Goal: Transaction & Acquisition: Purchase product/service

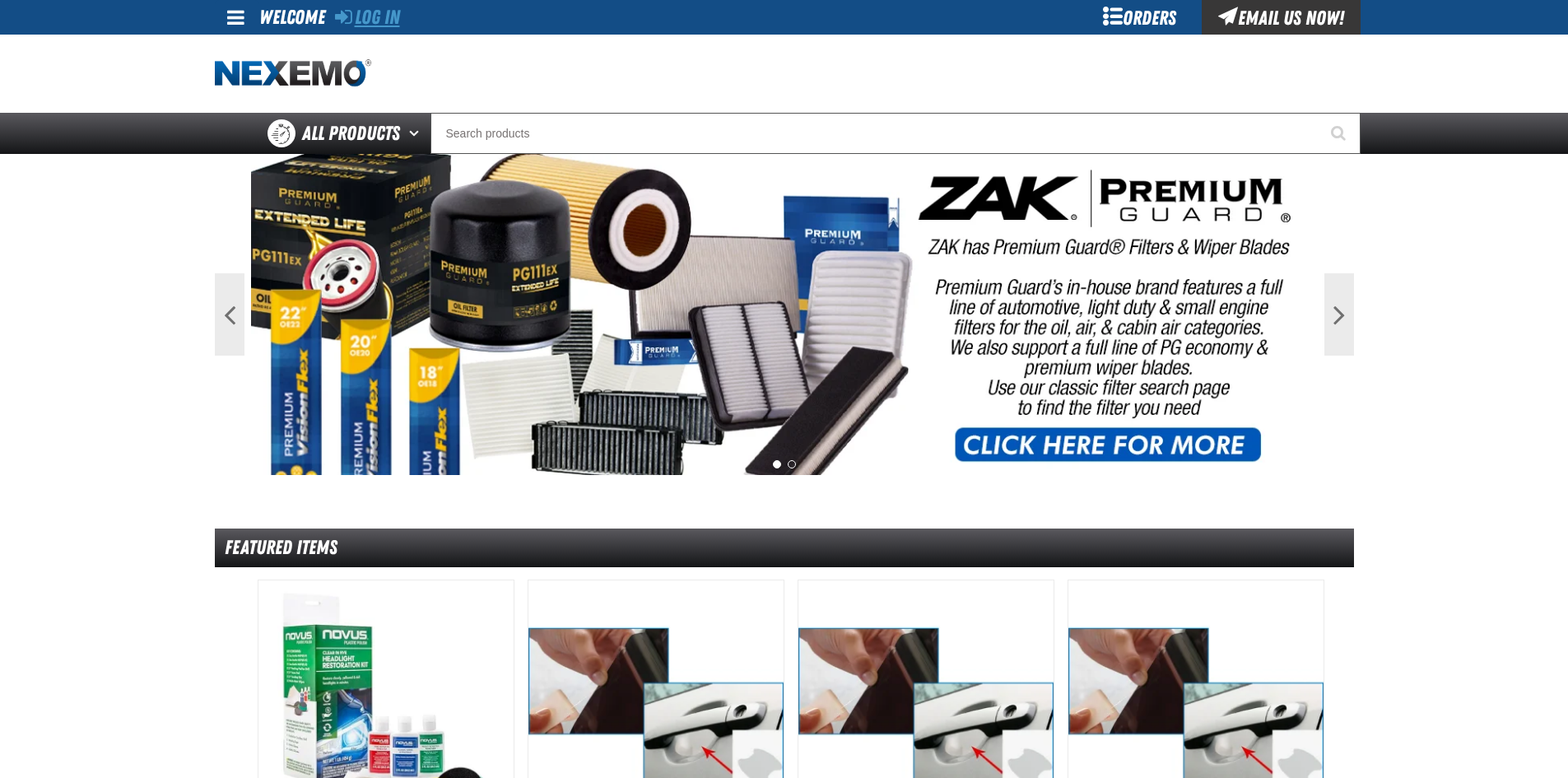
click at [363, 15] on link "Log In" at bounding box center [367, 17] width 65 height 23
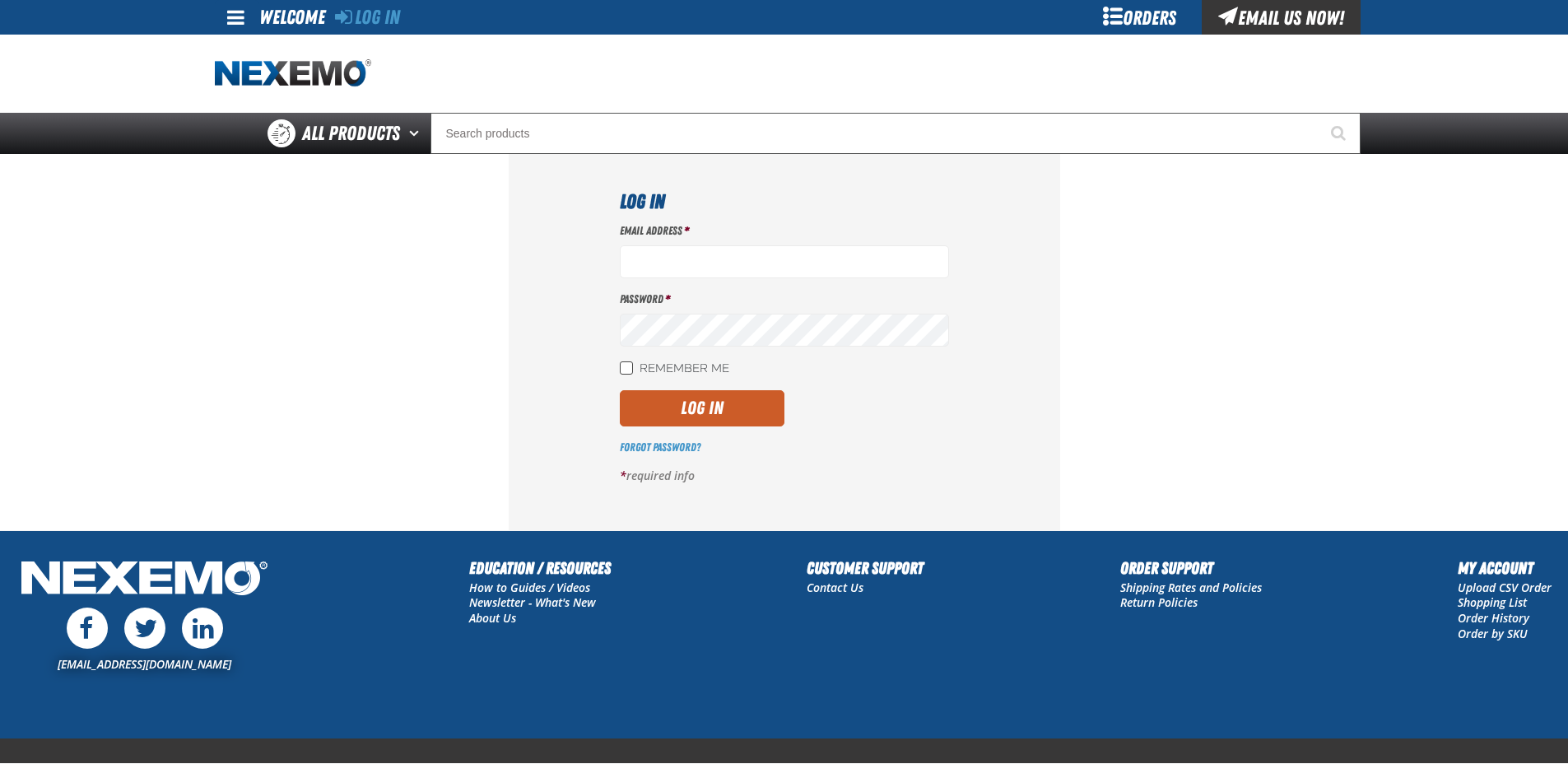
type input "jgoodson@vtaig.com"
click at [630, 369] on input "Remember Me" at bounding box center [626, 368] width 13 height 13
checkbox input "true"
click at [714, 412] on button "Log In" at bounding box center [701, 408] width 164 height 36
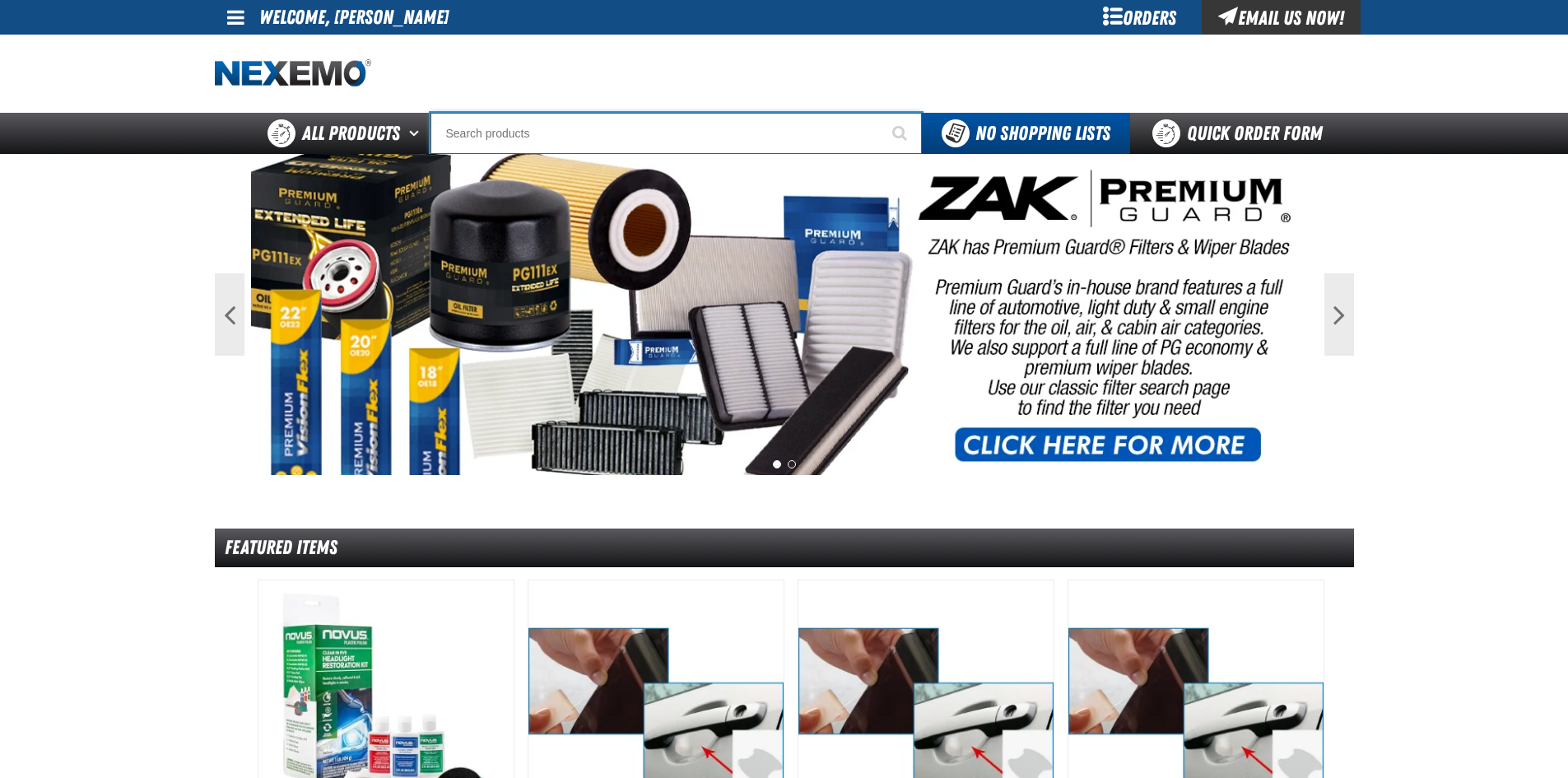
click at [485, 134] on input "Search" at bounding box center [677, 133] width 492 height 41
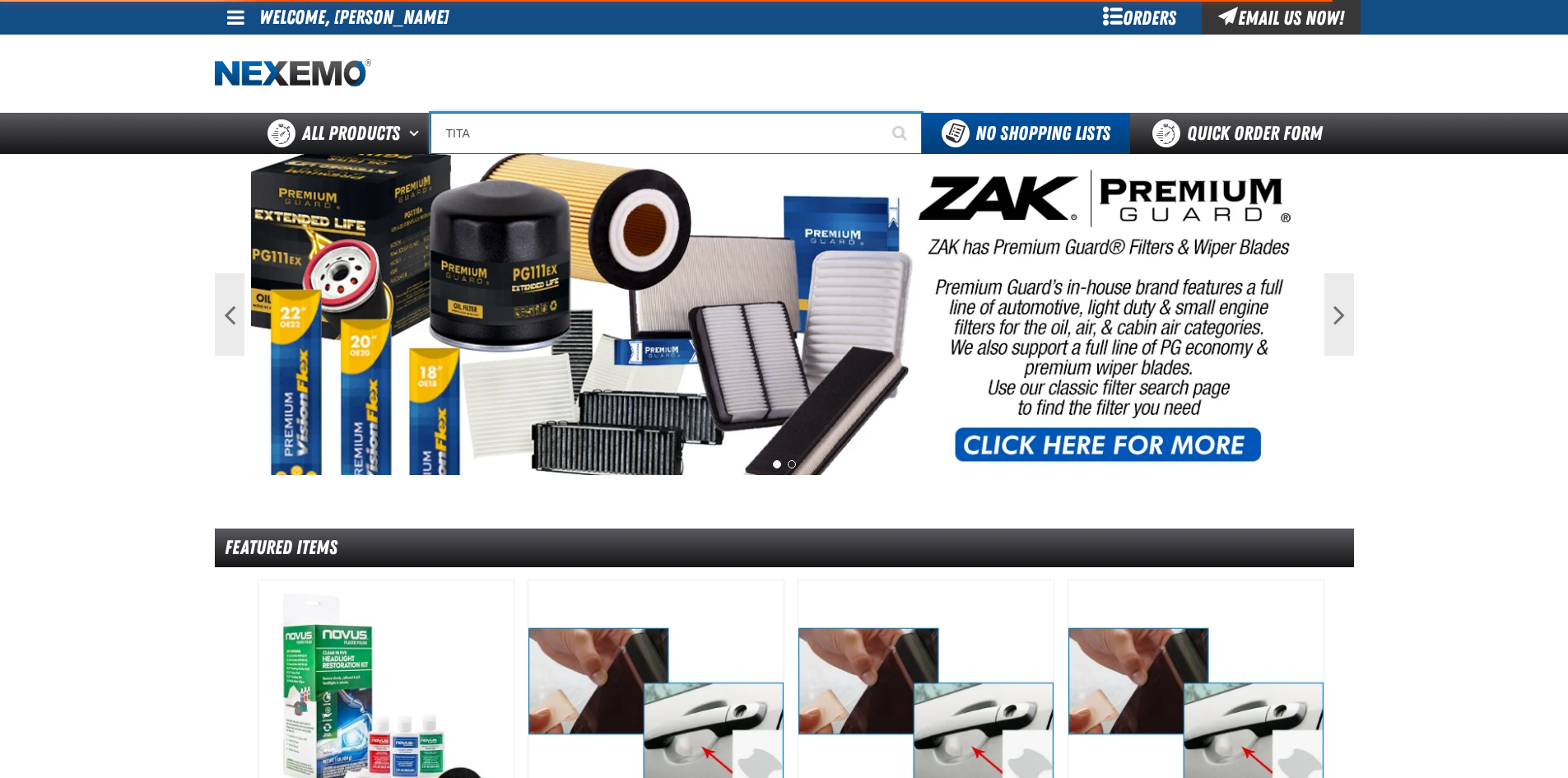
type input "TITAN"
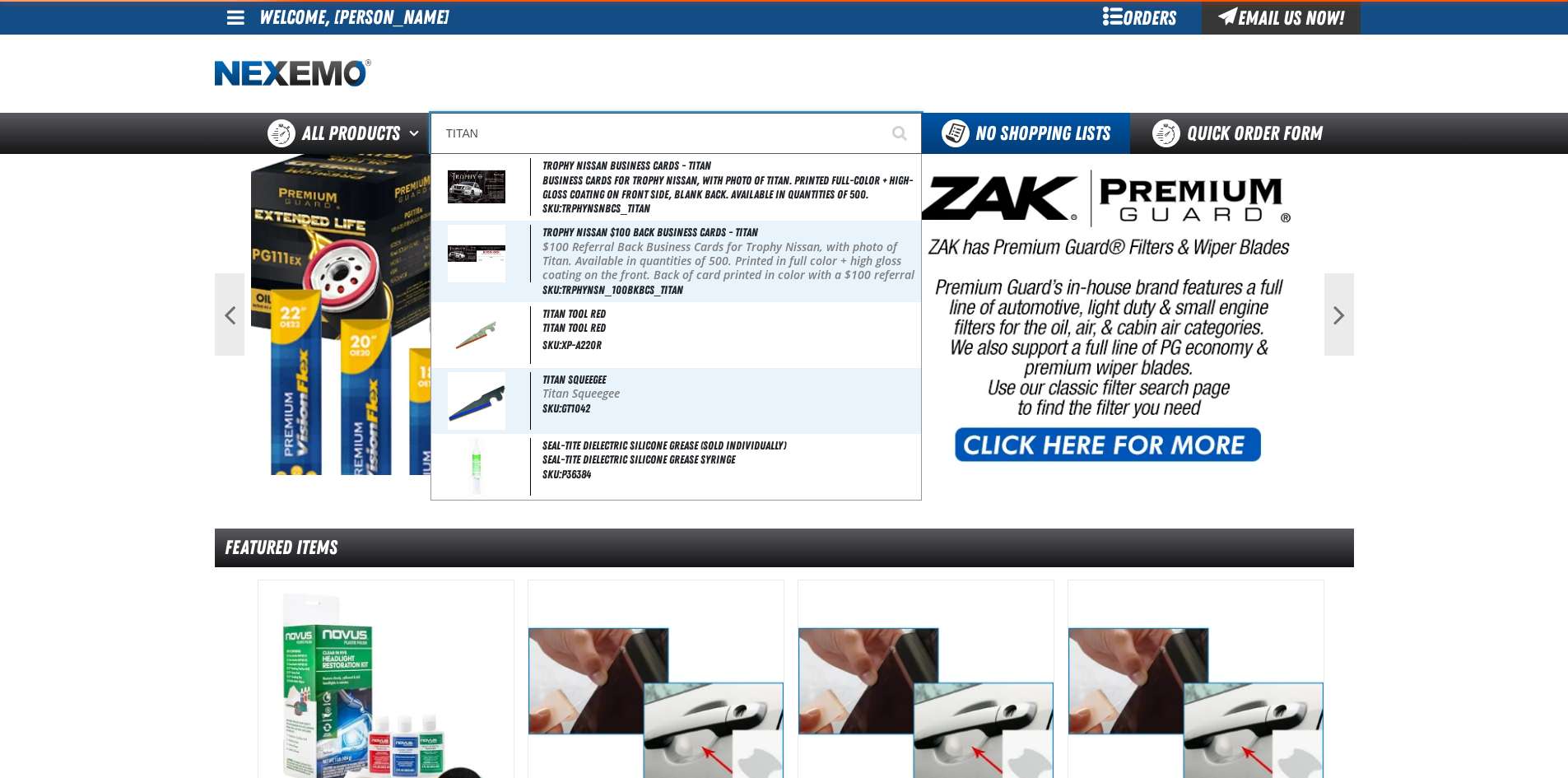
type input "TITAN Squeegee"
type input "TITAN"
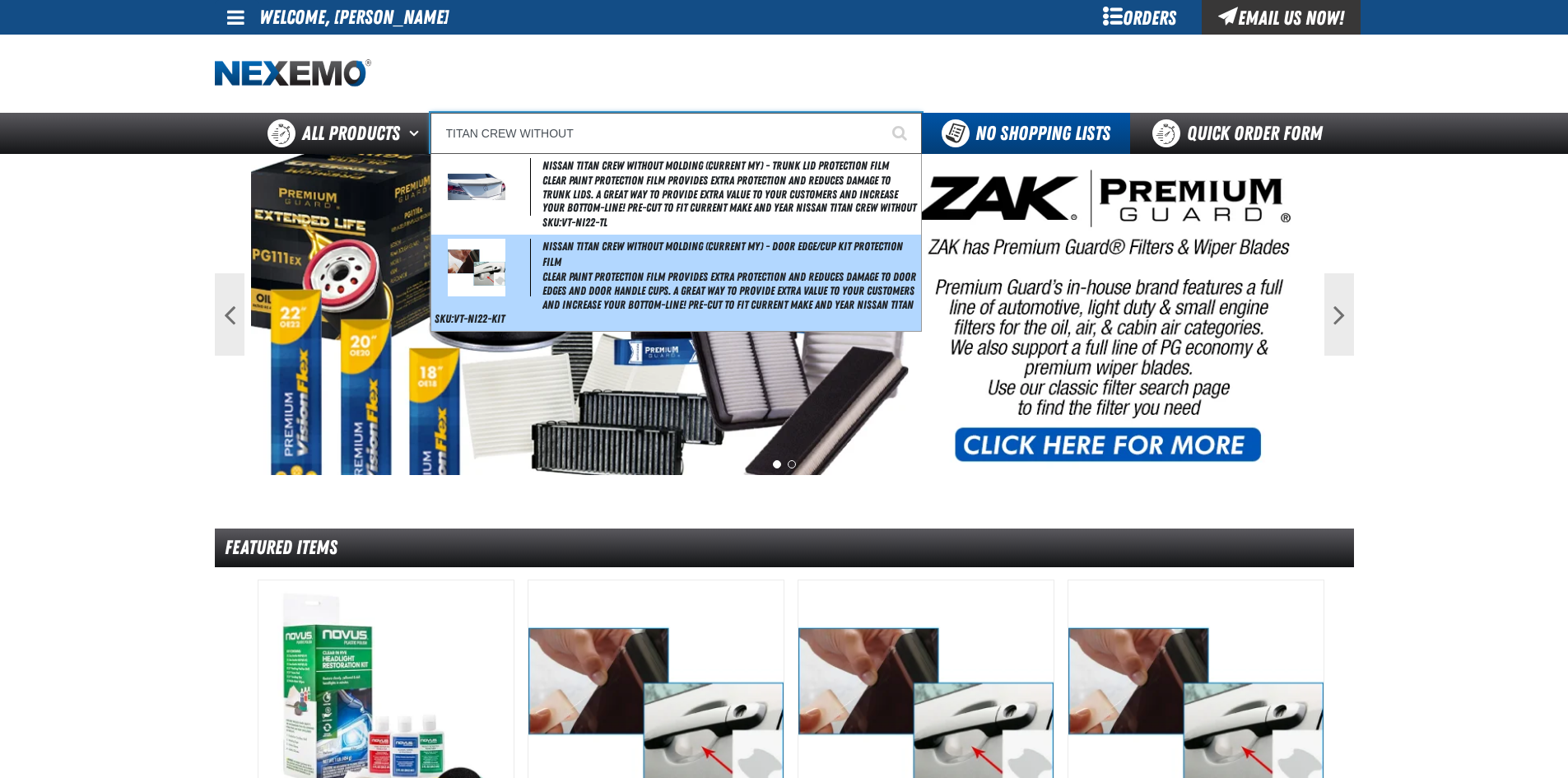
click at [707, 287] on span "Clear paint protection film provides extra protection and reduces damage to doo…" at bounding box center [731, 290] width 376 height 41
type input "Nissan Titan Crew without molding (Current MY) - Door Edge/Cup Kit Protection F…"
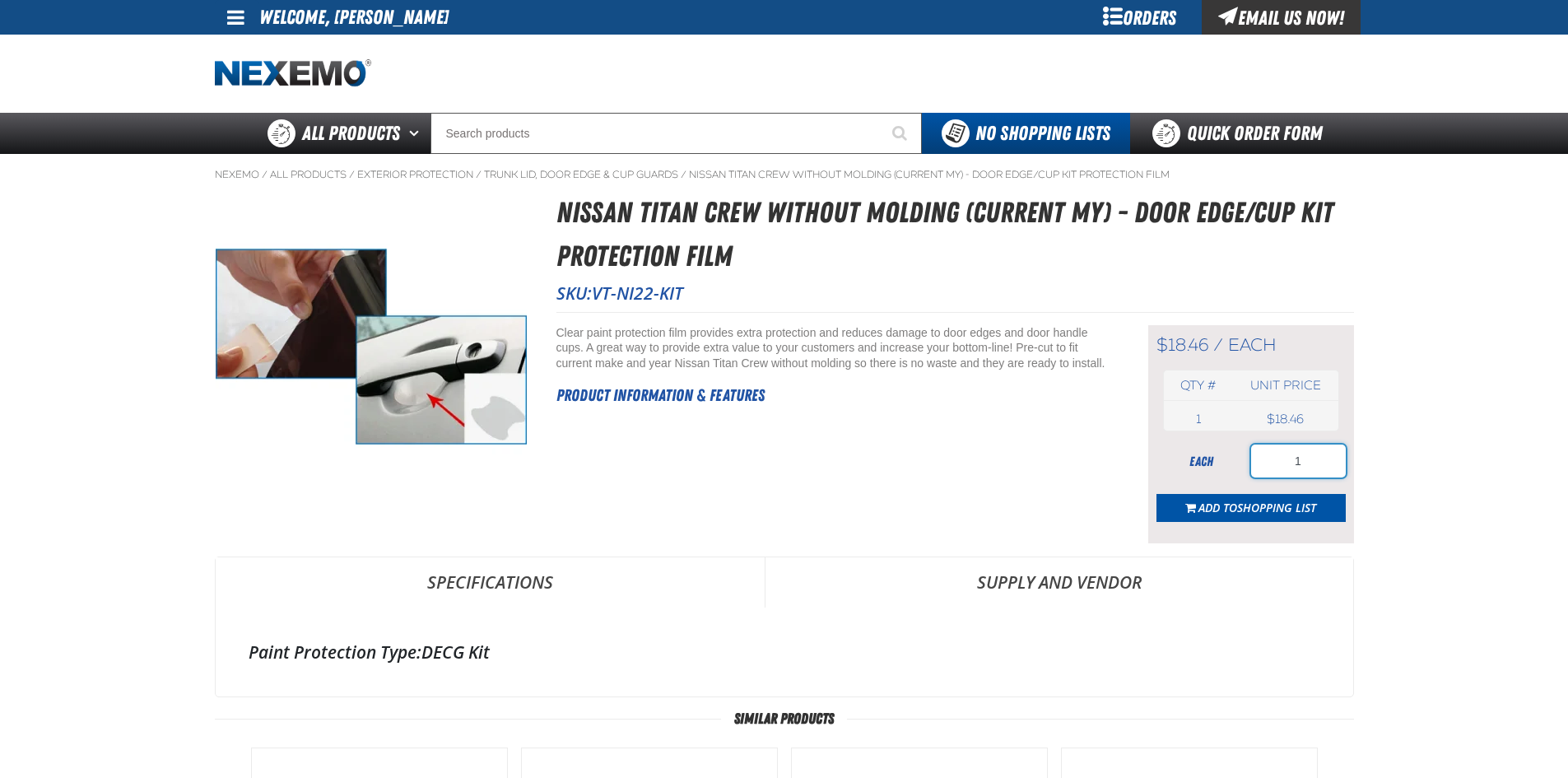
click at [1313, 456] on input "1" at bounding box center [1298, 460] width 95 height 33
type input "60"
click at [1061, 508] on div "Short Description: Clear paint protection film provides extra protection and re…" at bounding box center [831, 435] width 551 height 219
click at [1263, 507] on span "Shopping List" at bounding box center [1277, 508] width 79 height 15
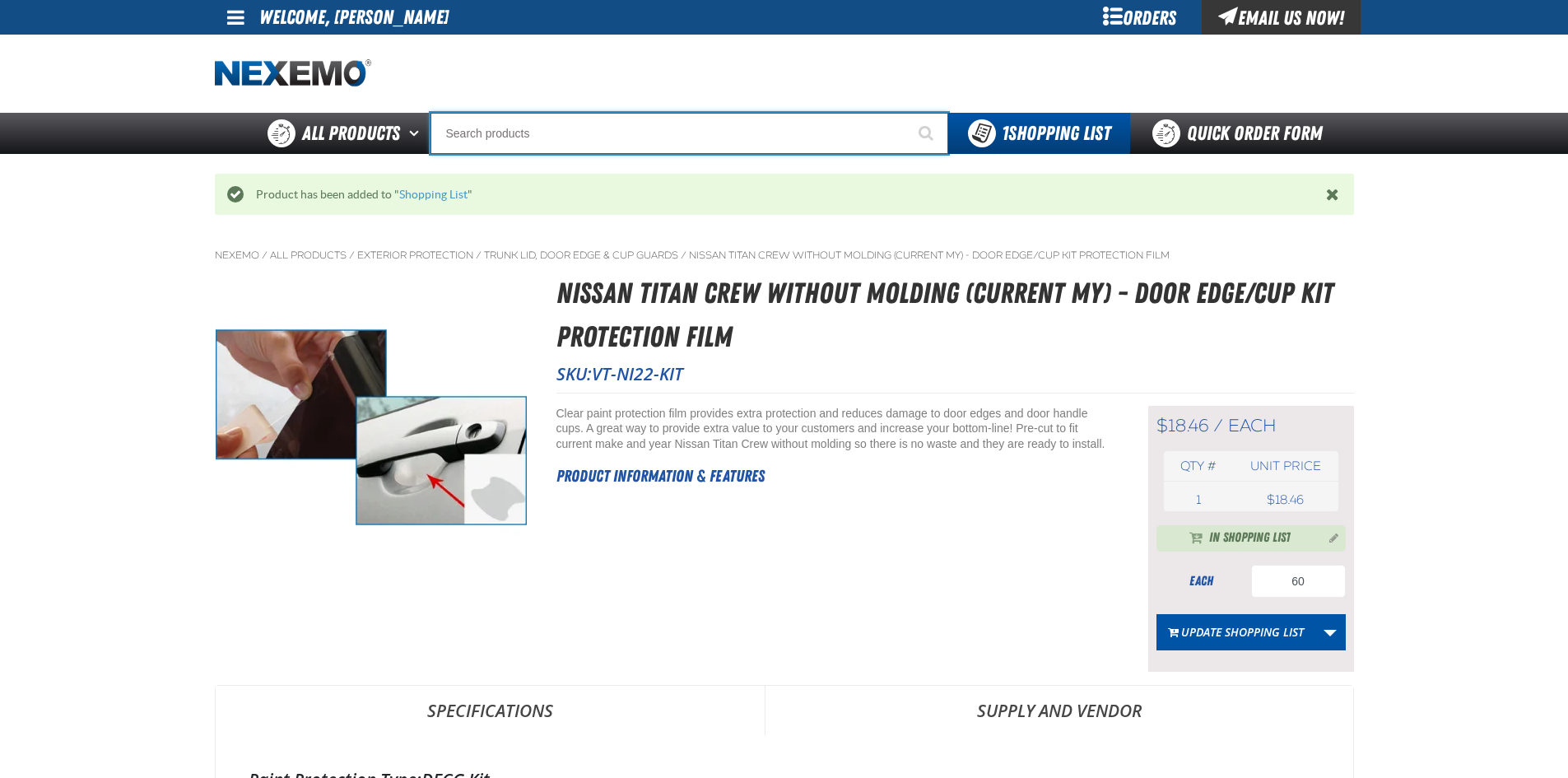
click at [680, 133] on input "Search" at bounding box center [690, 133] width 518 height 41
type input "RO"
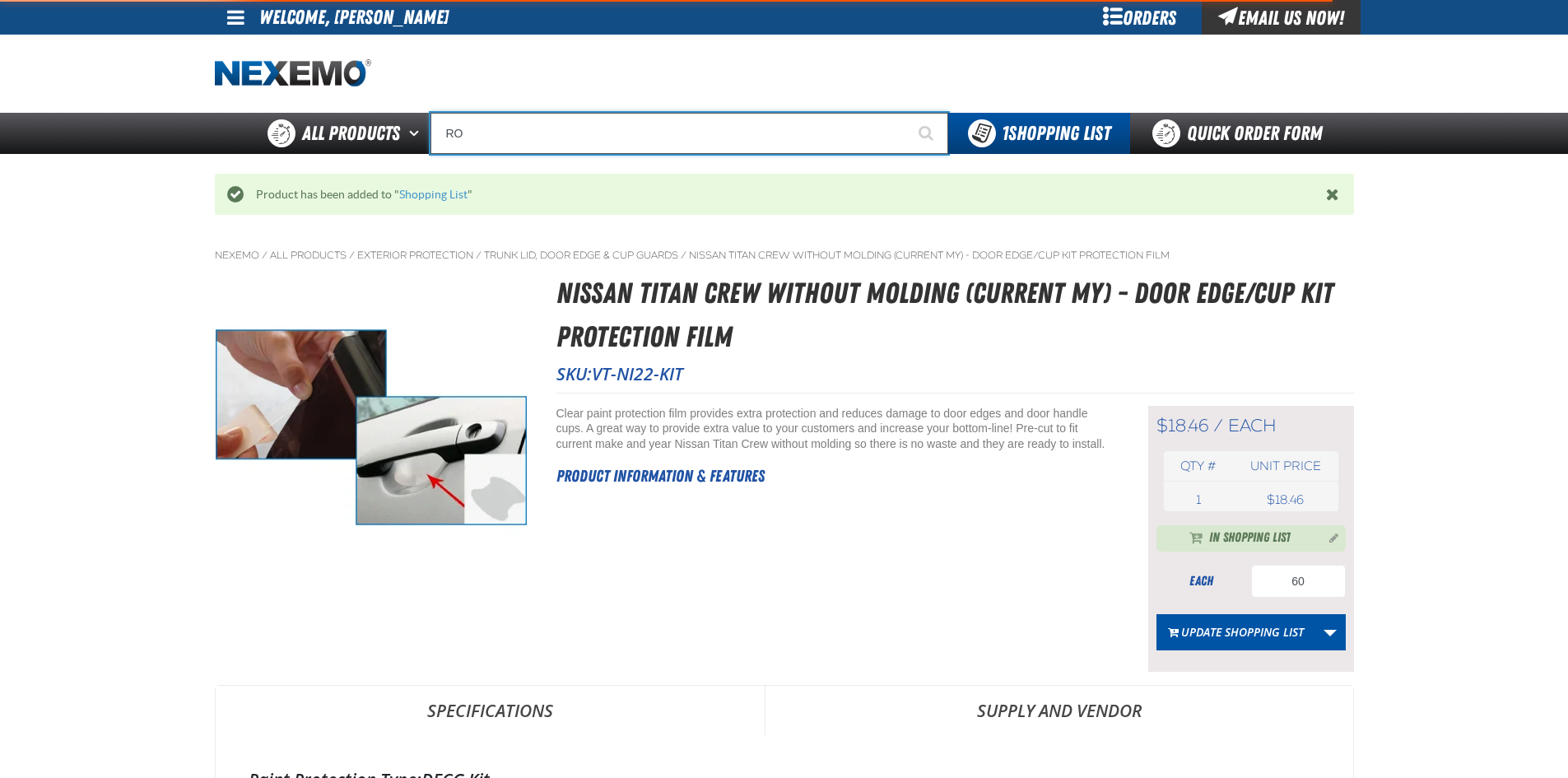
type input "ROLL"
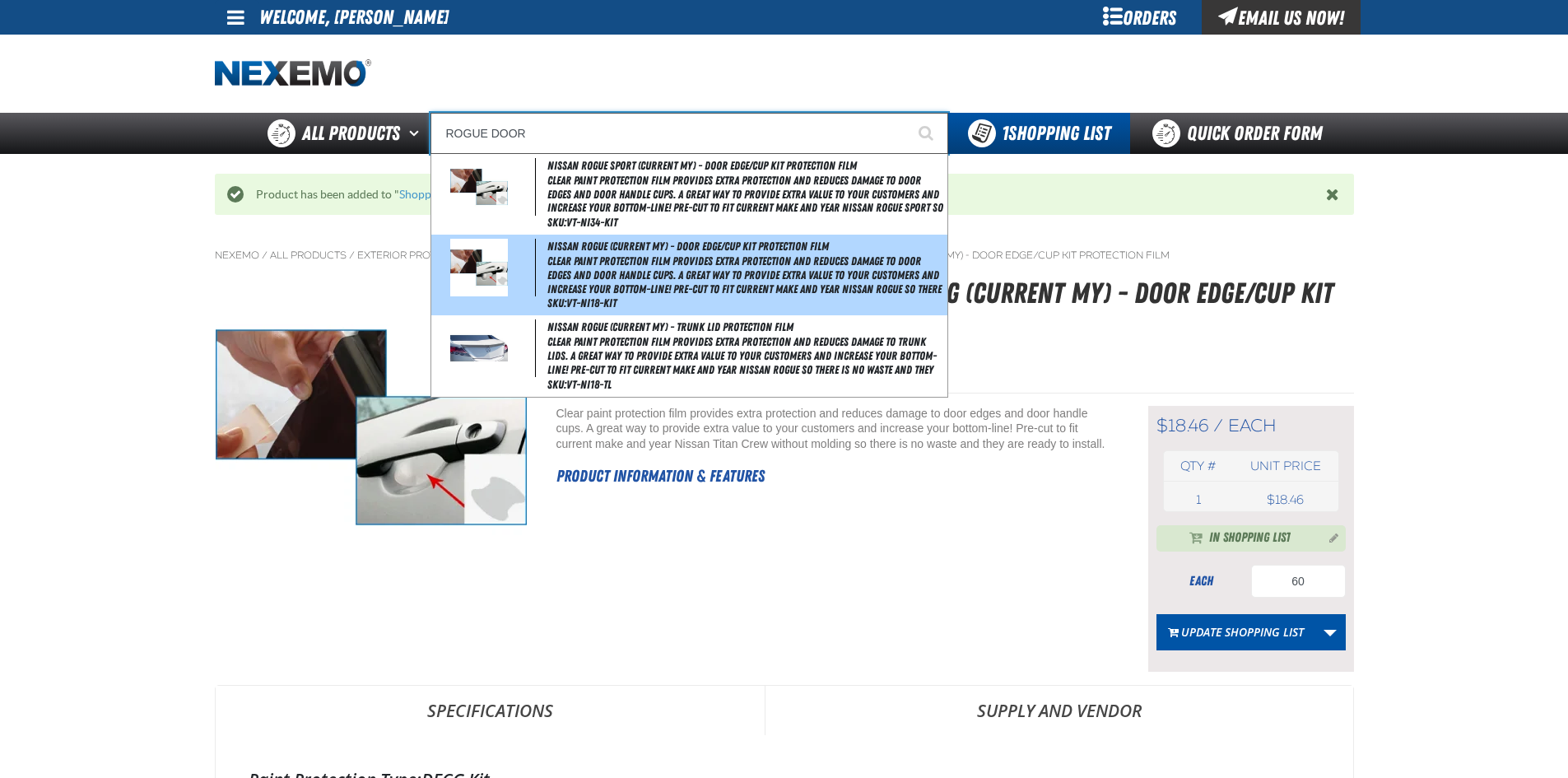
click at [706, 262] on span "Clear paint protection film provides extra protection and reduces damage to doo…" at bounding box center [745, 274] width 396 height 41
type input "Nissan Rogue (Current MY) - Door Edge/Cup Kit Protection Film"
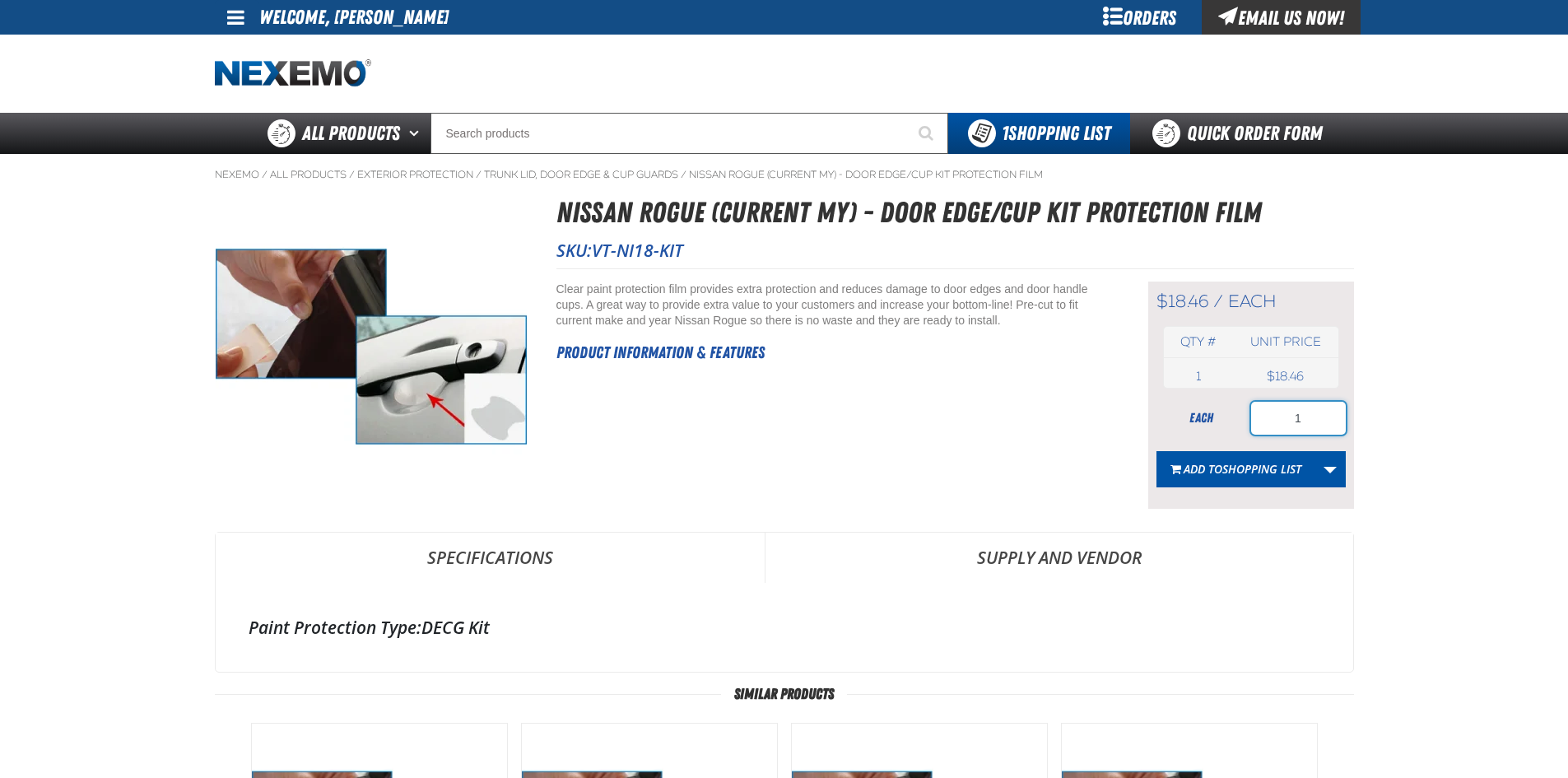
click at [1305, 413] on input "1" at bounding box center [1298, 417] width 95 height 33
type input "60"
click at [1257, 475] on span "Shopping List" at bounding box center [1261, 469] width 79 height 15
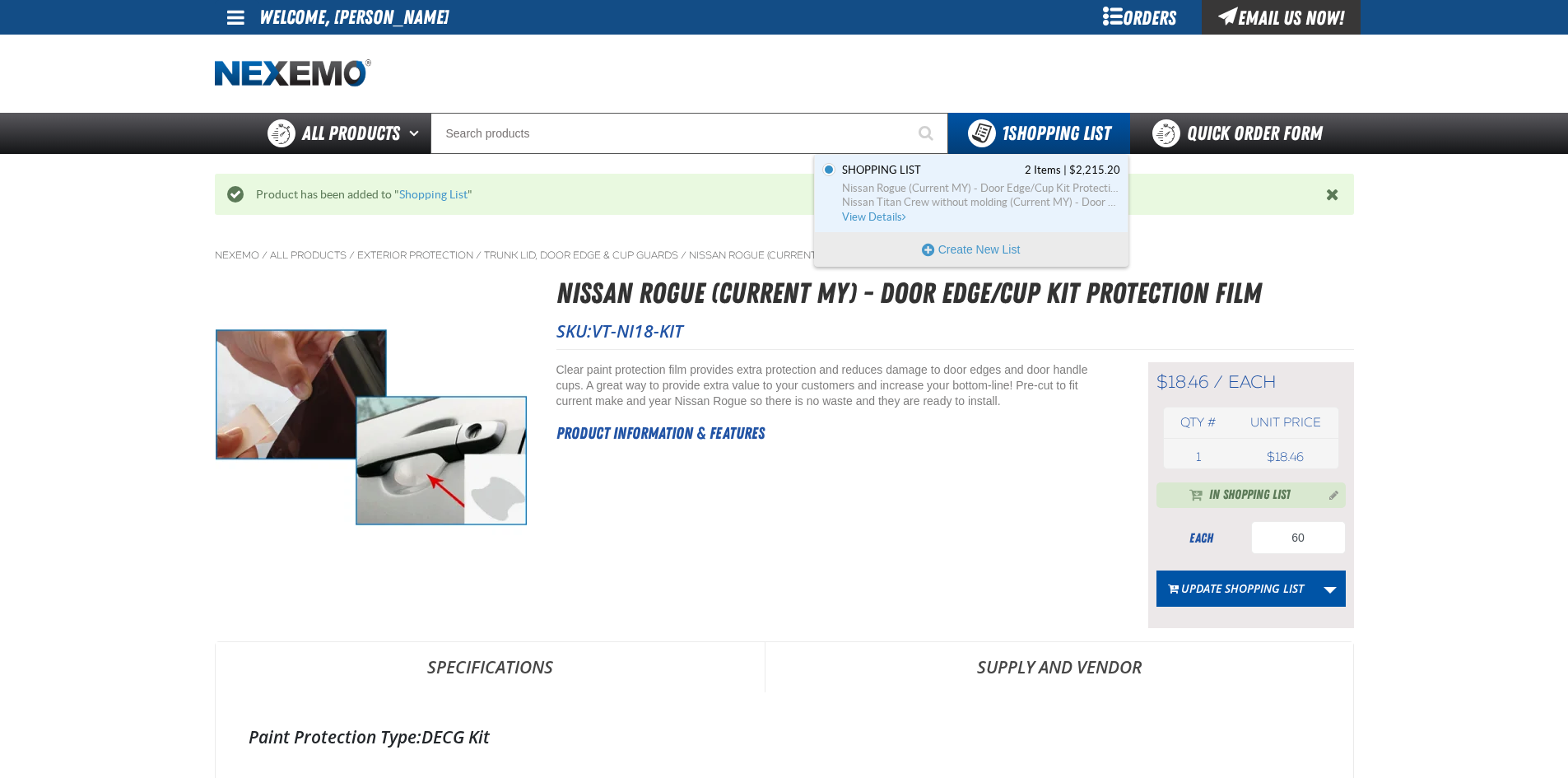
drag, startPoint x: 875, startPoint y: 213, endPoint x: 770, endPoint y: 220, distance: 105.2
click at [875, 213] on span "View Details" at bounding box center [875, 216] width 66 height 12
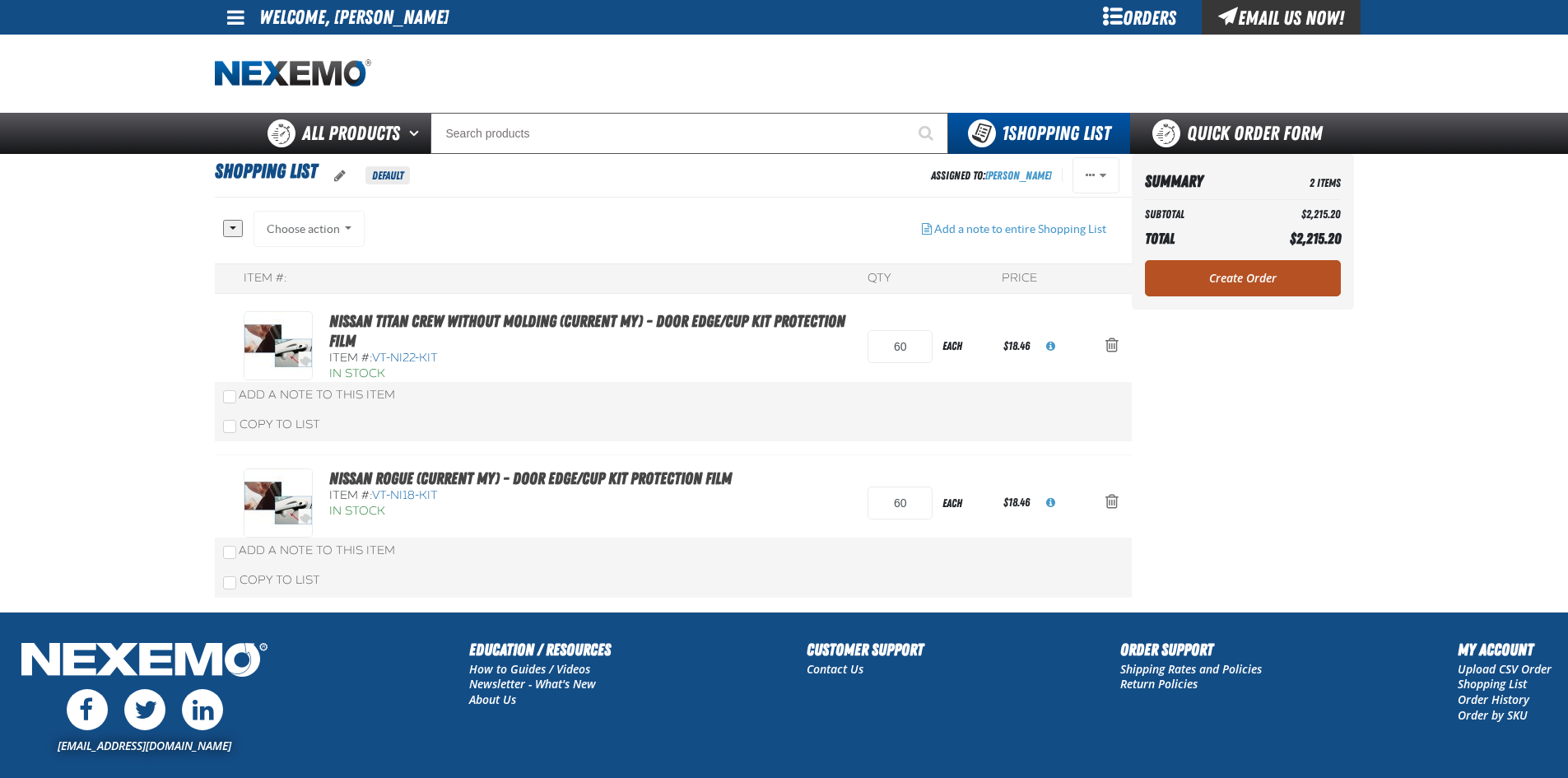
click at [1256, 278] on link "Create Order" at bounding box center [1243, 278] width 196 height 36
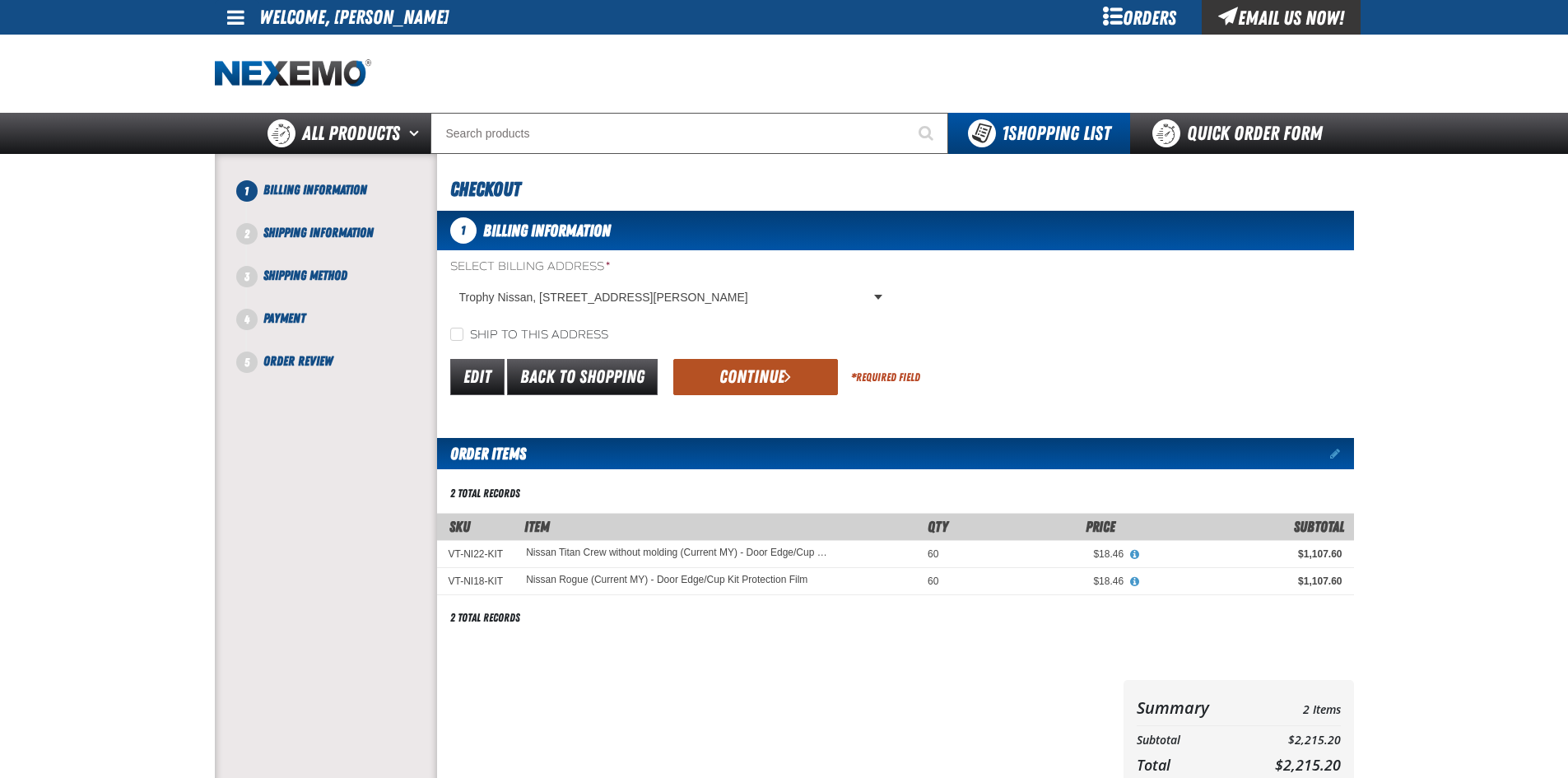
click at [729, 382] on button "Continue" at bounding box center [756, 377] width 164 height 36
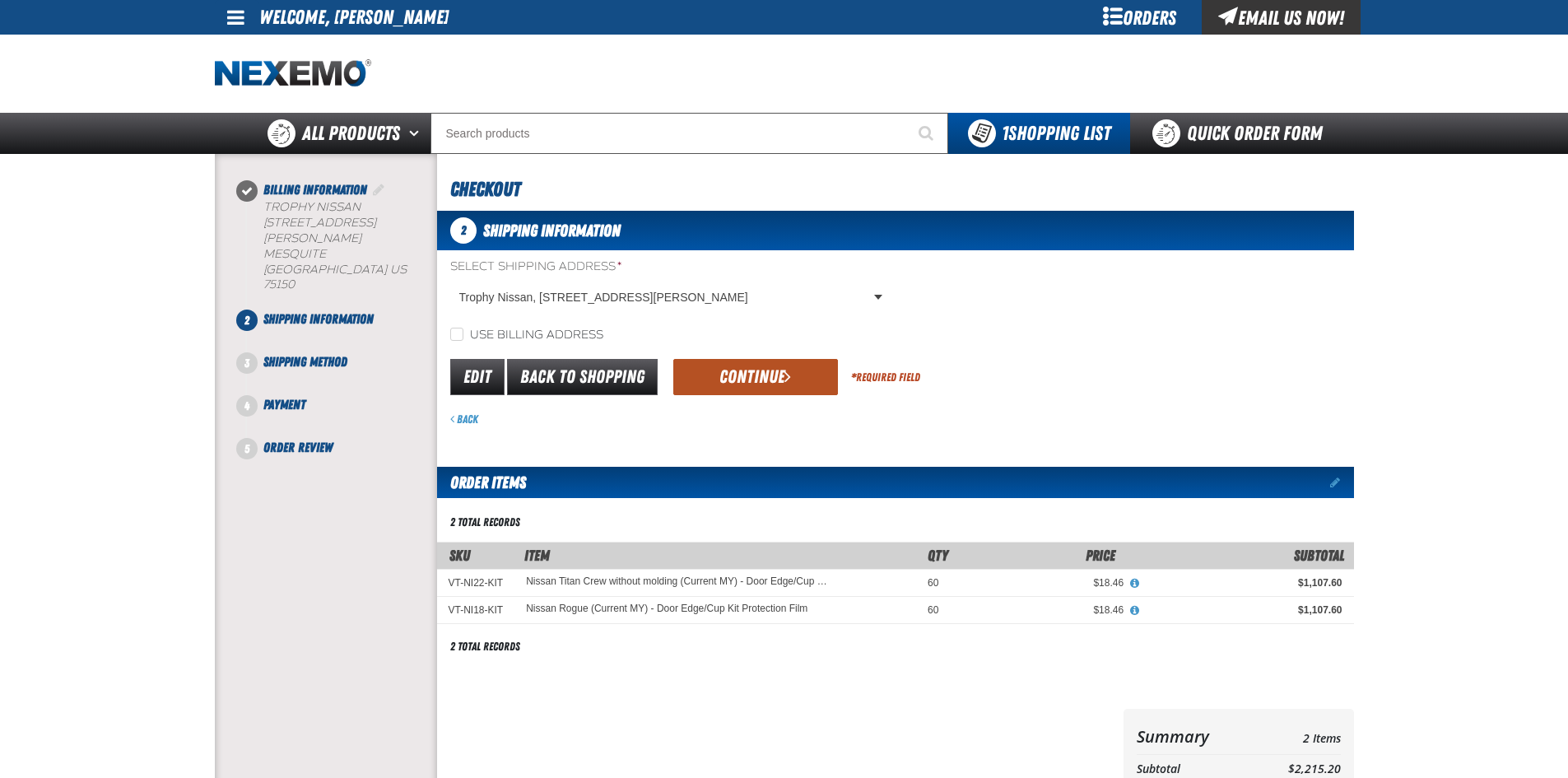
click at [773, 376] on button "Continue" at bounding box center [756, 377] width 164 height 36
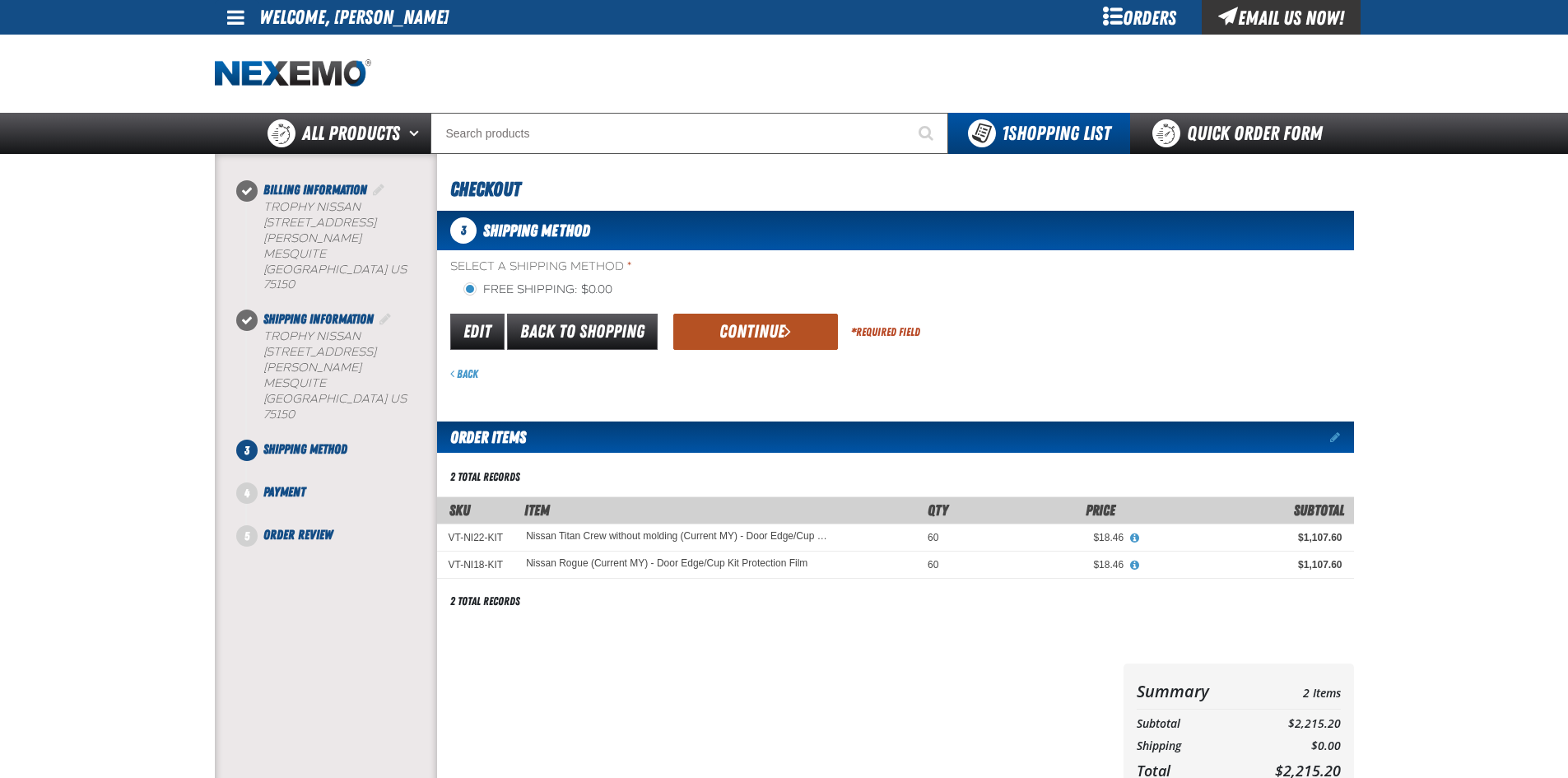
click at [736, 332] on button "Continue" at bounding box center [756, 331] width 164 height 36
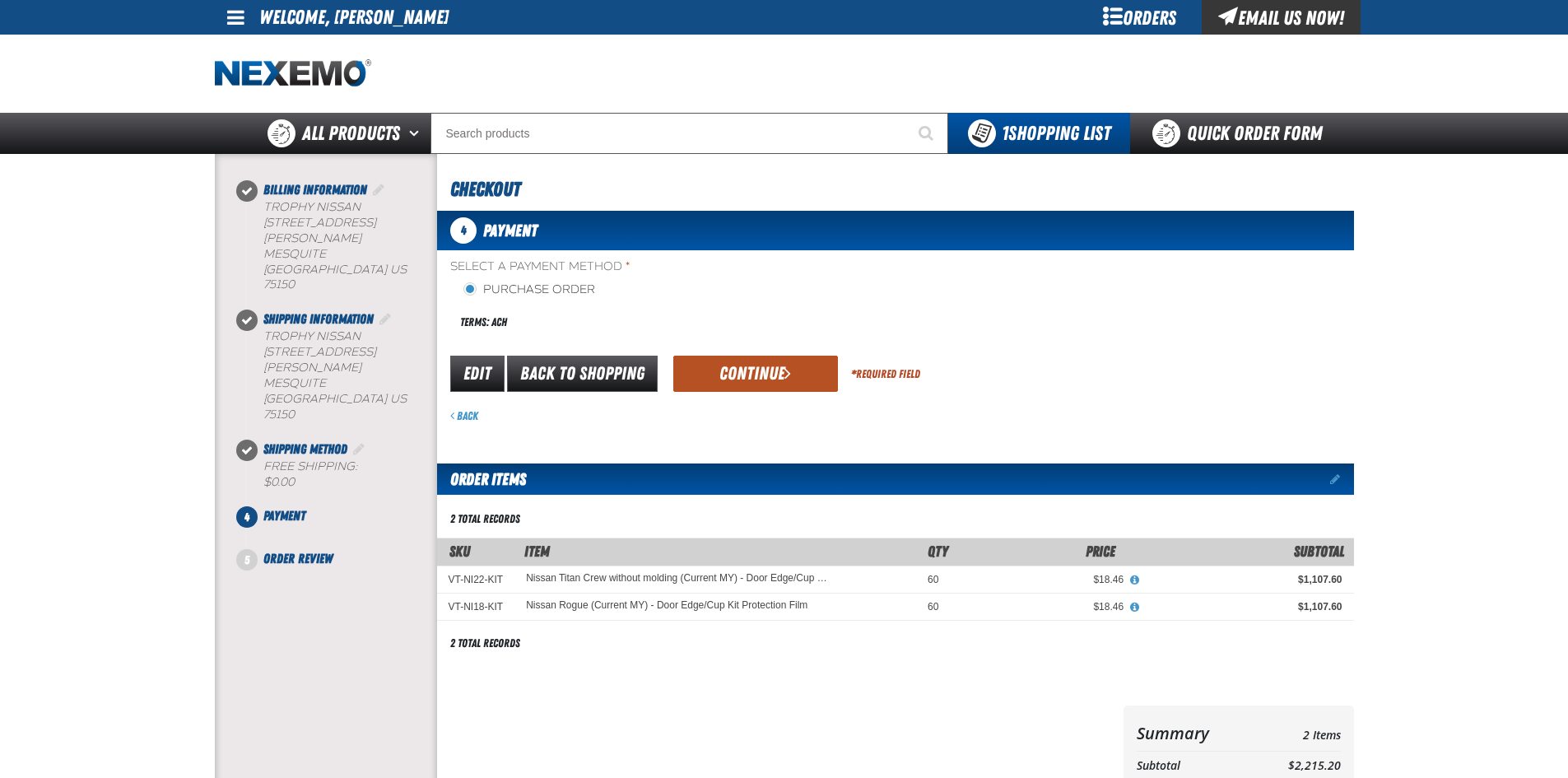
click at [769, 370] on button "Continue" at bounding box center [756, 374] width 164 height 36
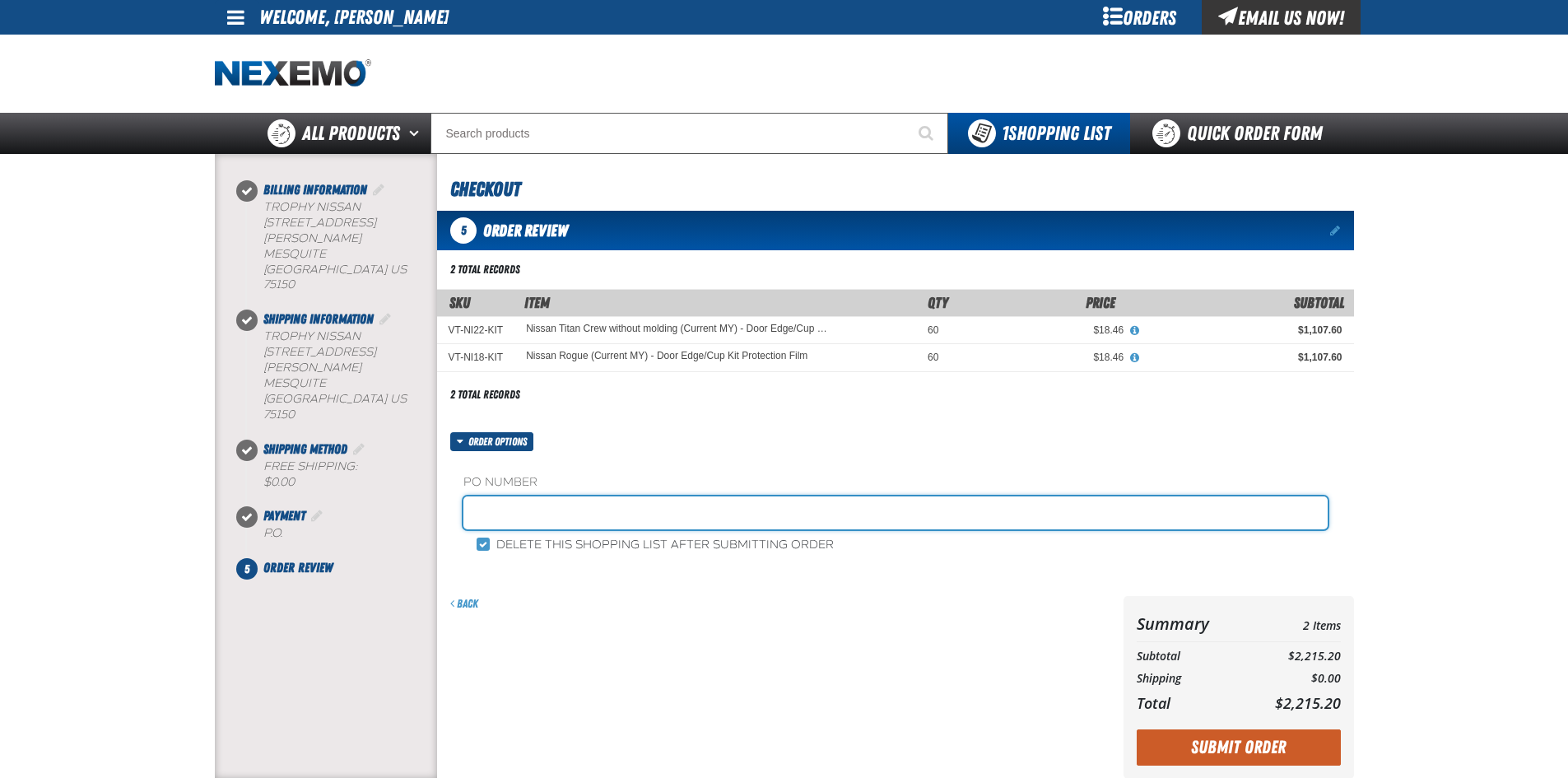
click at [606, 507] on input "text" at bounding box center [895, 512] width 865 height 33
type input "101425DEG"
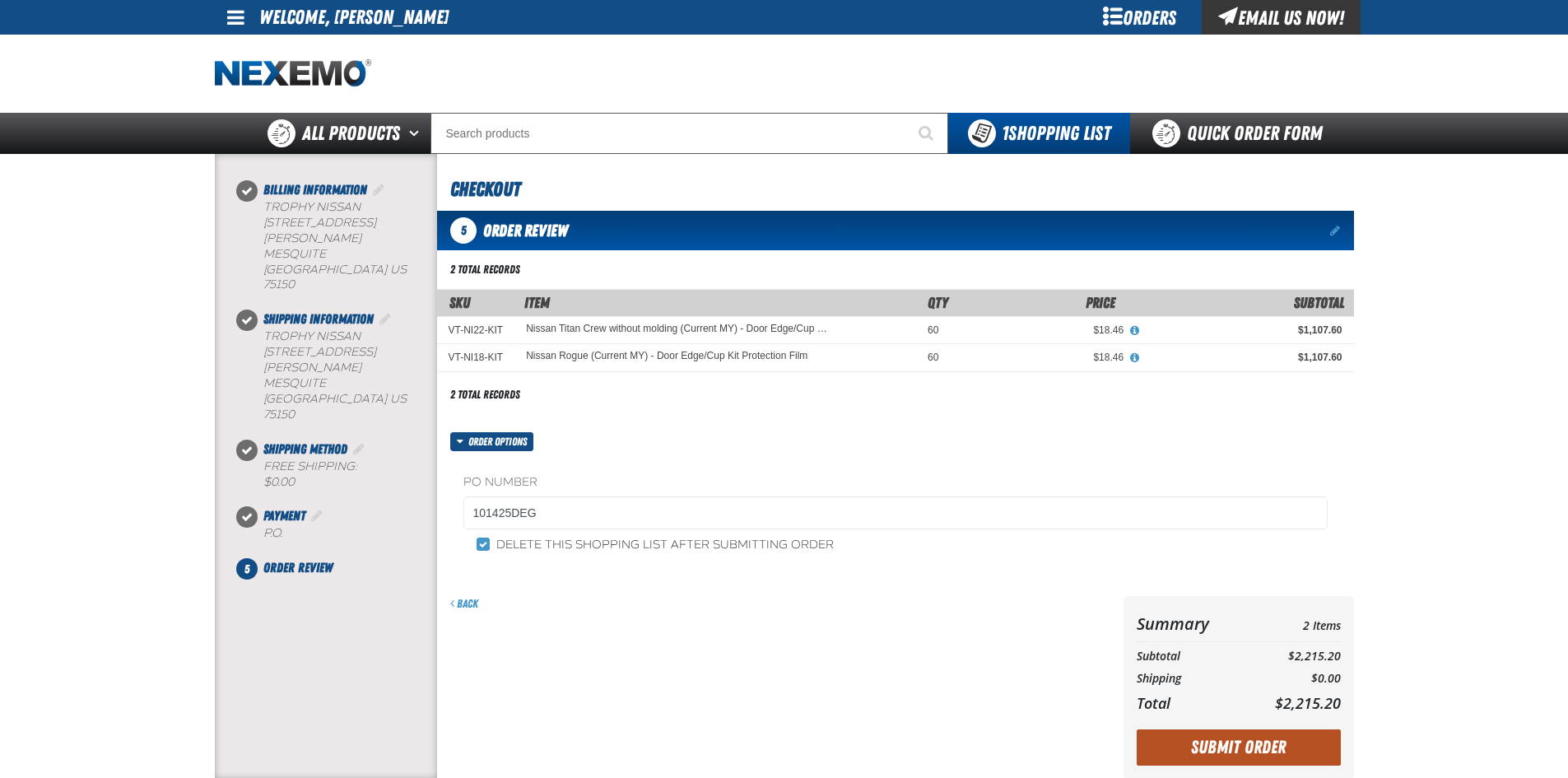
click at [1294, 742] on button "Submit Order" at bounding box center [1239, 748] width 204 height 36
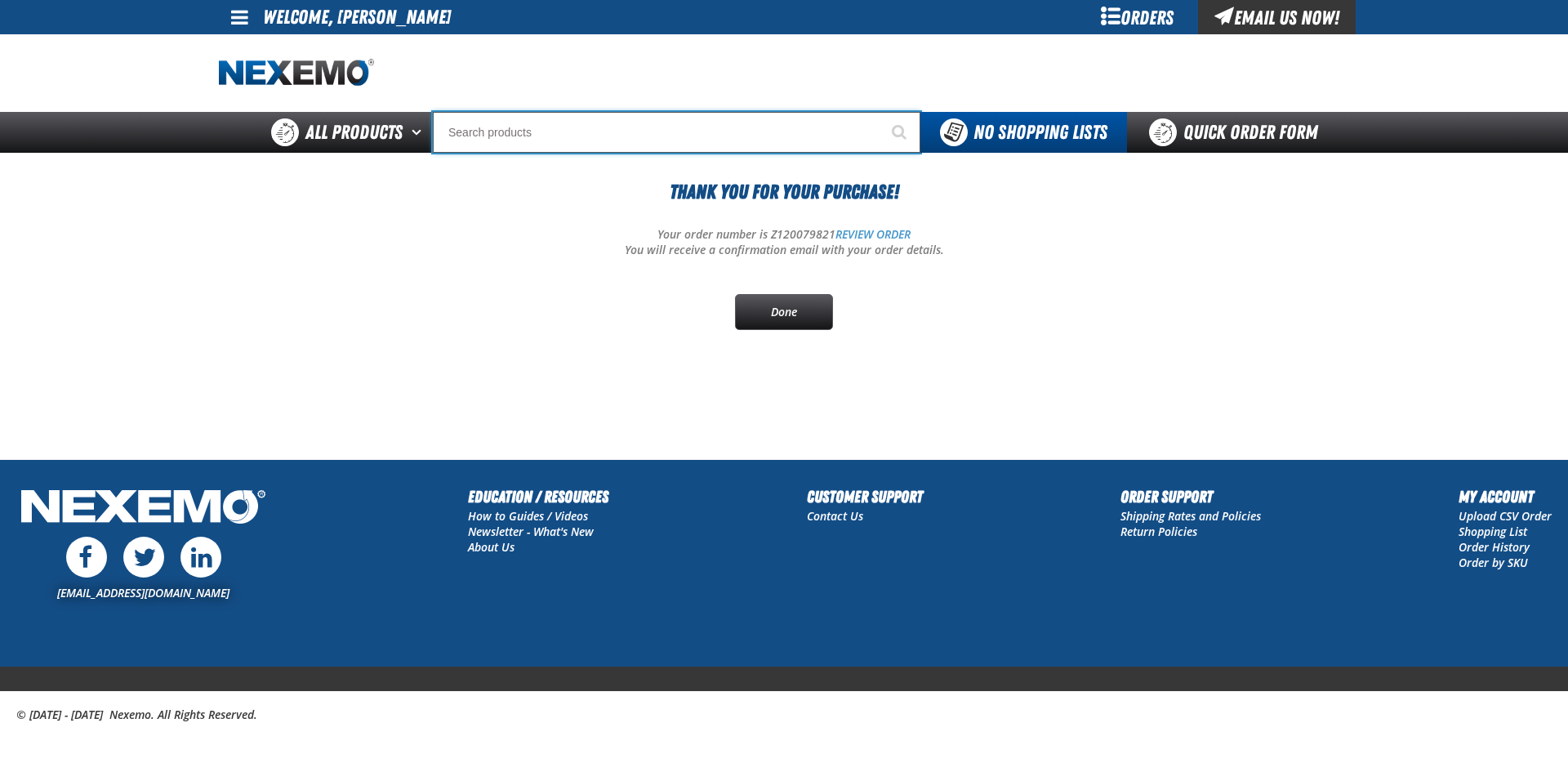
click at [494, 134] on input "Search" at bounding box center [677, 132] width 488 height 40
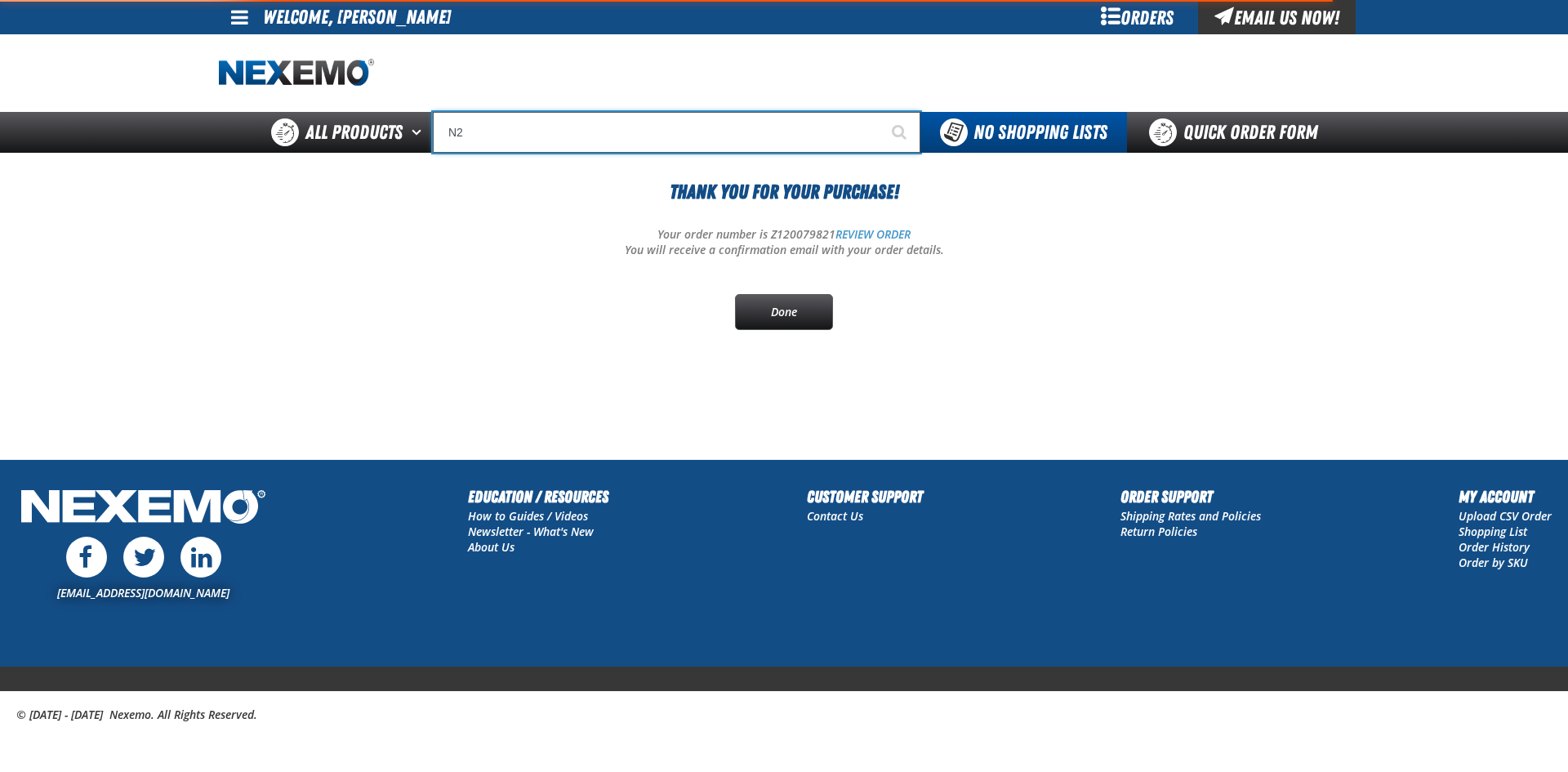
type input "N2"
click at [880, 112] on button "Start Searching" at bounding box center [899, 132] width 40 height 40
type input "N2 Nitrogen Installation Kits"
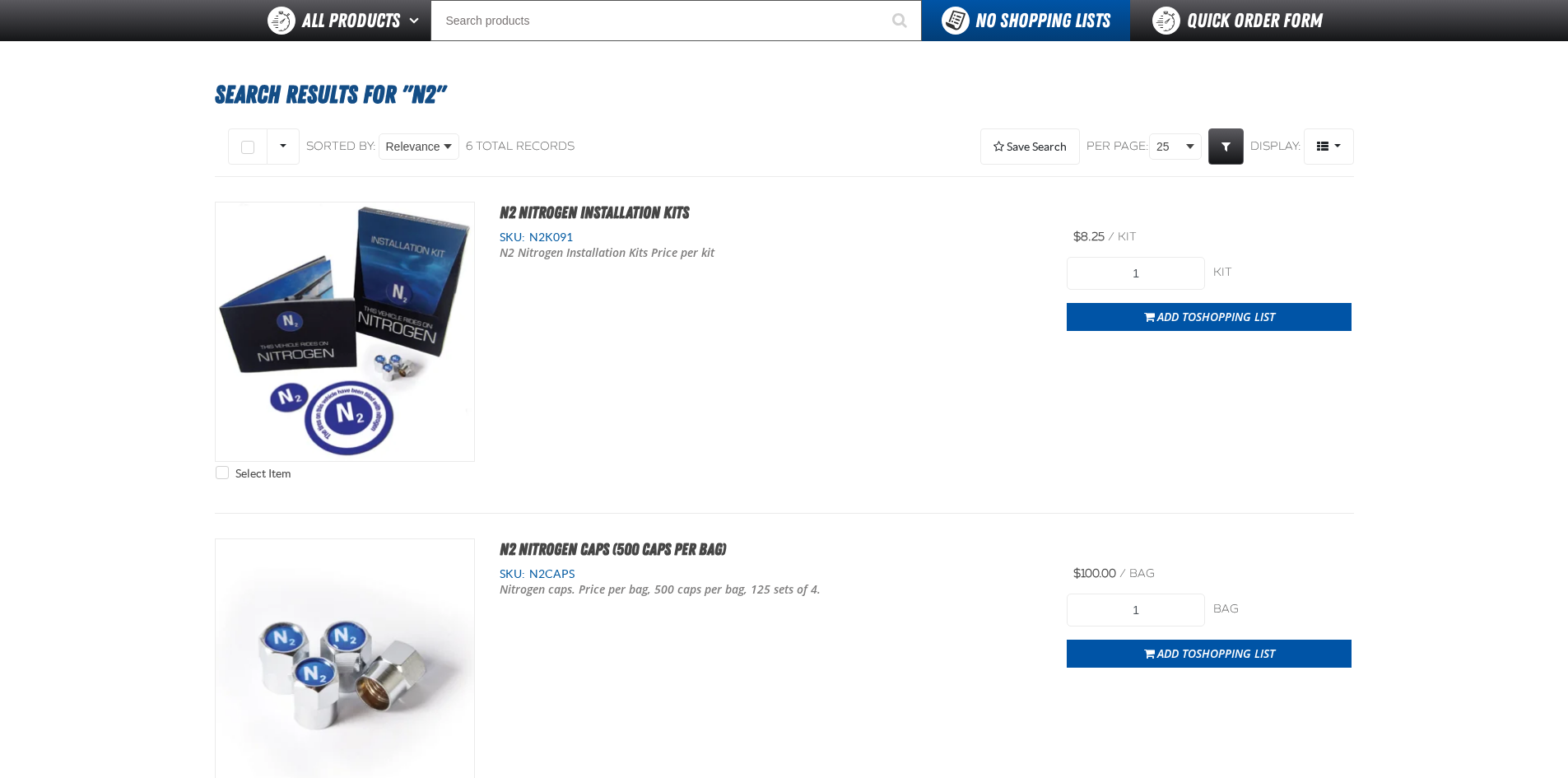
scroll to position [247, 0]
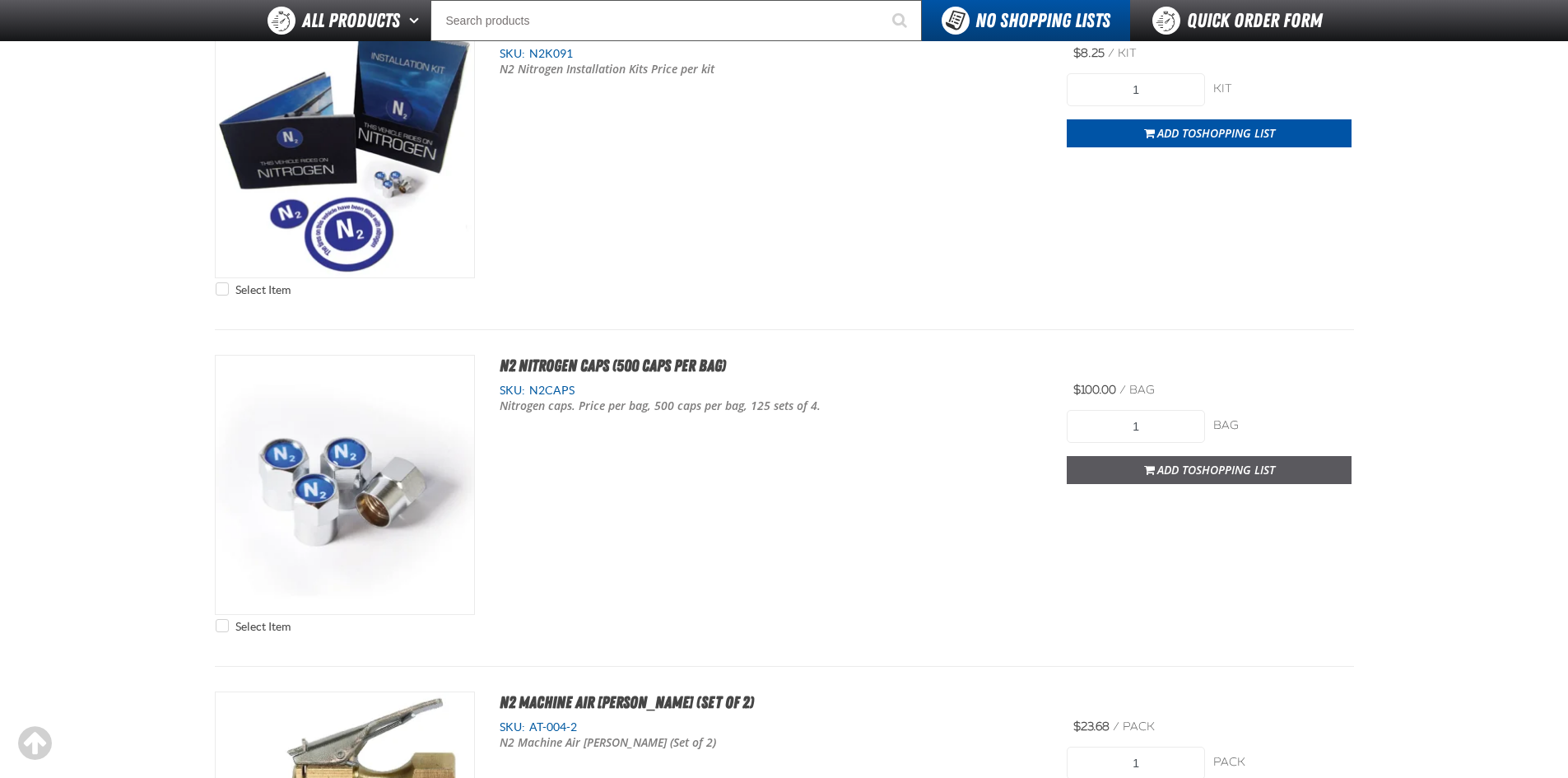
click at [1189, 462] on span "Add to Shopping List" at bounding box center [1217, 470] width 118 height 15
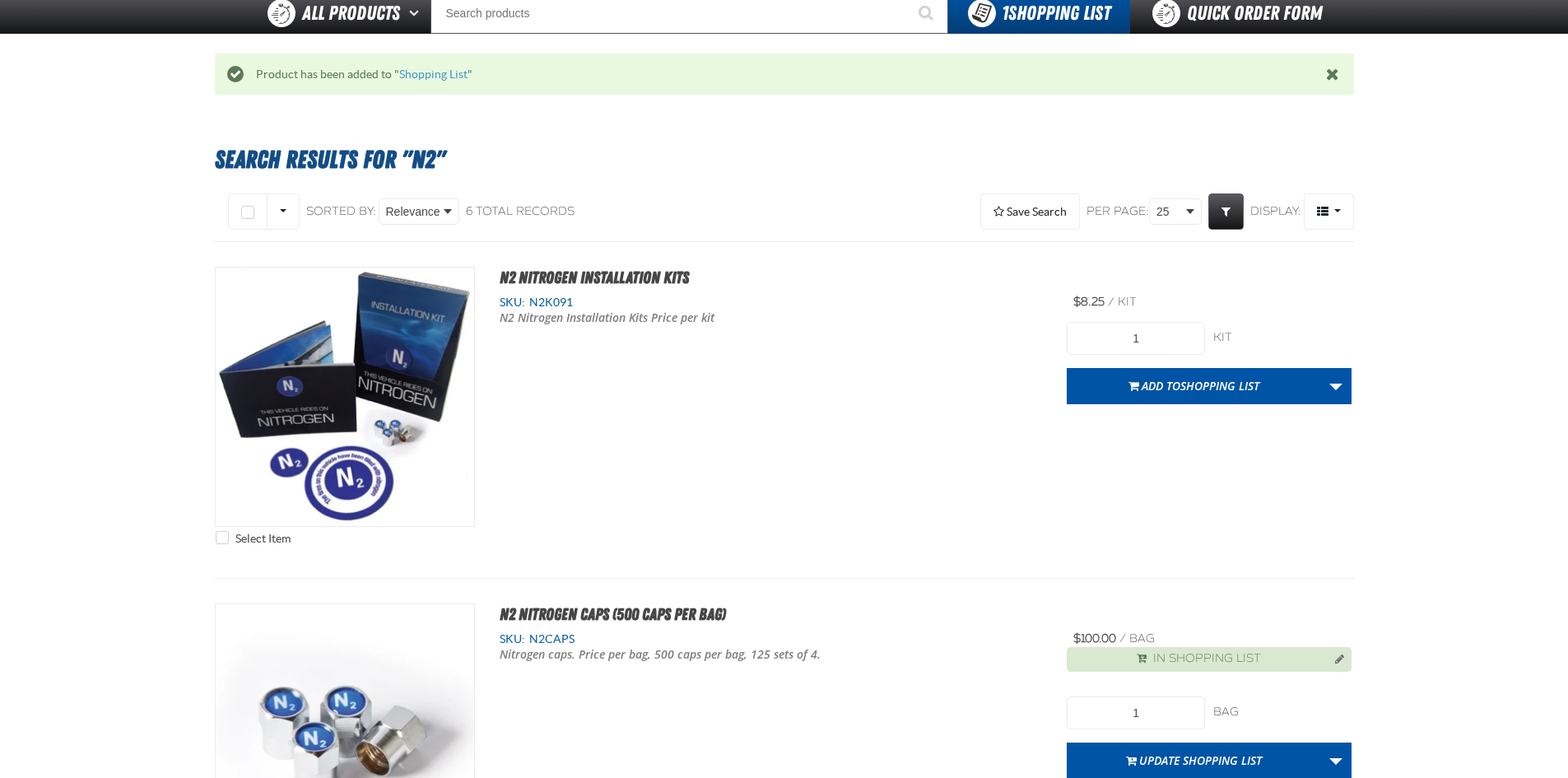
scroll to position [0, 0]
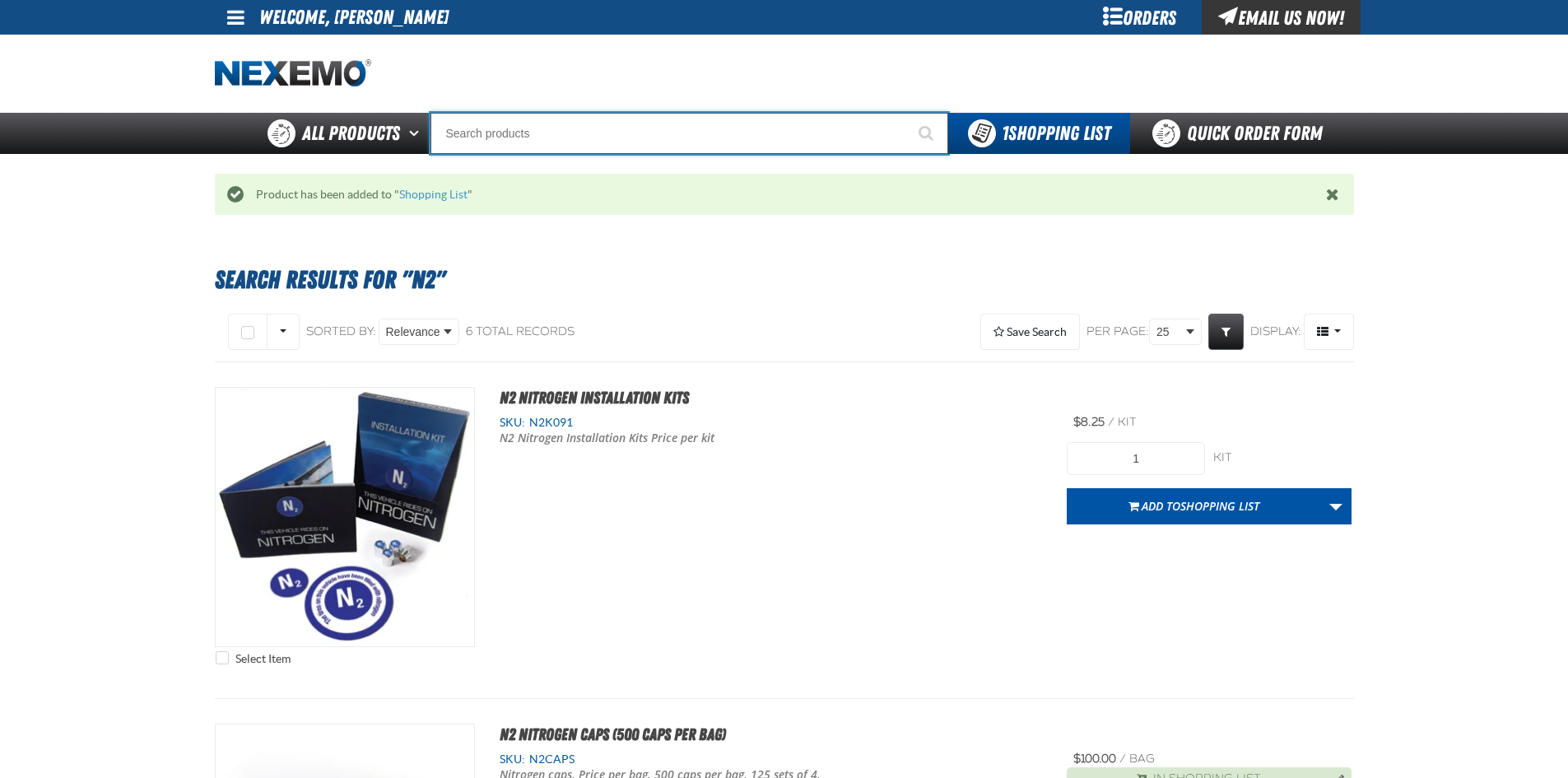
click at [626, 138] on input "Search" at bounding box center [690, 133] width 518 height 41
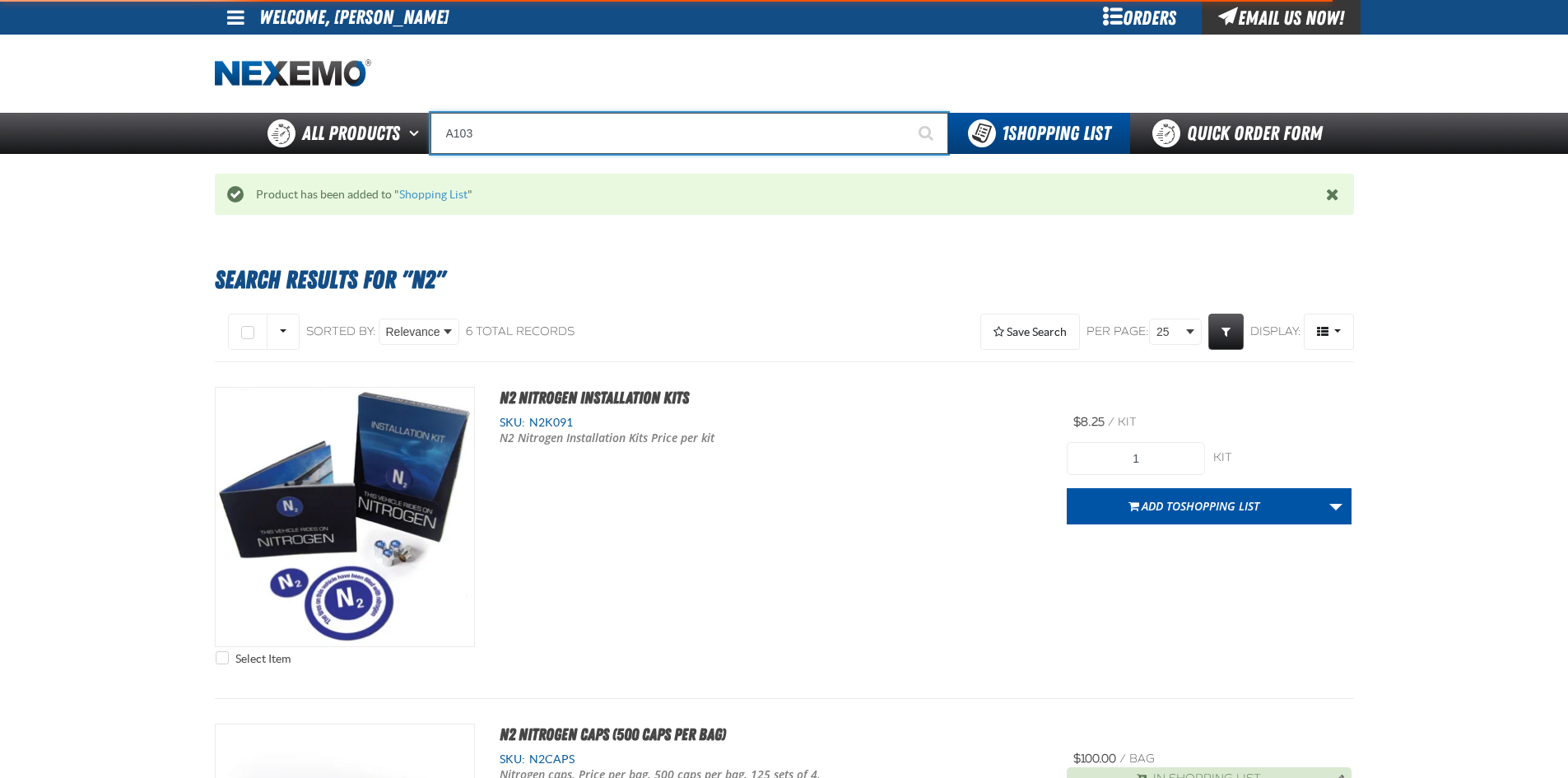
type input "A103"
click at [907, 113] on button "Start Searching" at bounding box center [927, 133] width 41 height 41
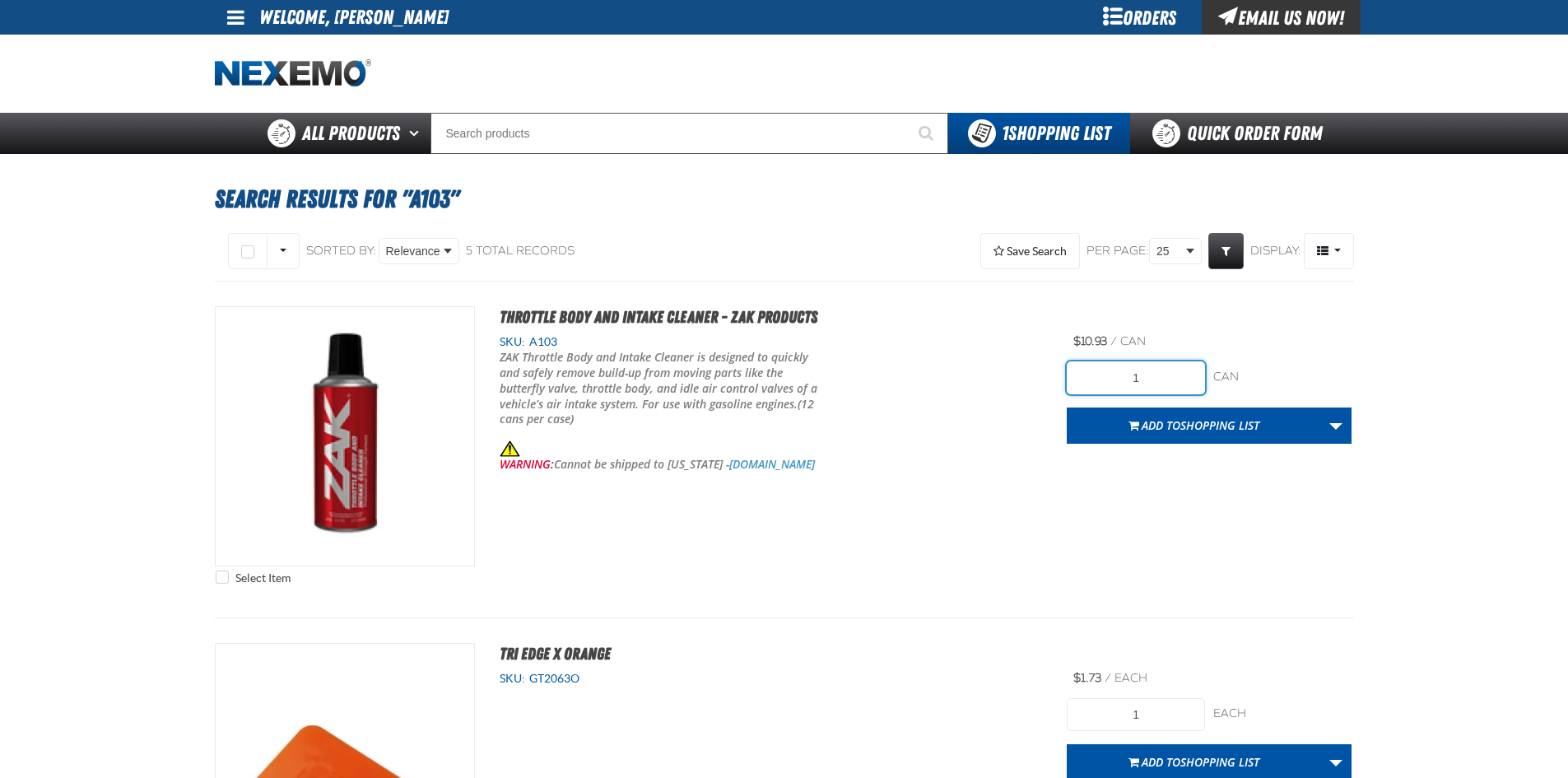
click at [1168, 376] on input "1" at bounding box center [1136, 378] width 139 height 33
type input "24"
click at [909, 467] on div "ZAK Throttle Body and Intake Cleaner is designed to quickly and safely remove b…" at bounding box center [772, 411] width 543 height 122
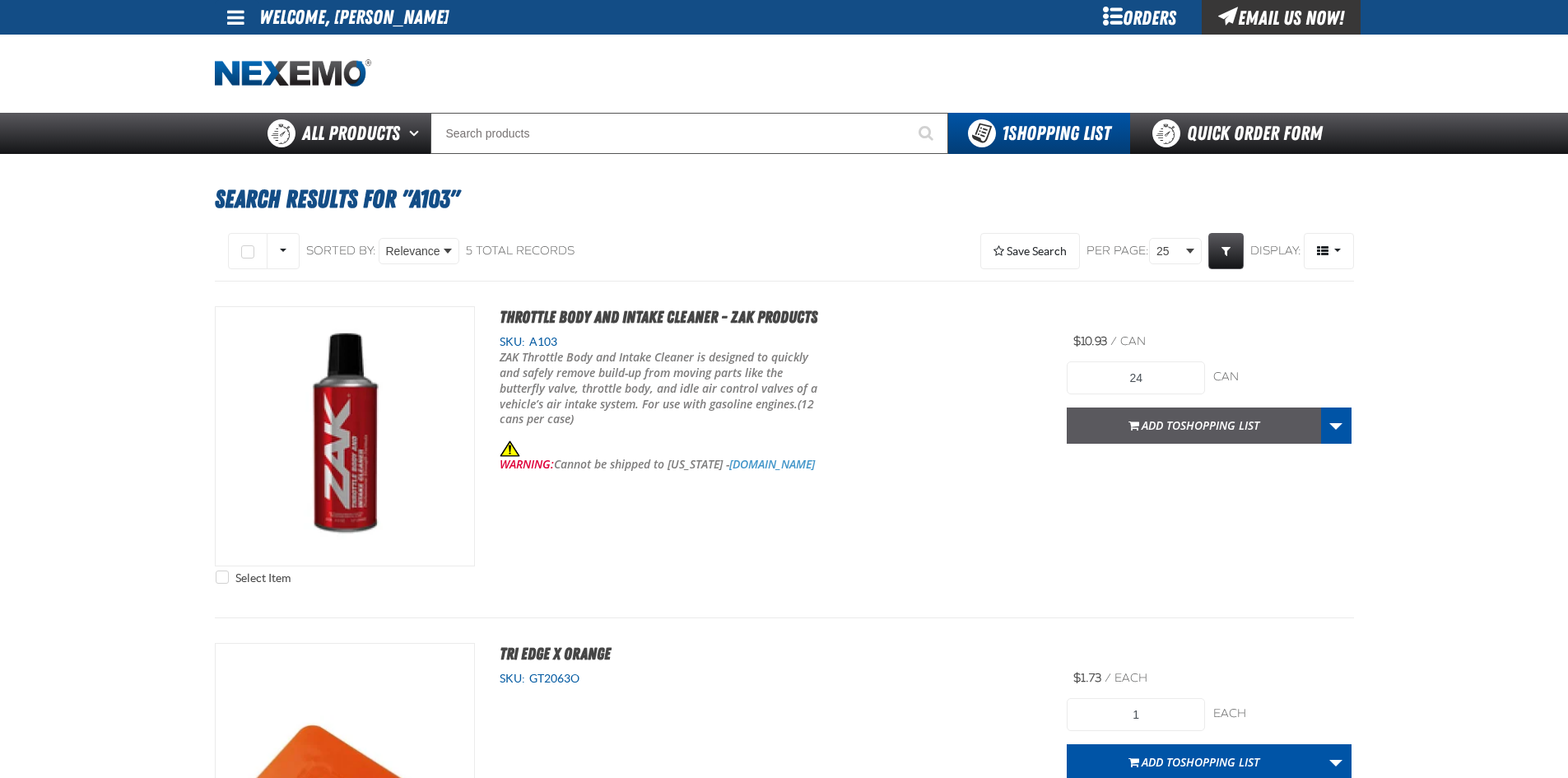
click at [1192, 426] on span "Shopping List" at bounding box center [1220, 425] width 79 height 15
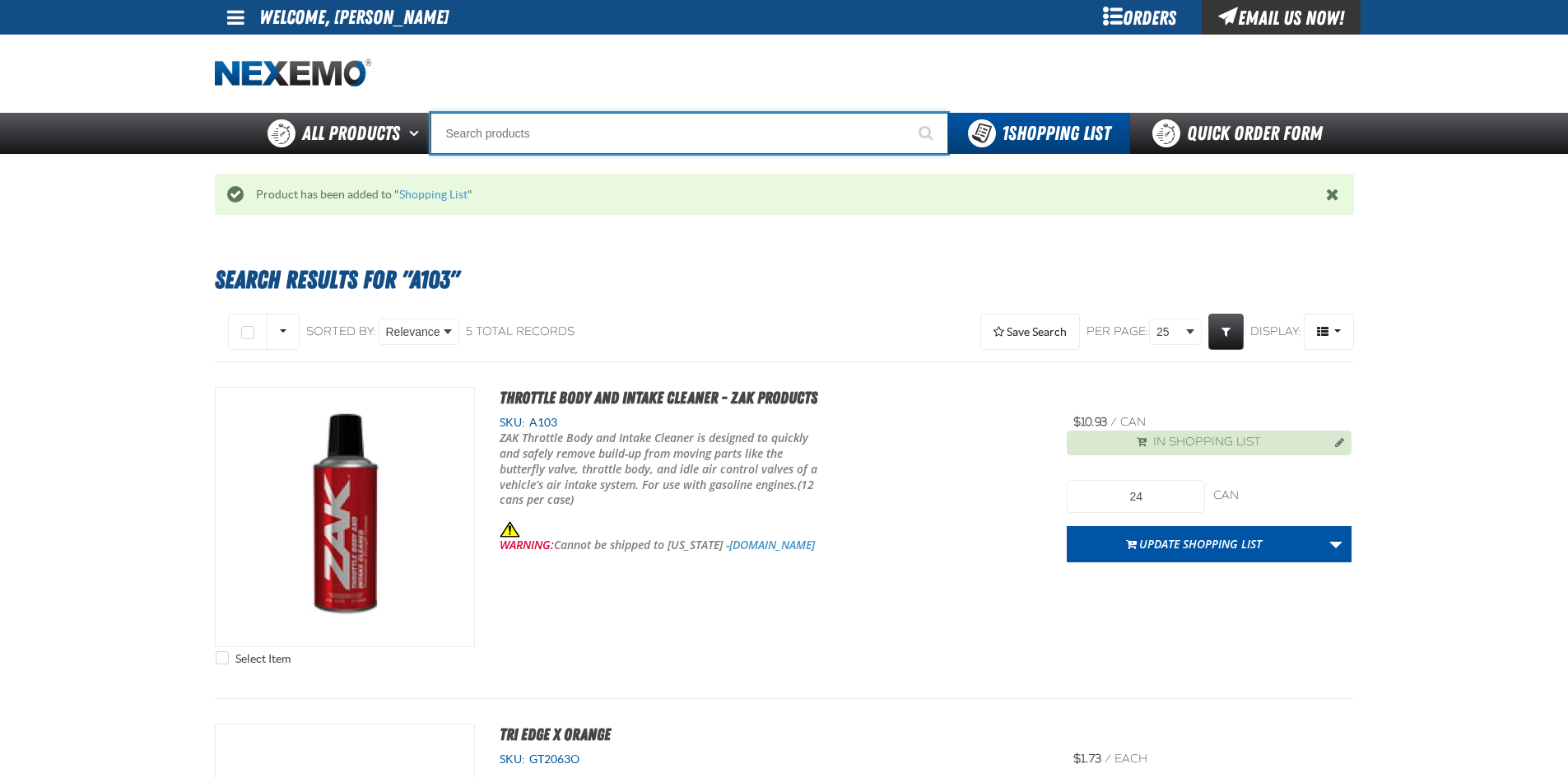
click at [636, 139] on input "Search" at bounding box center [690, 133] width 518 height 41
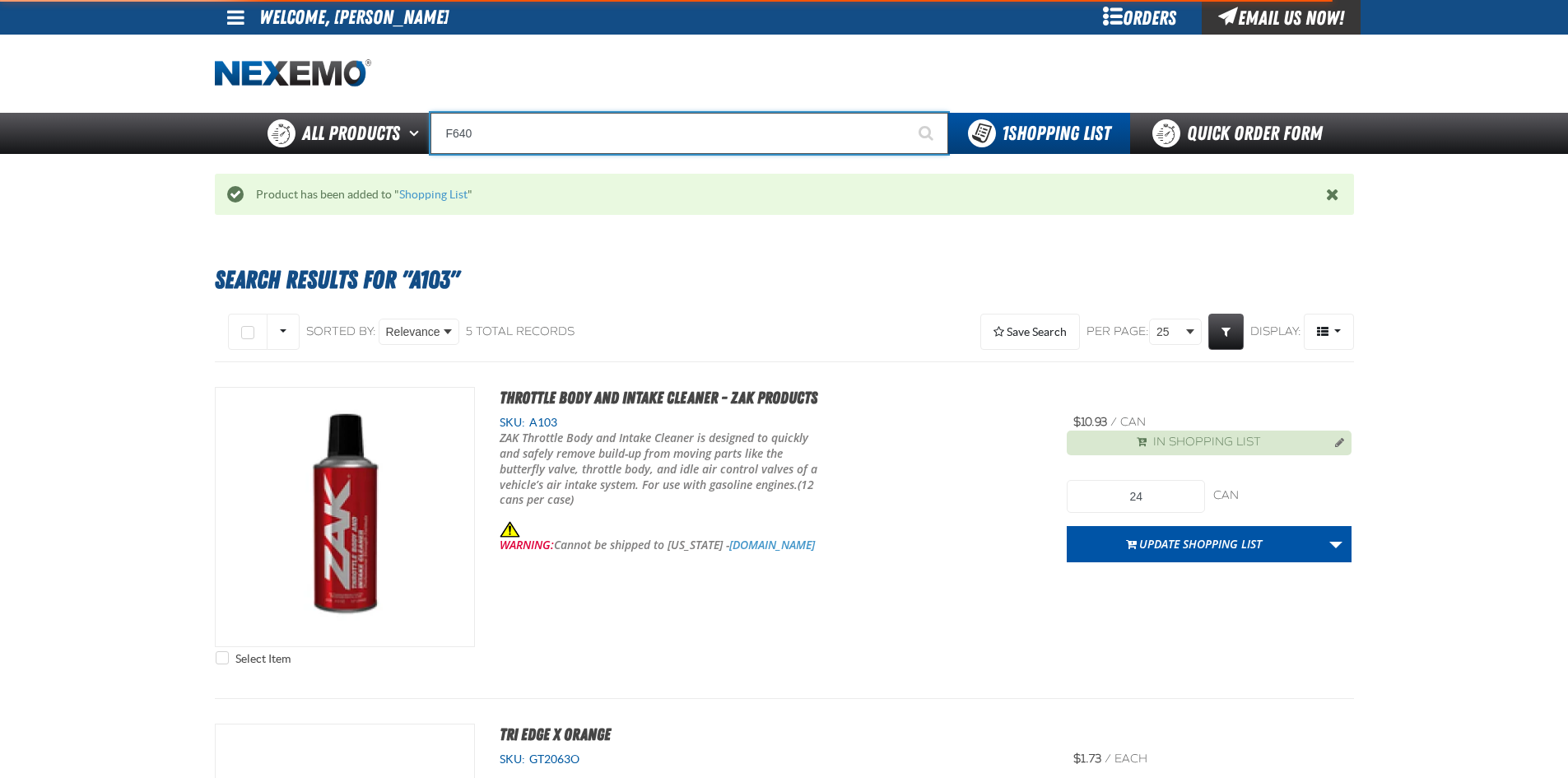
type input "F640"
click at [907, 113] on button "Start Searching" at bounding box center [927, 133] width 41 height 41
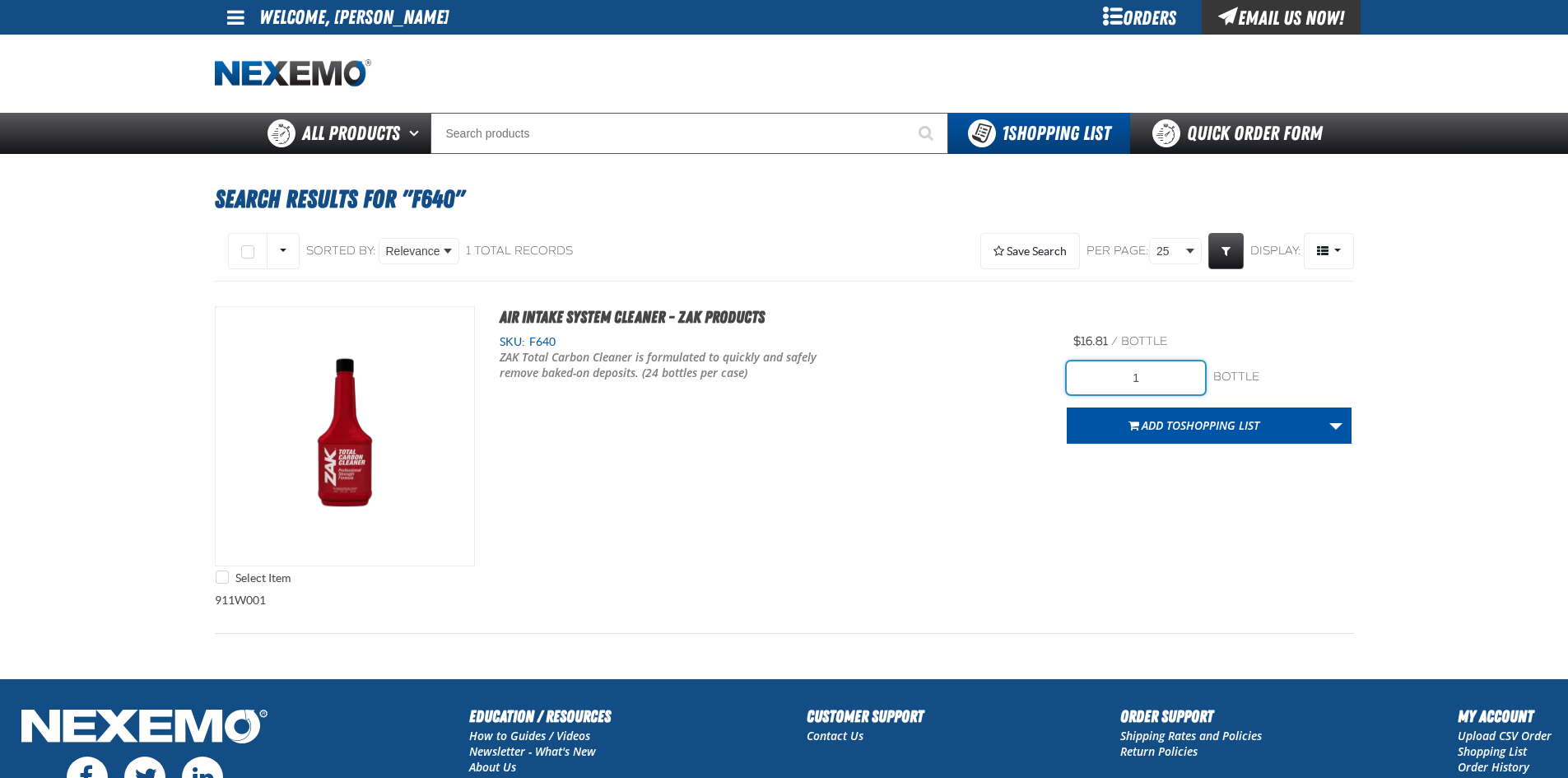
click at [1167, 391] on input "1" at bounding box center [1136, 378] width 139 height 33
type input "24"
drag, startPoint x: 1090, startPoint y: 480, endPoint x: 1175, endPoint y: 437, distance: 95.3
click at [1090, 480] on div "Select Item Air Intake System Cleaner - ZAK Products SKU: F640 /" at bounding box center [784, 450] width 1139 height 287
click at [1189, 427] on span "Shopping List" at bounding box center [1220, 425] width 79 height 15
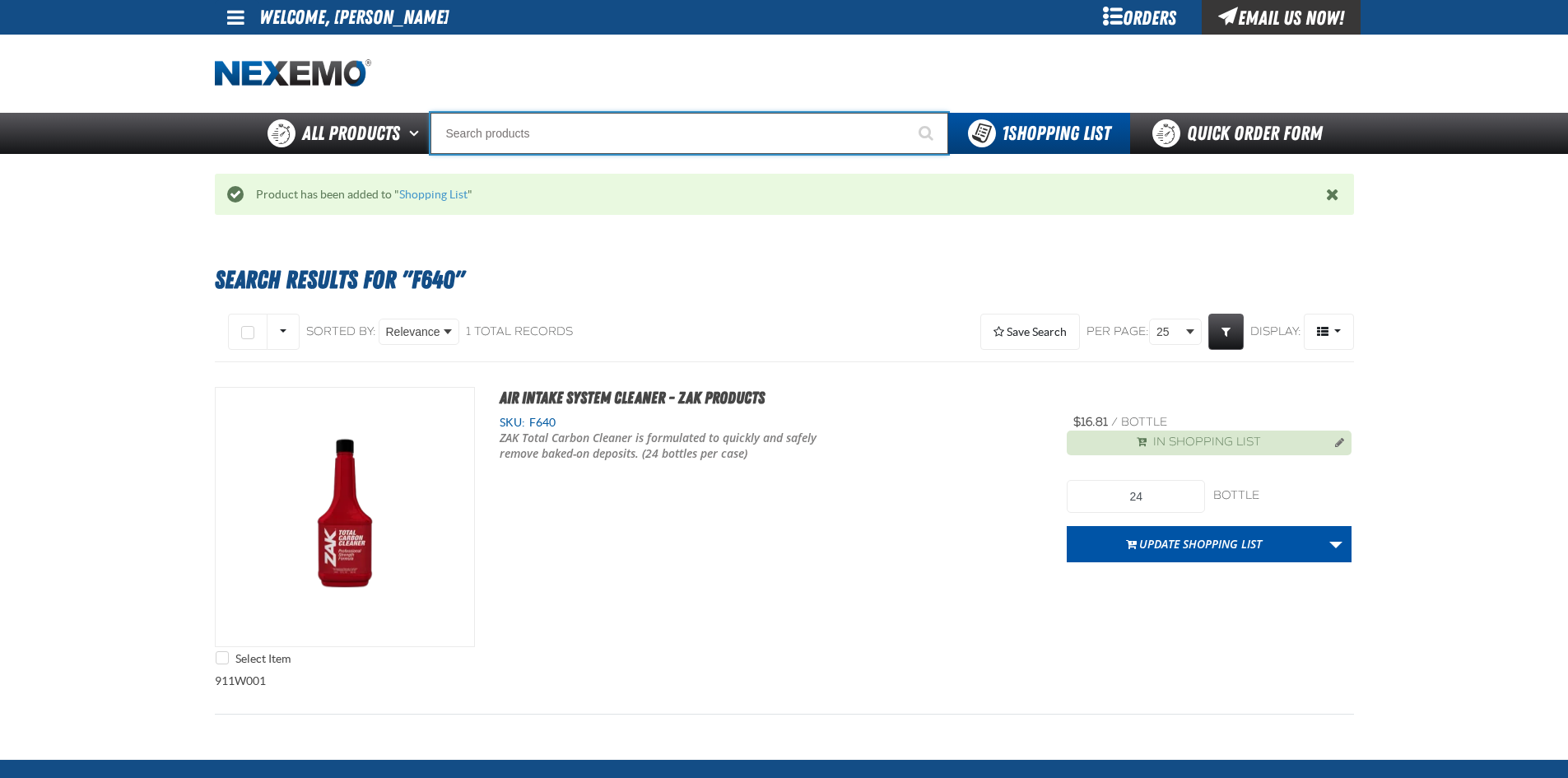
click at [763, 128] on input "Search" at bounding box center [690, 133] width 518 height 41
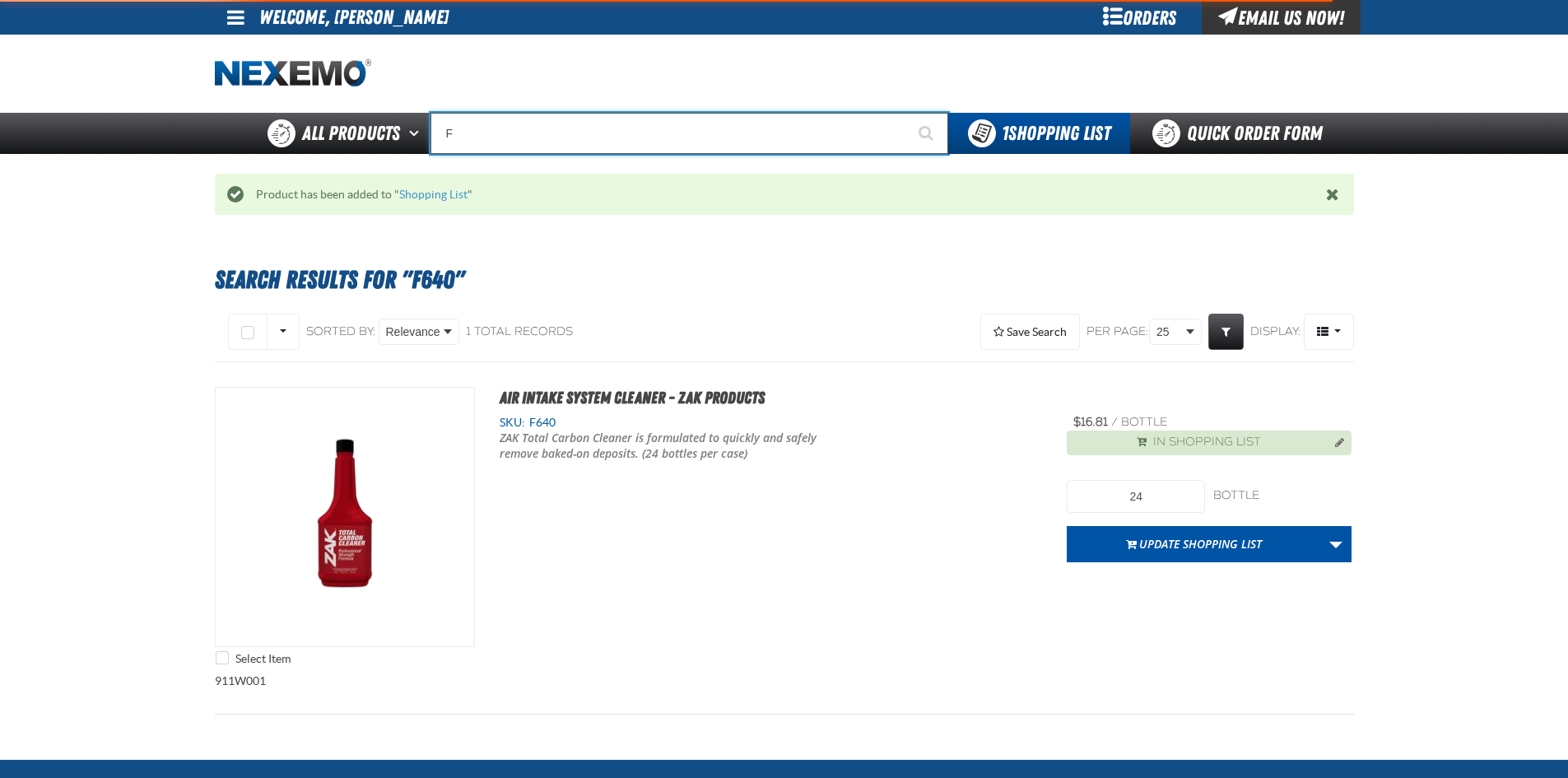
type input "FR"
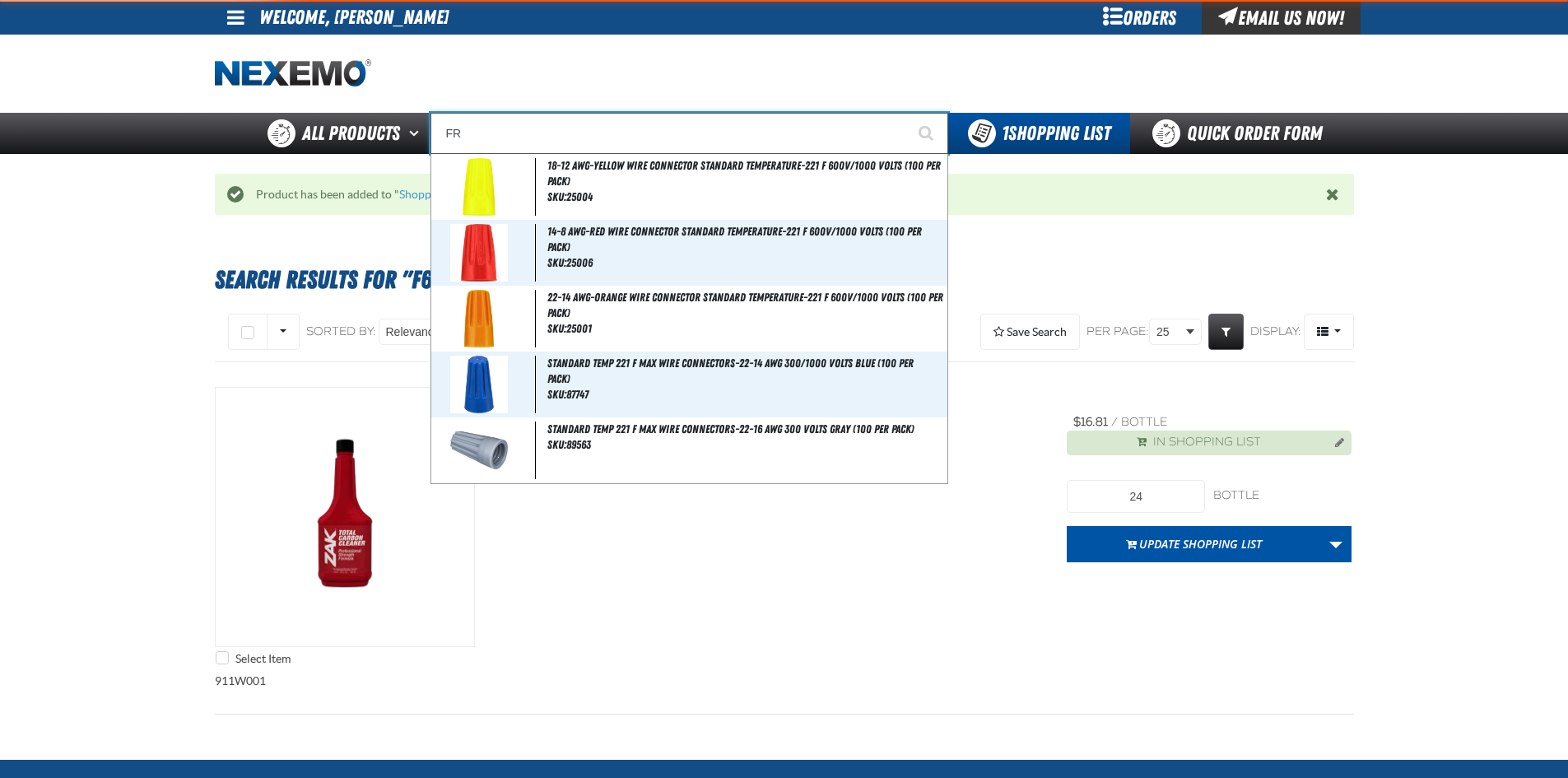
type input "FROM"
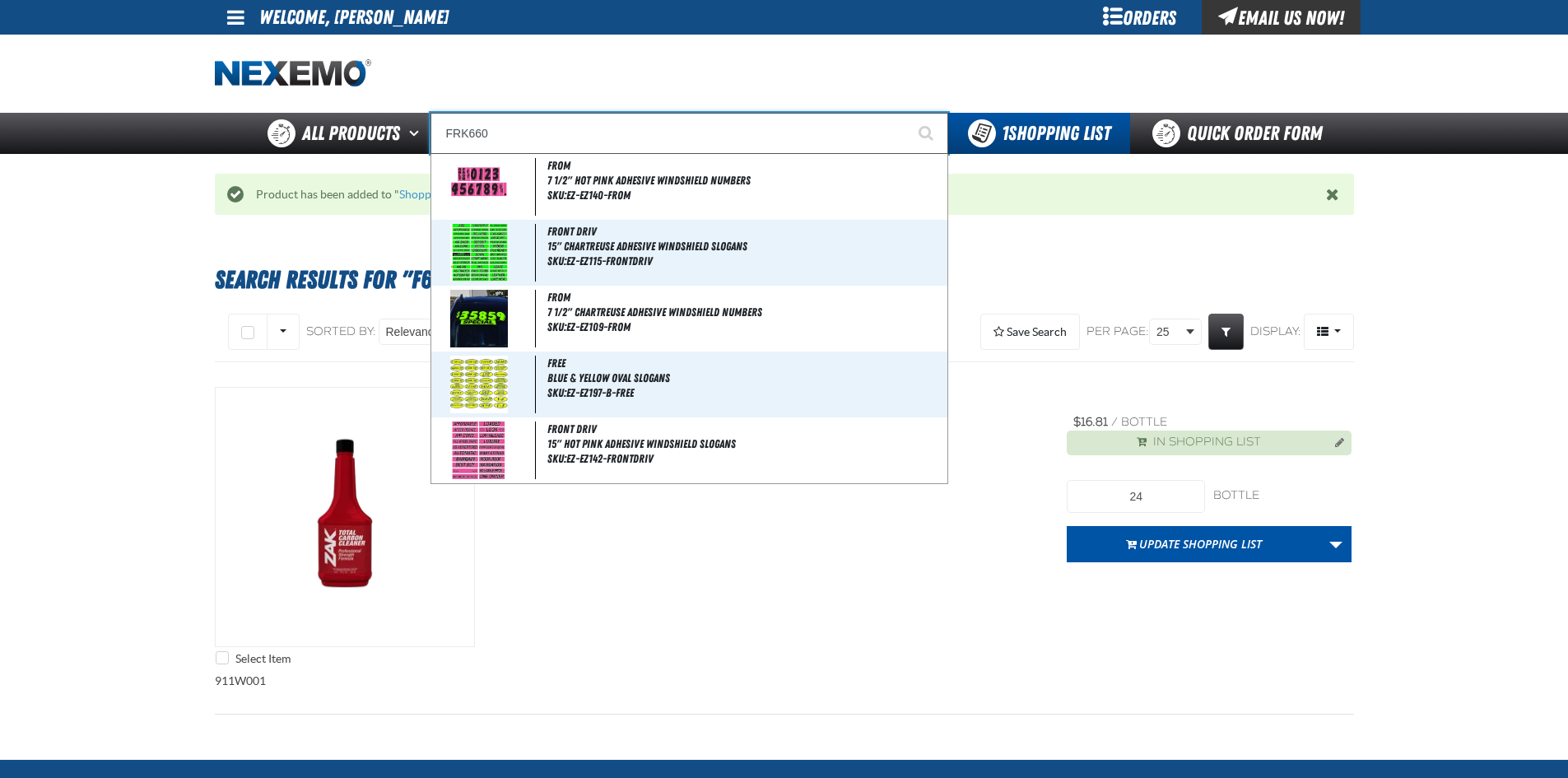
type input "FRK660"
click at [907, 113] on button "Start Searching" at bounding box center [927, 133] width 41 height 41
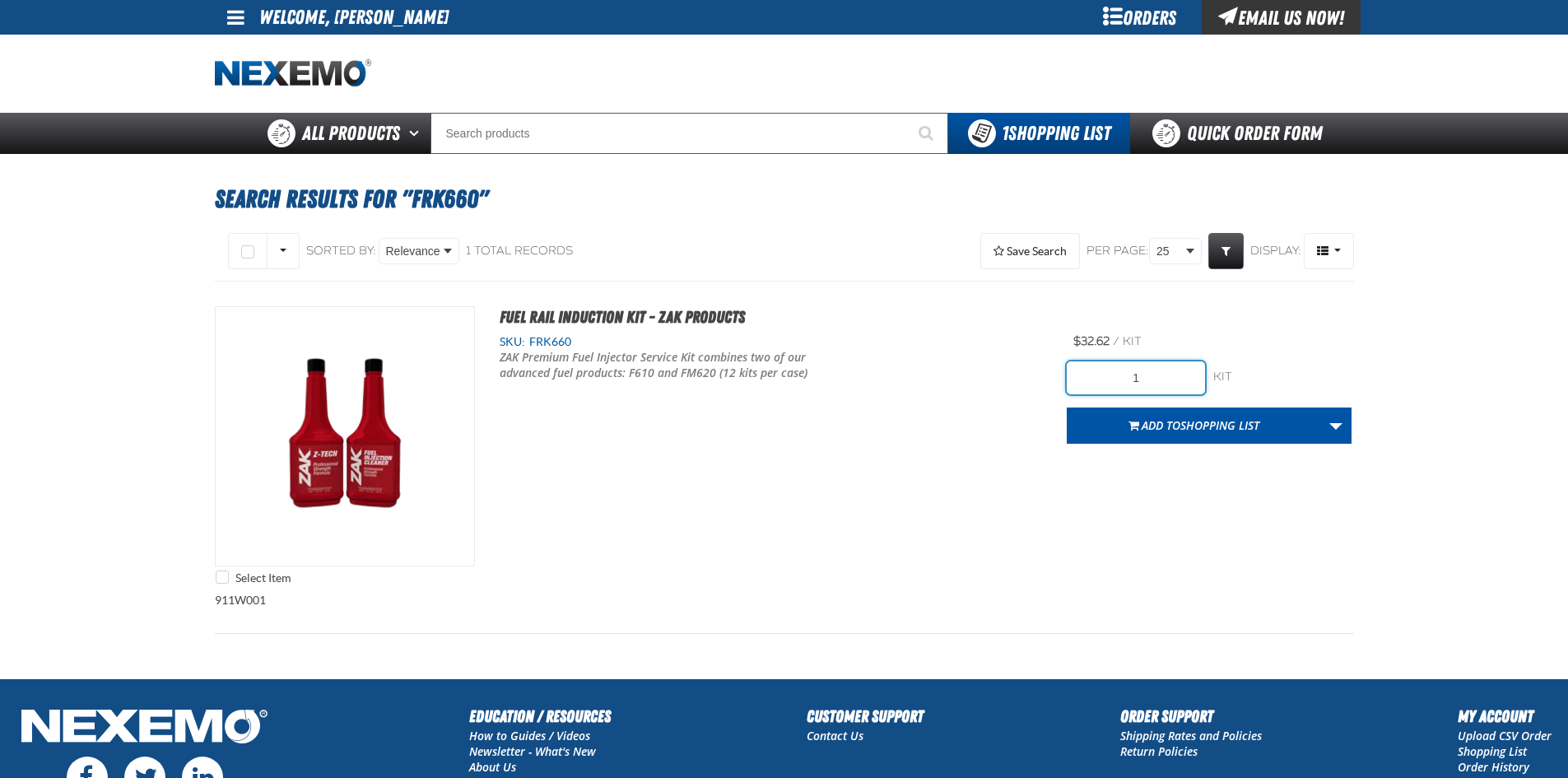
click at [1164, 378] on input "1" at bounding box center [1136, 378] width 139 height 33
type input "24"
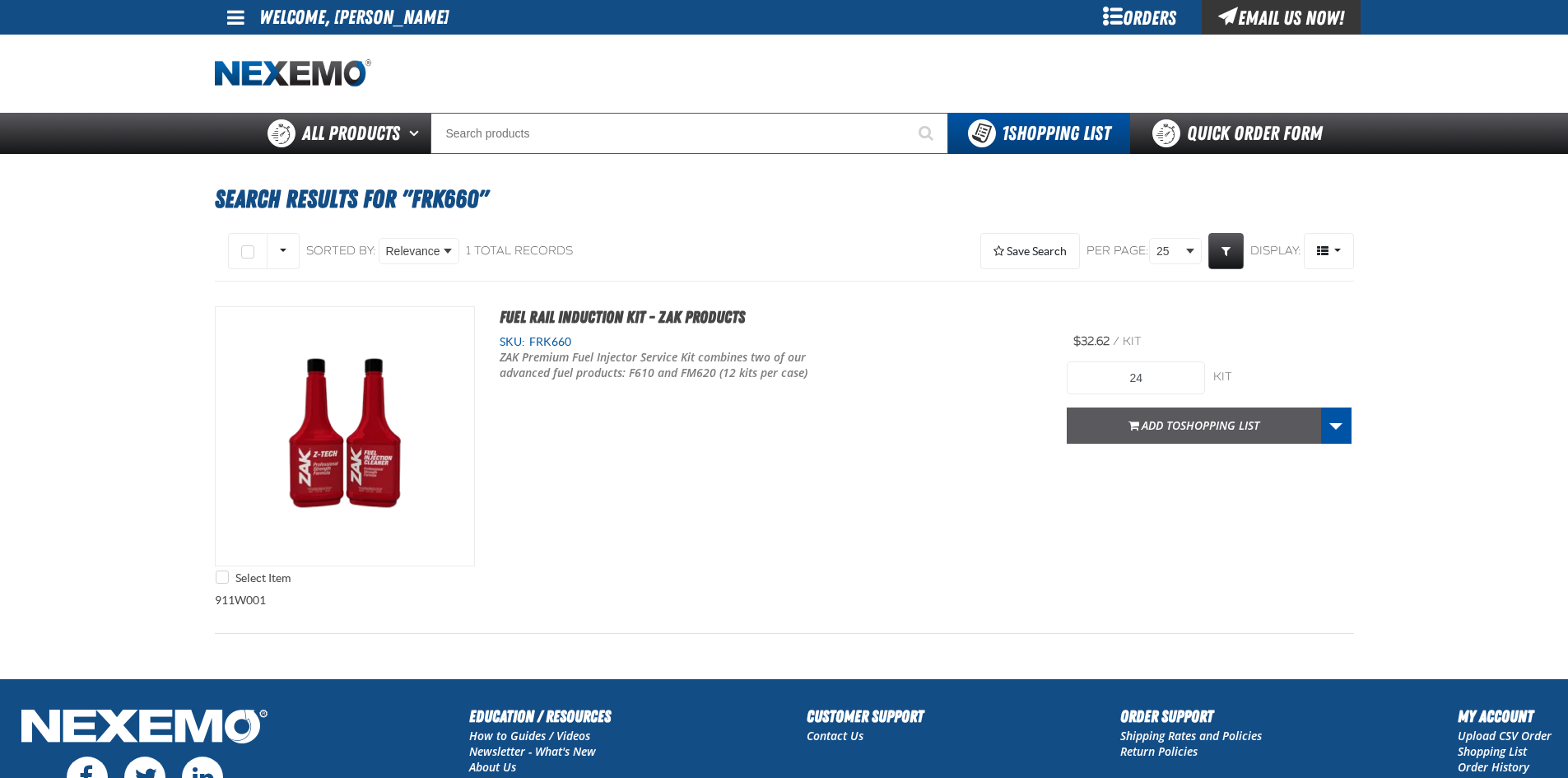
drag, startPoint x: 936, startPoint y: 508, endPoint x: 1121, endPoint y: 439, distance: 197.4
click at [937, 508] on div "Select Item Fuel Rail Induction Kit - ZAK Products SKU: FRK660 /" at bounding box center [784, 450] width 1139 height 287
click at [1158, 423] on span "Add to Shopping List" at bounding box center [1201, 425] width 118 height 15
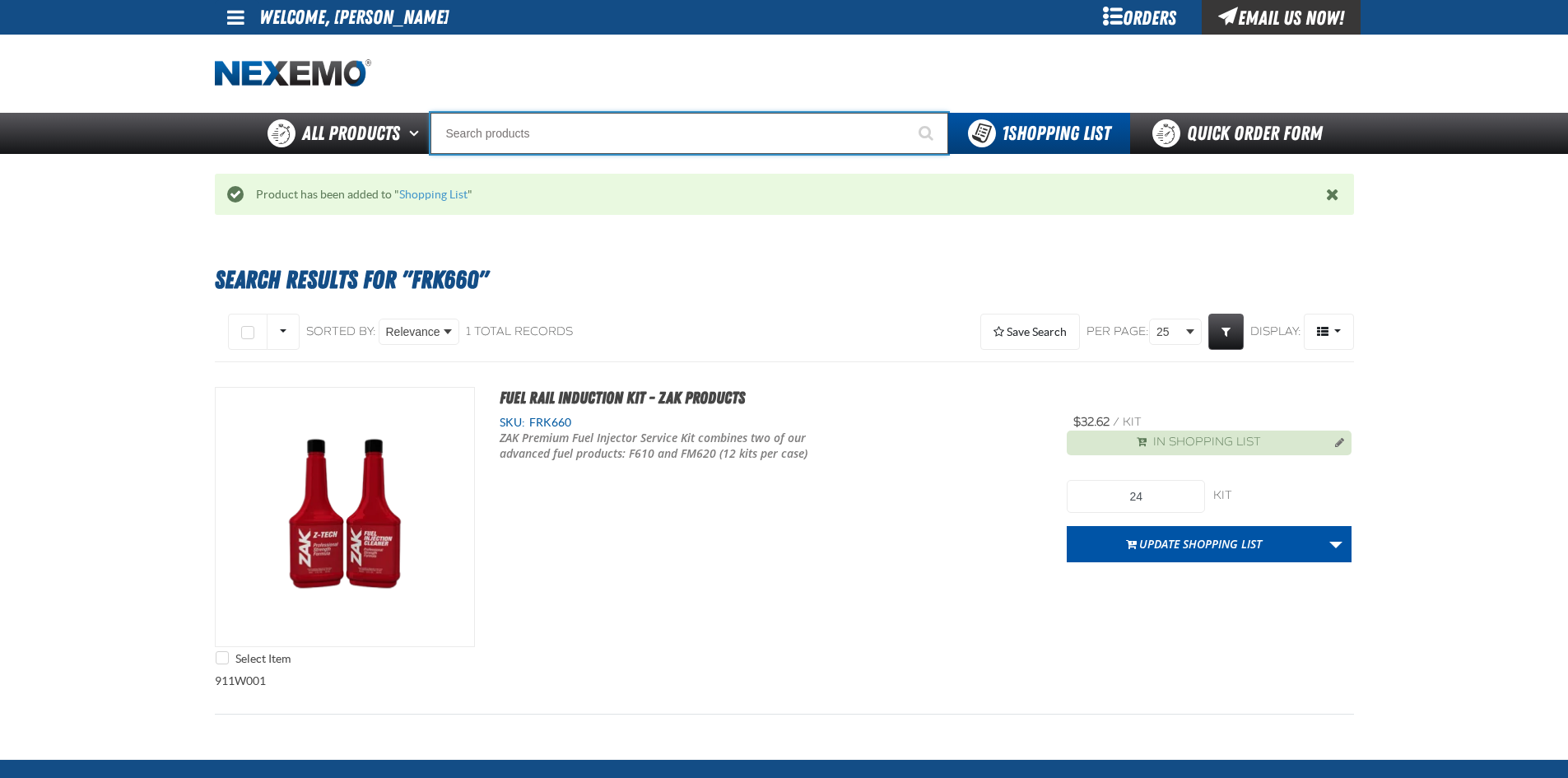
click at [641, 133] on input "Search" at bounding box center [690, 133] width 518 height 41
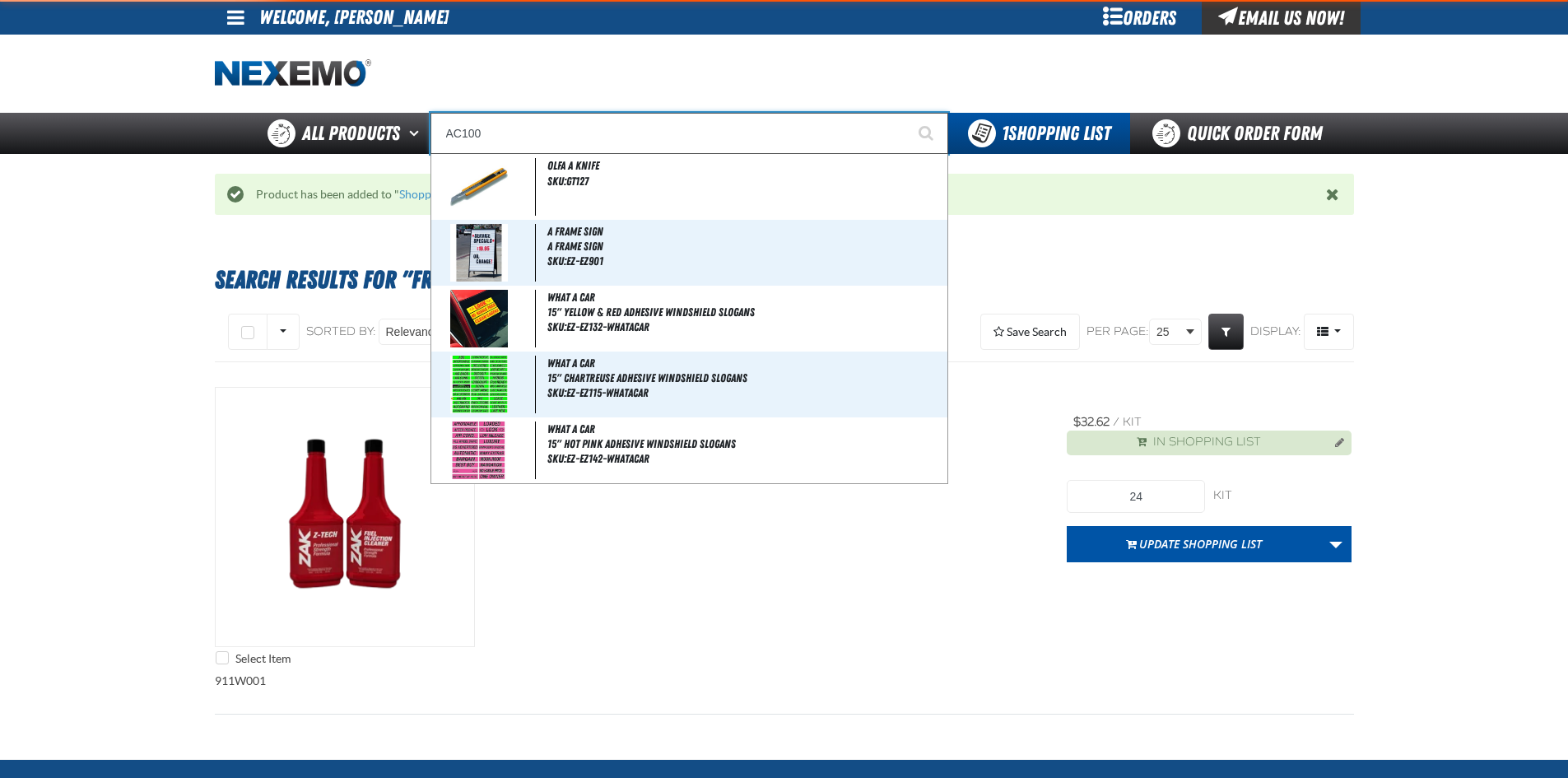
type input "AC100"
click at [907, 113] on button "Start Searching" at bounding box center [927, 133] width 41 height 41
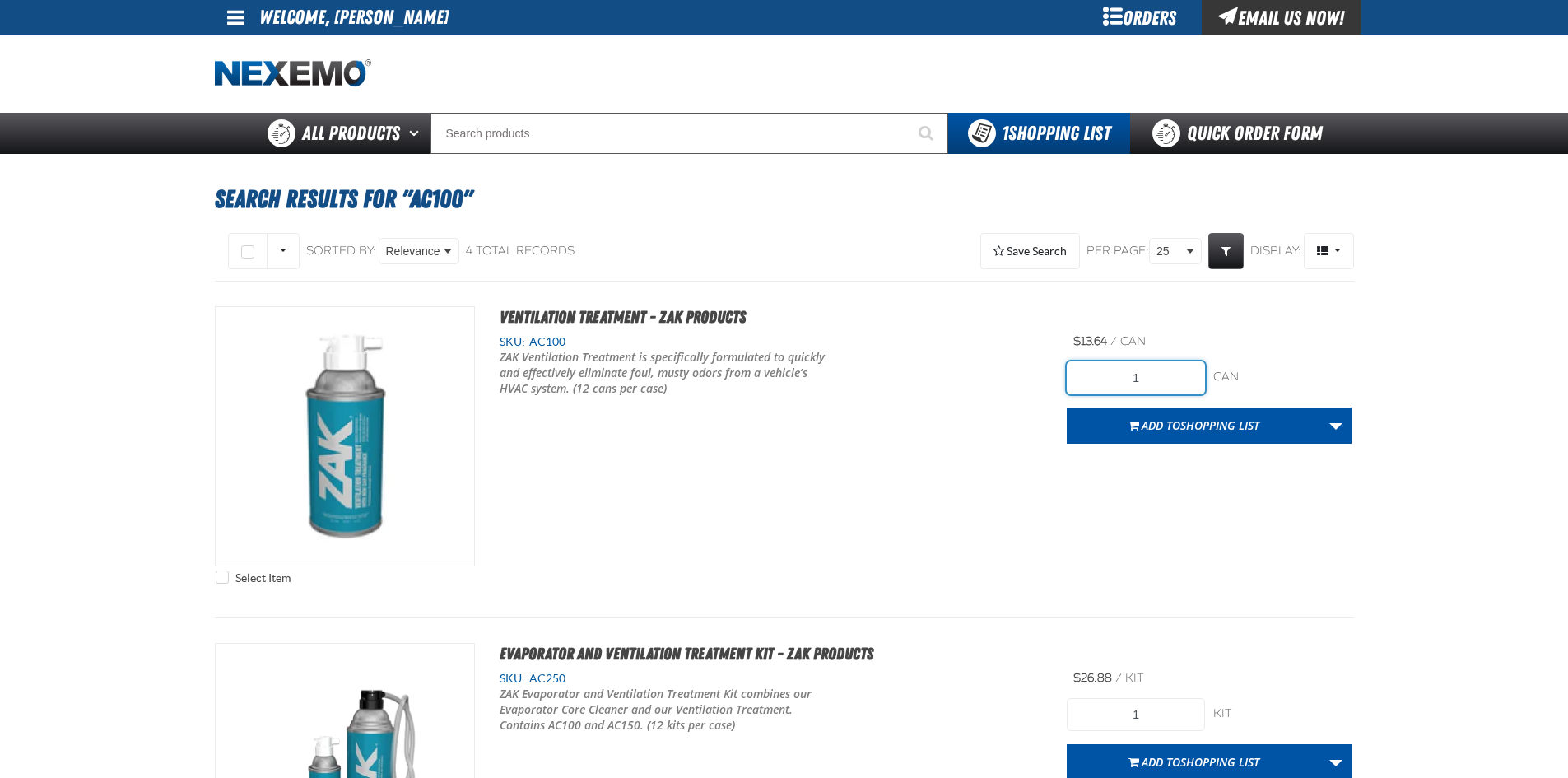
click at [1163, 365] on input "1" at bounding box center [1136, 378] width 139 height 33
type input "24"
click at [1176, 493] on div "Select Item Ventilation Treatment - ZAK Products SKU: AC100" at bounding box center [784, 450] width 1139 height 287
click at [1186, 421] on span "Shopping List" at bounding box center [1220, 425] width 79 height 15
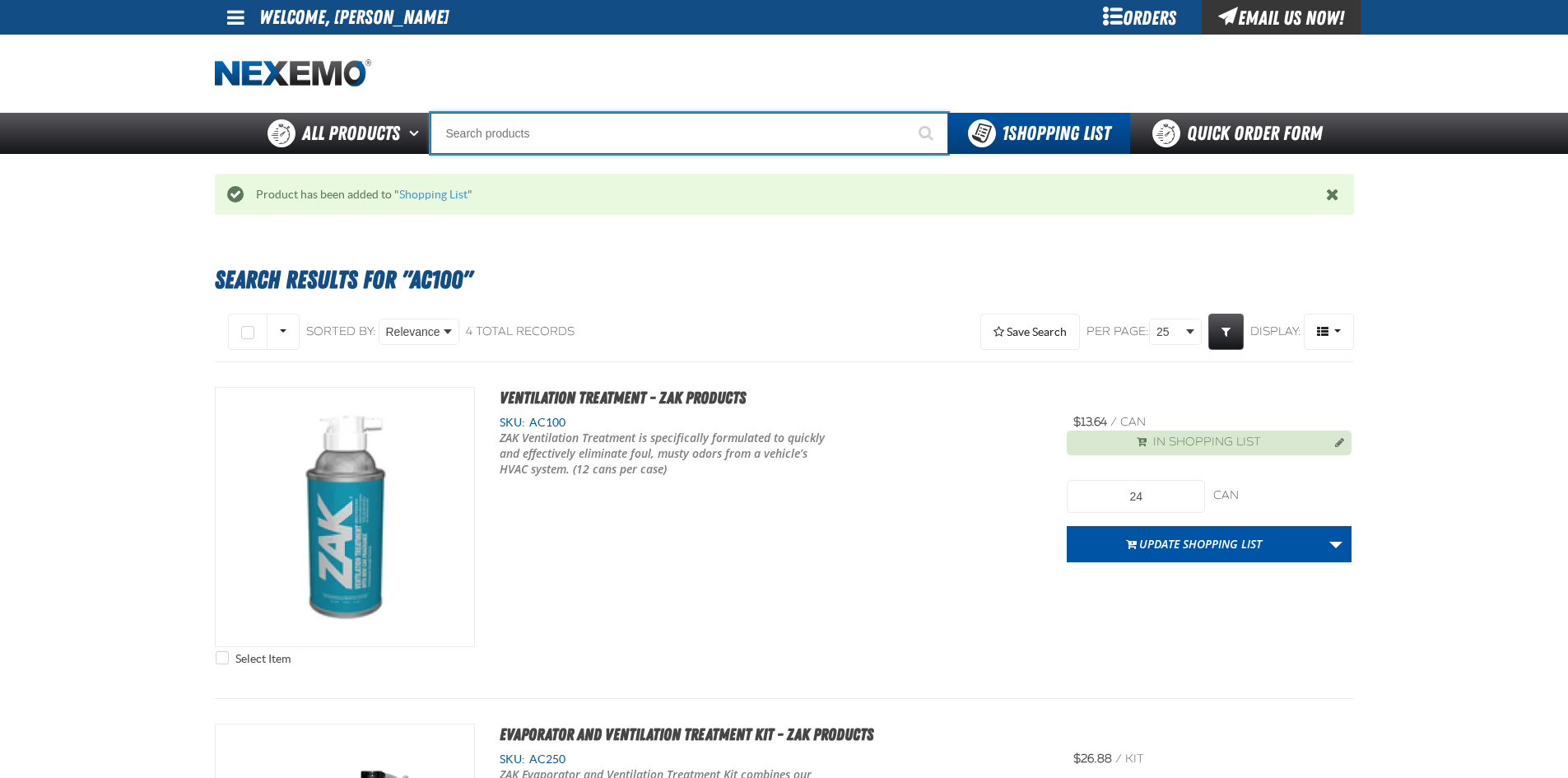
click at [661, 139] on input "Search" at bounding box center [690, 133] width 518 height 41
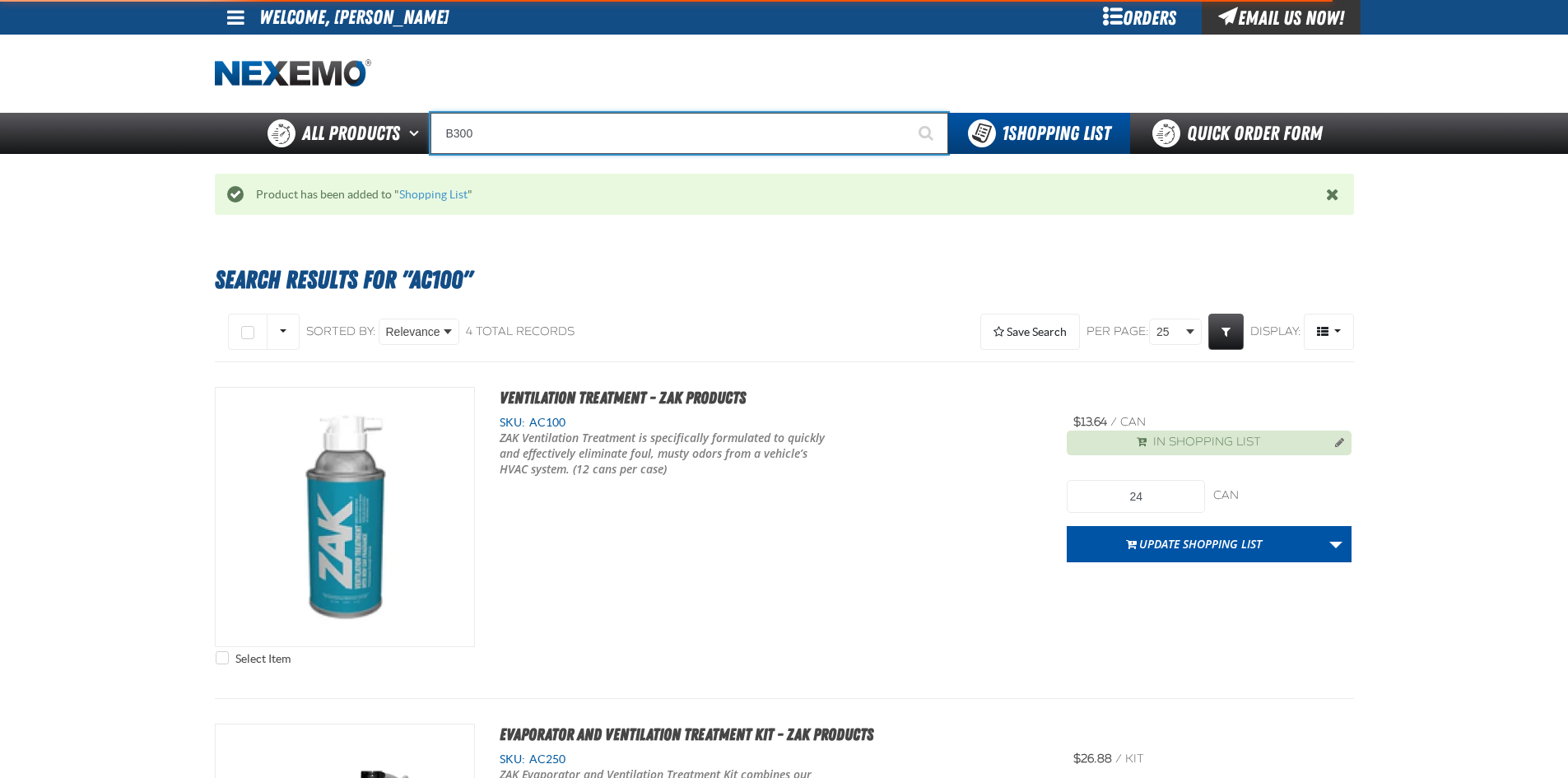
type input "B300"
click at [907, 113] on button "Start Searching" at bounding box center [927, 133] width 41 height 41
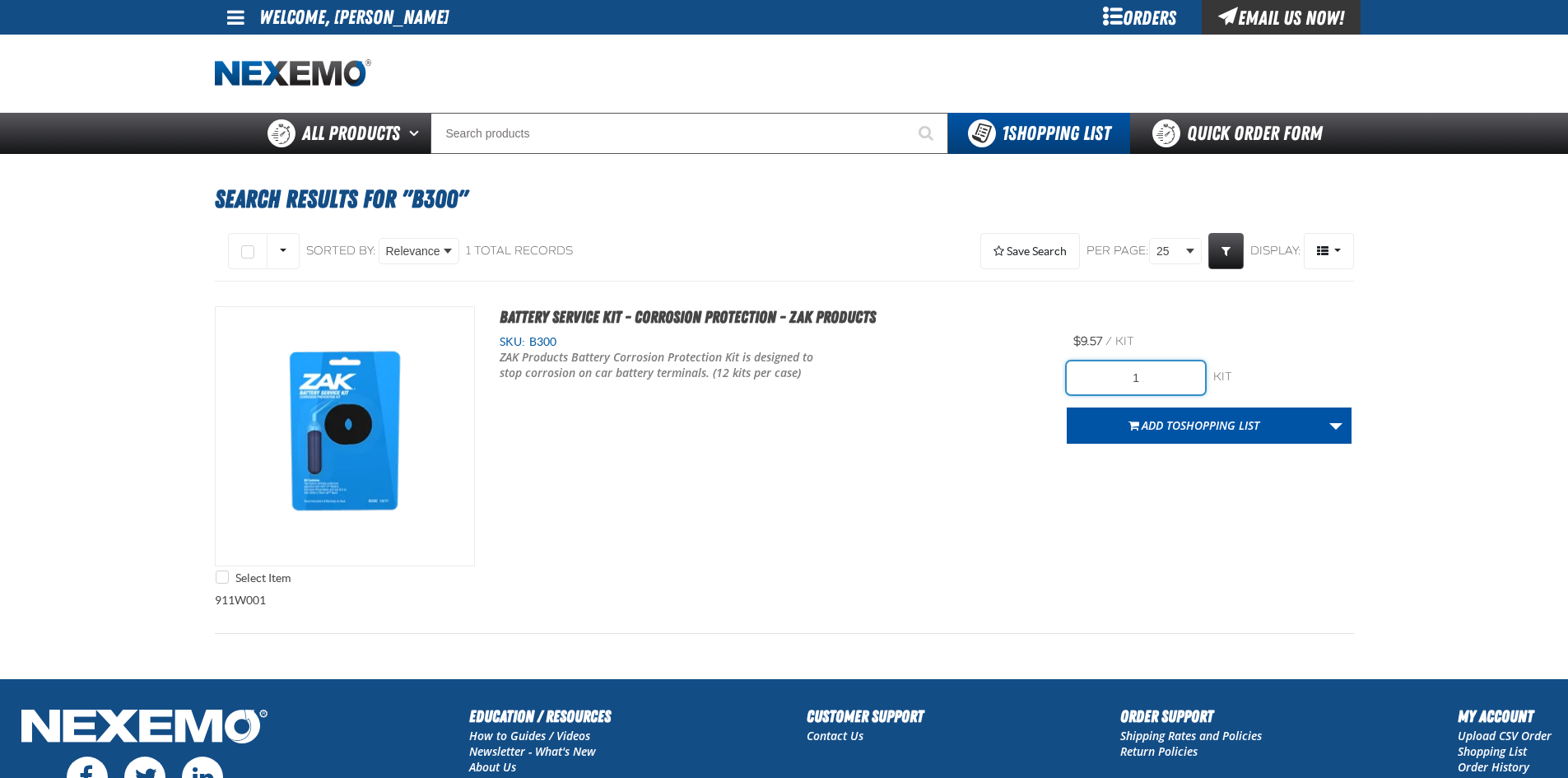
click at [1159, 379] on input "1" at bounding box center [1136, 378] width 139 height 33
type input "48"
click at [1032, 467] on div "Select Item Battery Service Kit - Corrosion Protection - ZAK Products SKU: B300" at bounding box center [784, 450] width 1139 height 287
click at [1150, 423] on span "Add to Shopping List" at bounding box center [1201, 425] width 118 height 15
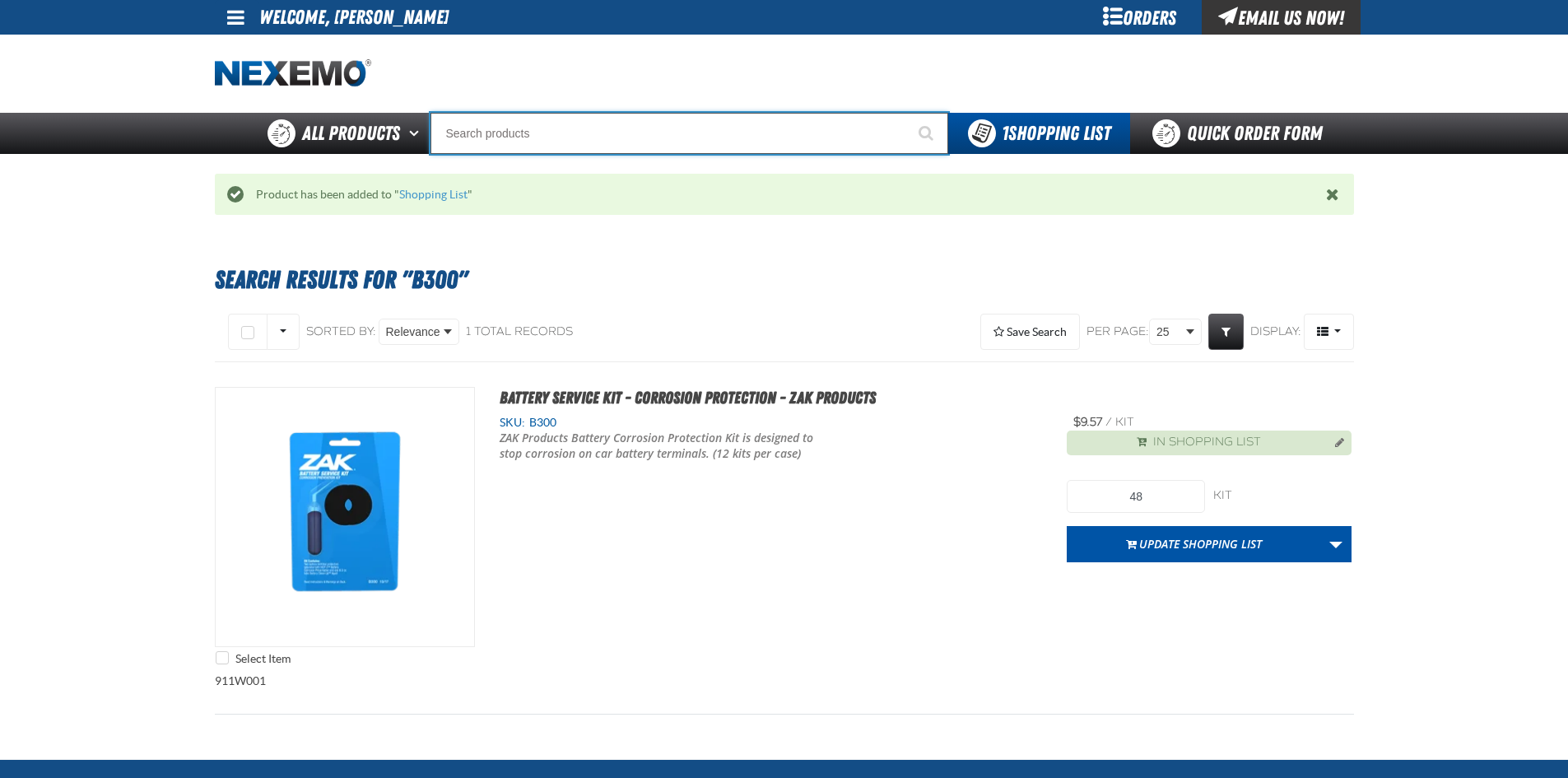
click at [737, 148] on input "Search" at bounding box center [690, 133] width 518 height 41
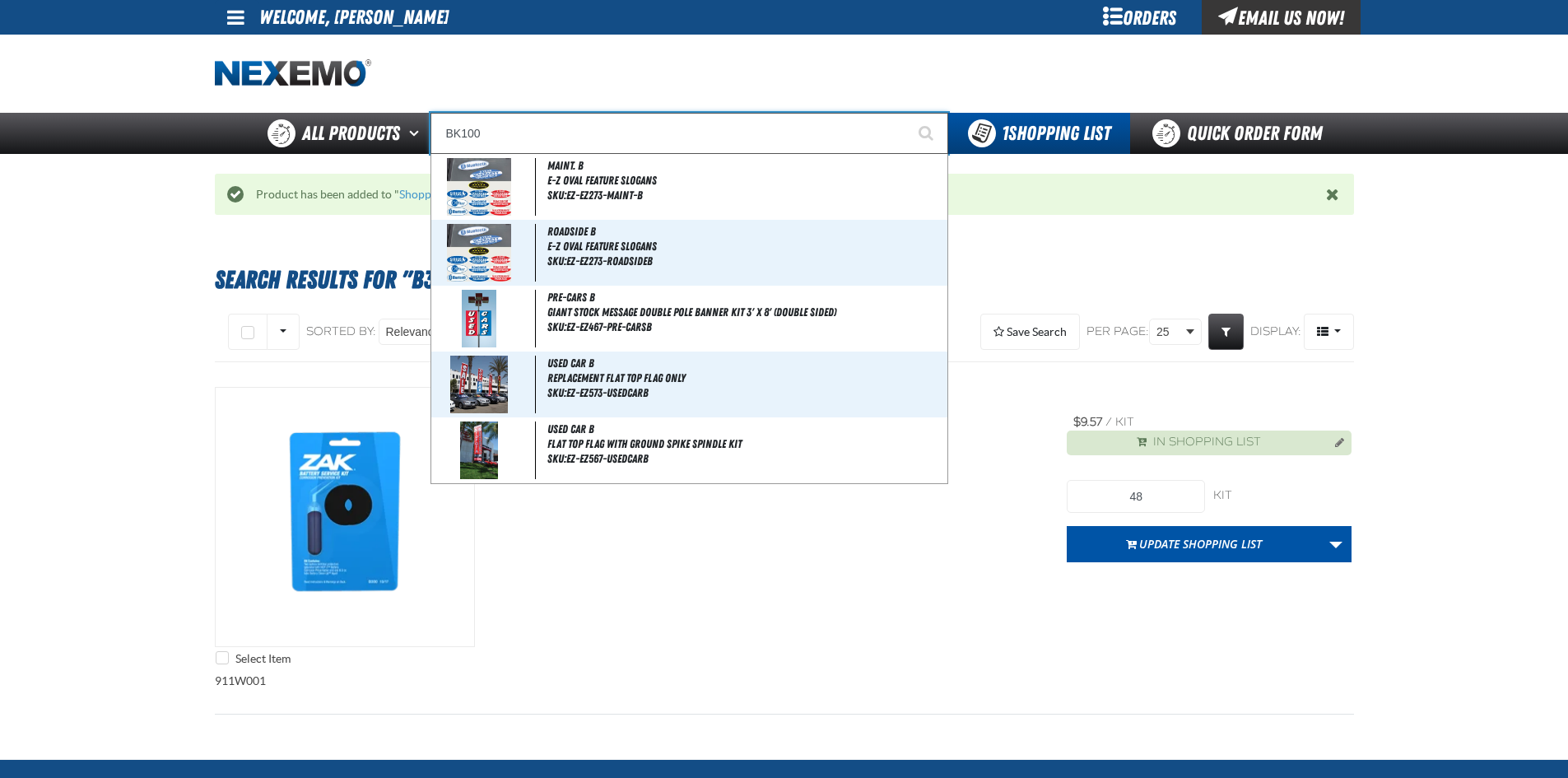
type input "BK100"
click at [907, 113] on button "Start Searching" at bounding box center [927, 133] width 41 height 41
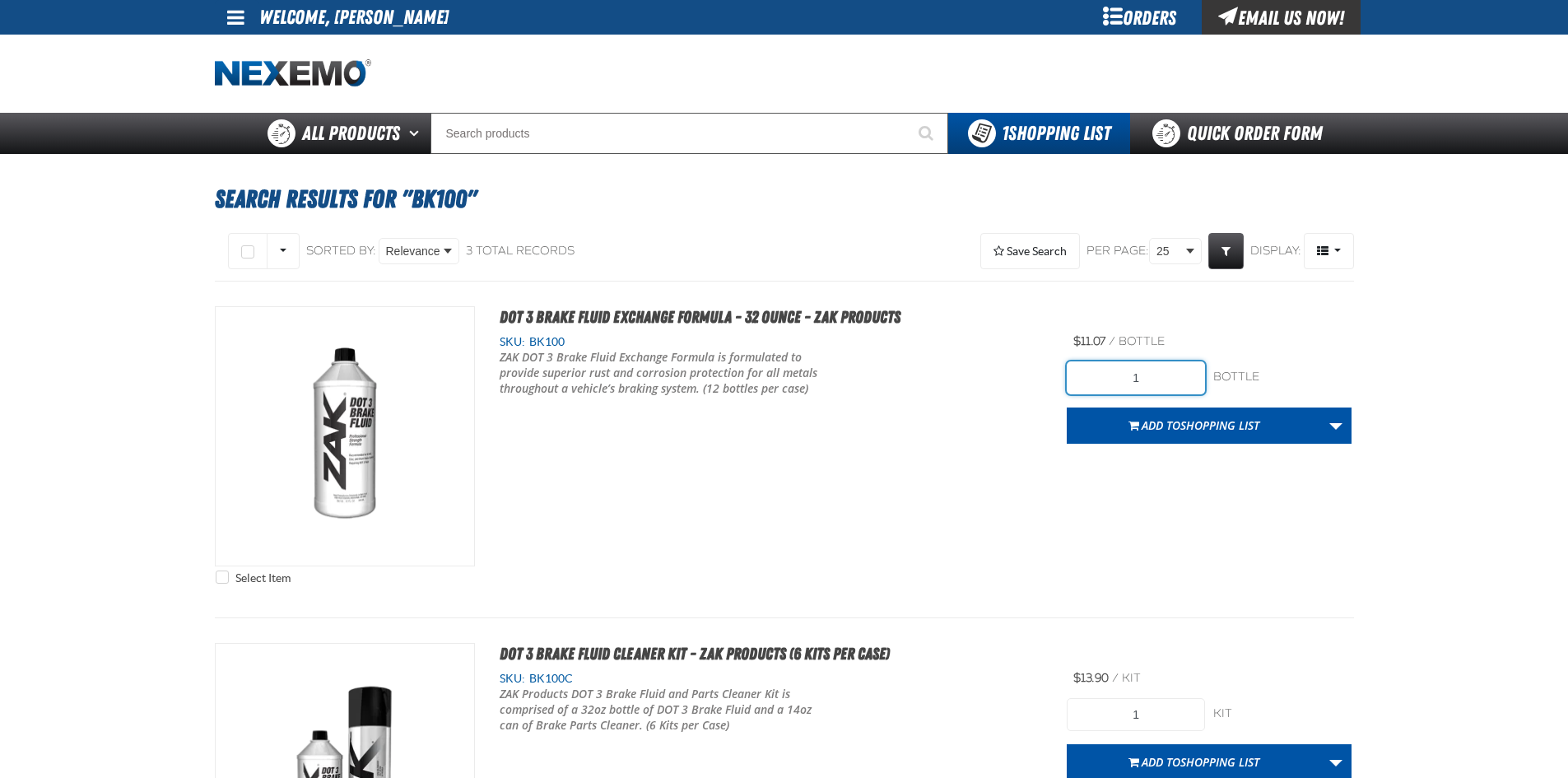
click at [1151, 374] on input "1" at bounding box center [1136, 378] width 139 height 33
type input "36"
click at [1121, 478] on div "Select Item DOT 3 Brake Fluid Exchange Formula - 32 Ounce - ZAK Products SKU: B…" at bounding box center [784, 450] width 1139 height 287
click at [1207, 422] on span "Shopping List" at bounding box center [1220, 425] width 79 height 15
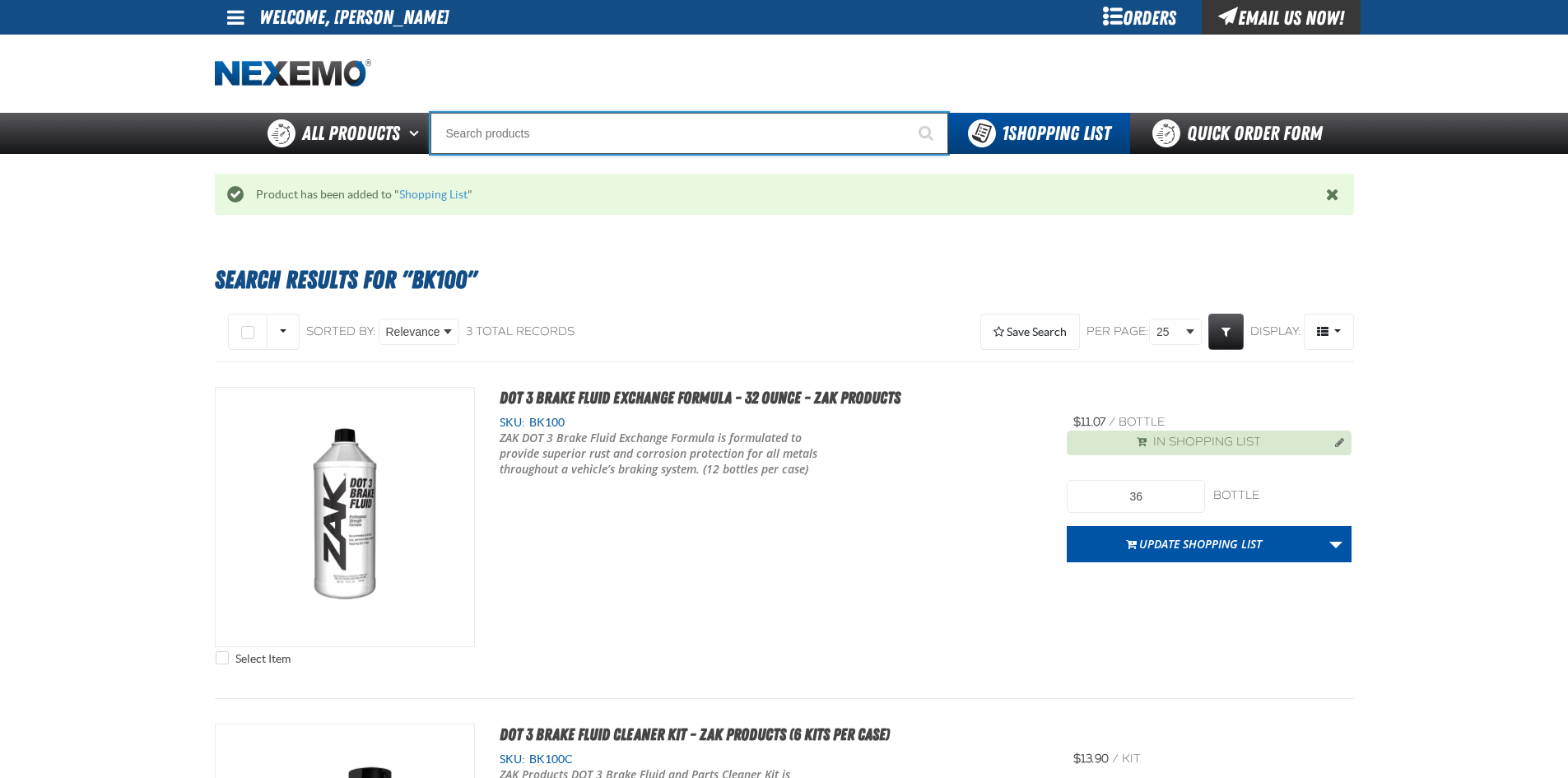
click at [581, 134] on input "Search" at bounding box center [690, 133] width 518 height 41
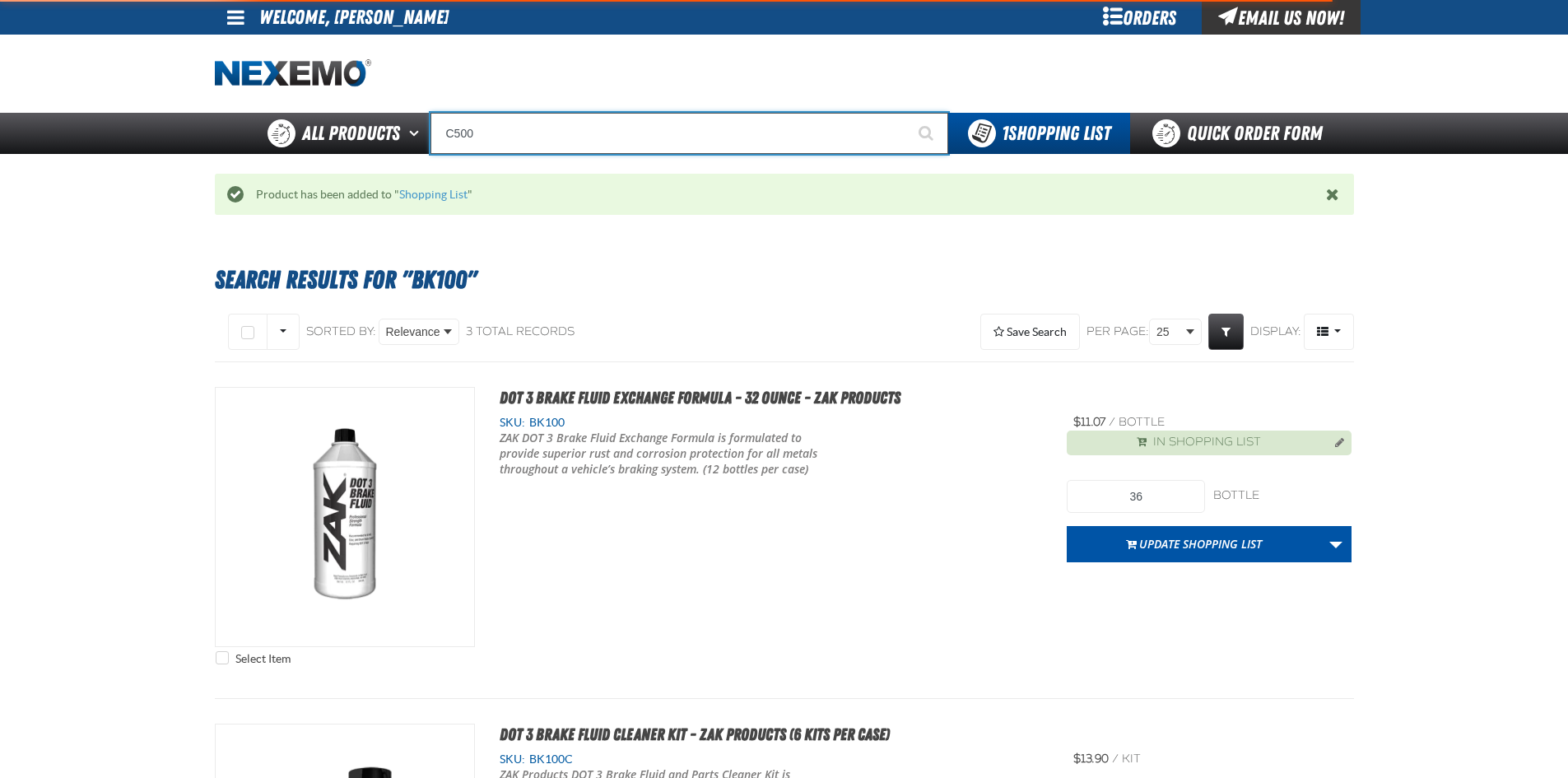
type input "C500"
click at [907, 113] on button "Start Searching" at bounding box center [927, 133] width 41 height 41
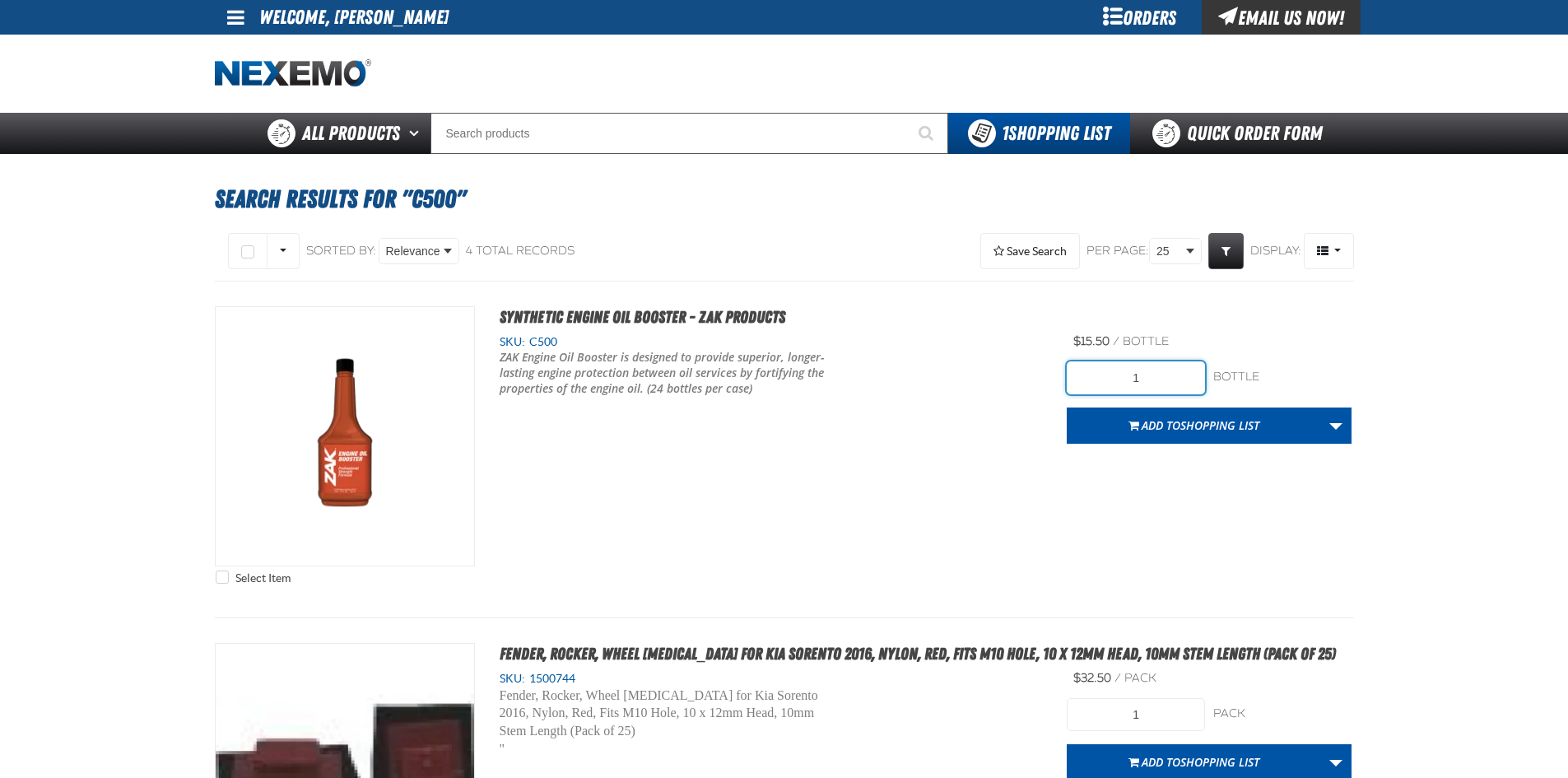
click at [1147, 373] on input "1" at bounding box center [1136, 378] width 139 height 33
type input "72"
click at [1120, 514] on div "Select Item Synthetic Engine Oil Booster - ZAK Products SKU: C500" at bounding box center [784, 450] width 1139 height 287
click at [1209, 431] on span "Shopping List" at bounding box center [1220, 425] width 79 height 15
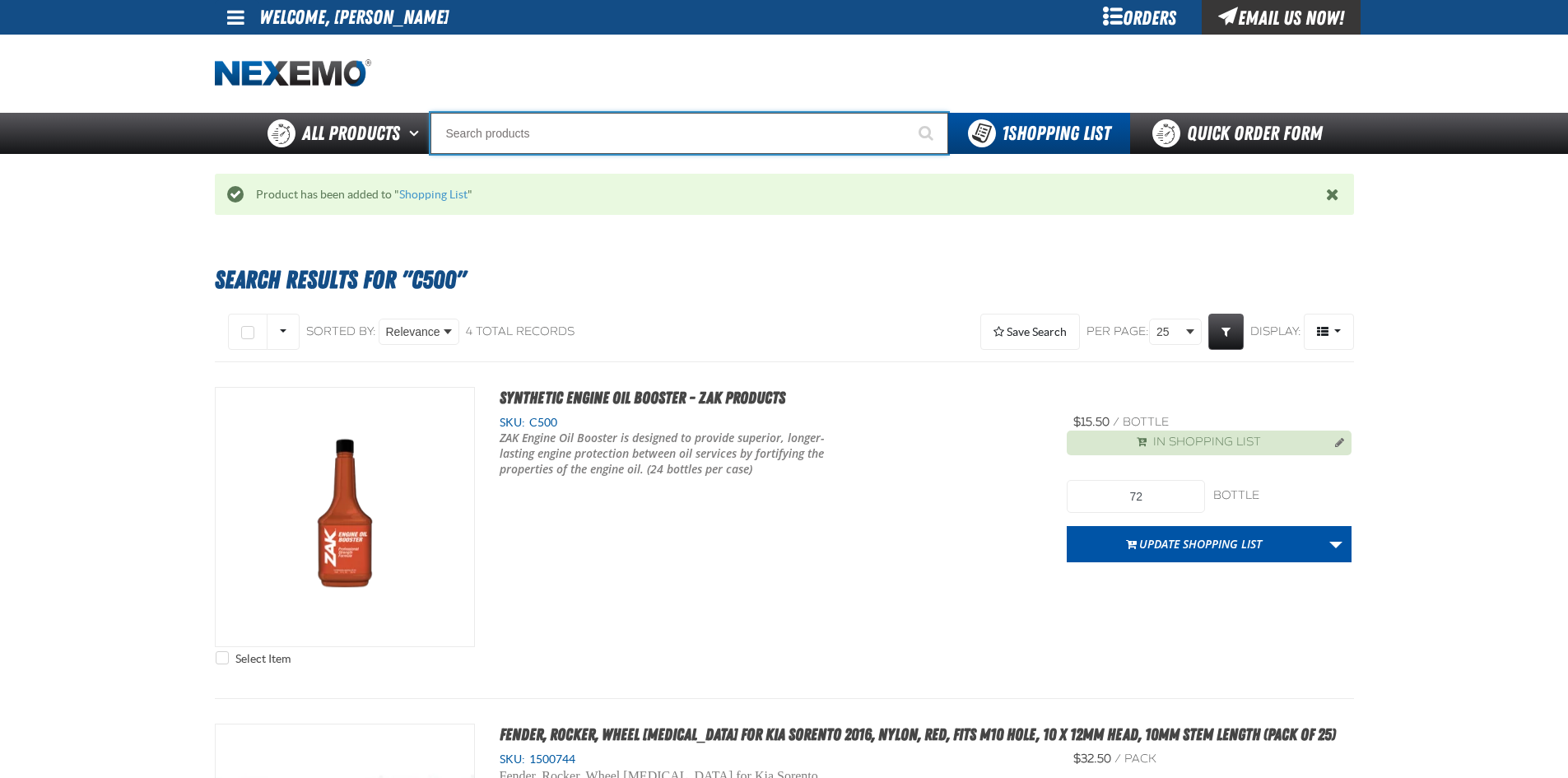
click at [659, 139] on input "Search" at bounding box center [690, 133] width 518 height 41
type input "C"
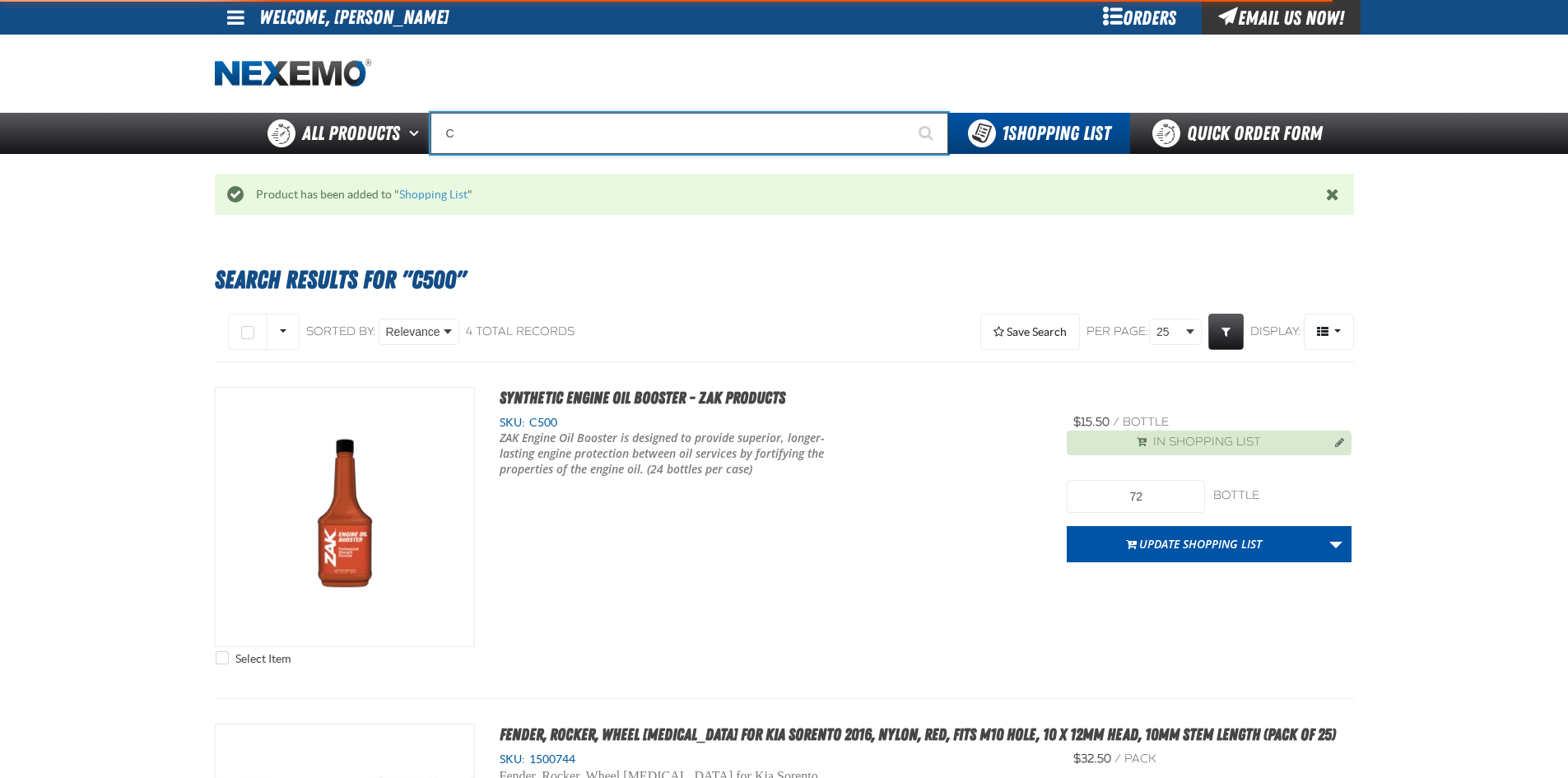
type input "C Alkaline Battery 1.5 Volt (12 per pack)"
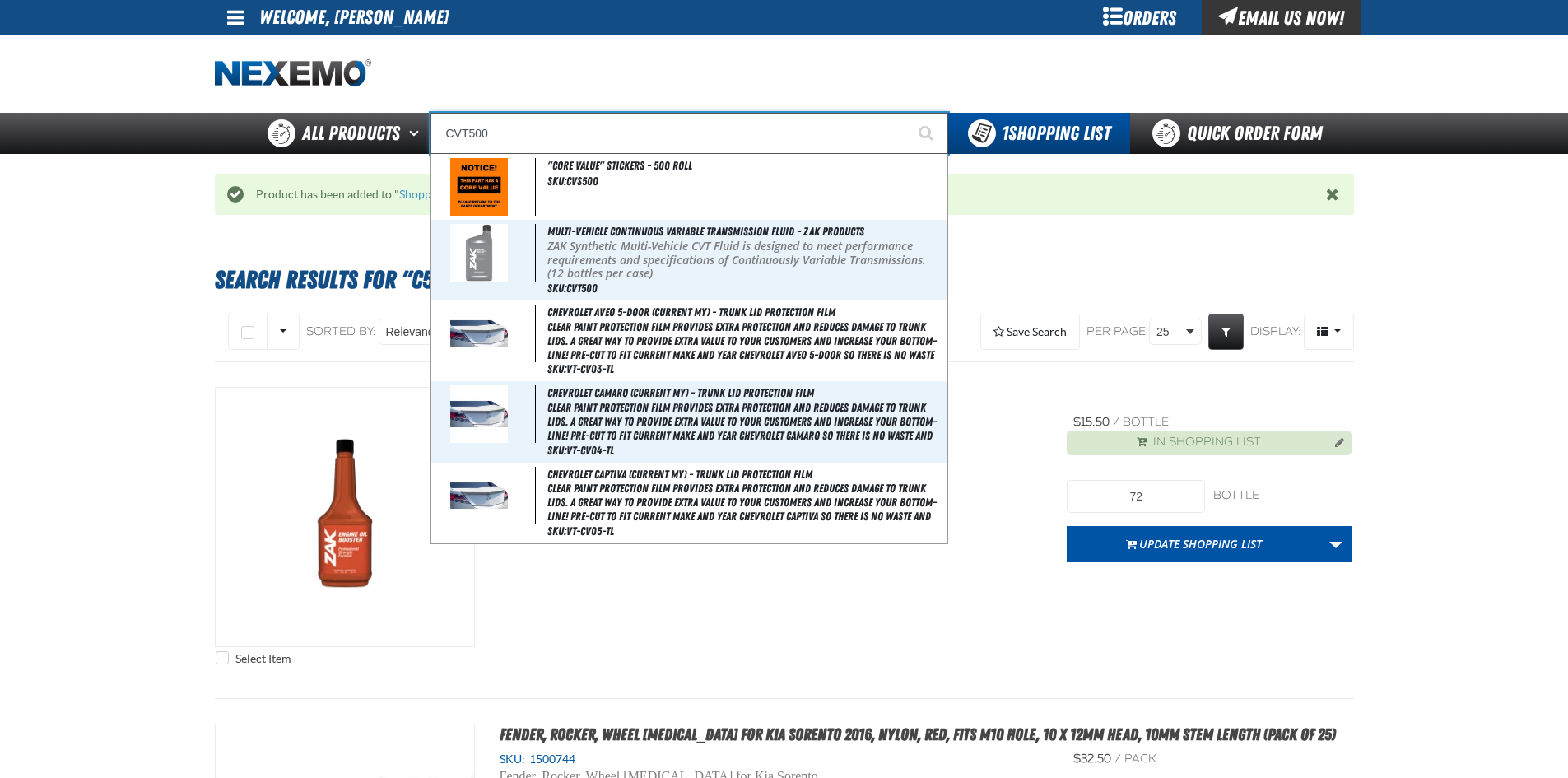
type input "CVT500"
click at [907, 113] on button "Start Searching" at bounding box center [927, 133] width 41 height 41
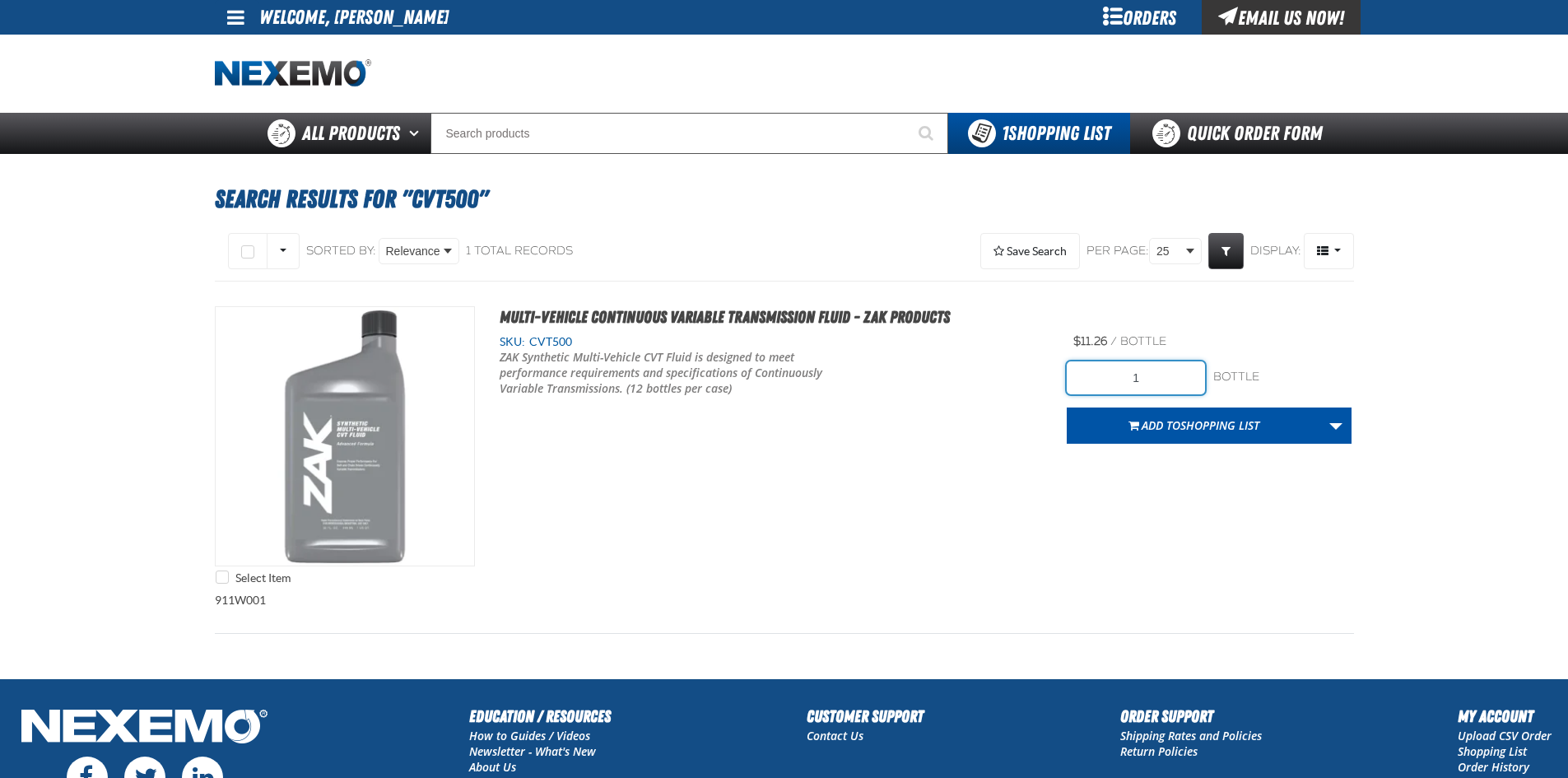
click at [1174, 378] on input "1" at bounding box center [1136, 378] width 139 height 33
type input "60"
click at [1204, 552] on div "Select Item Multi-Vehicle Continuous Variable Transmission Fluid - ZAK Products…" at bounding box center [784, 450] width 1139 height 287
click at [1199, 435] on button "Add to Shopping List" at bounding box center [1194, 425] width 254 height 36
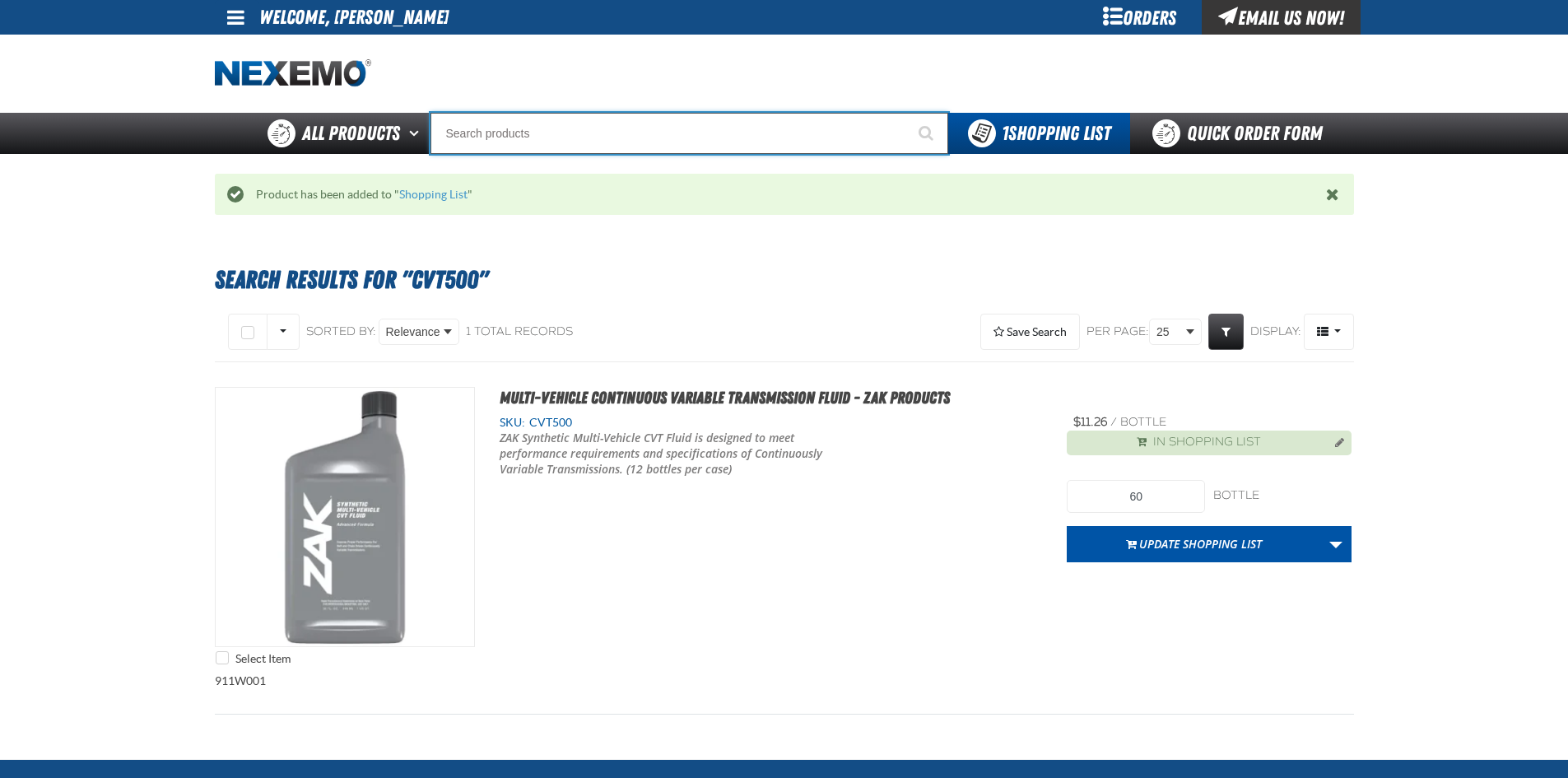
click at [555, 140] on input "Search" at bounding box center [690, 133] width 518 height 41
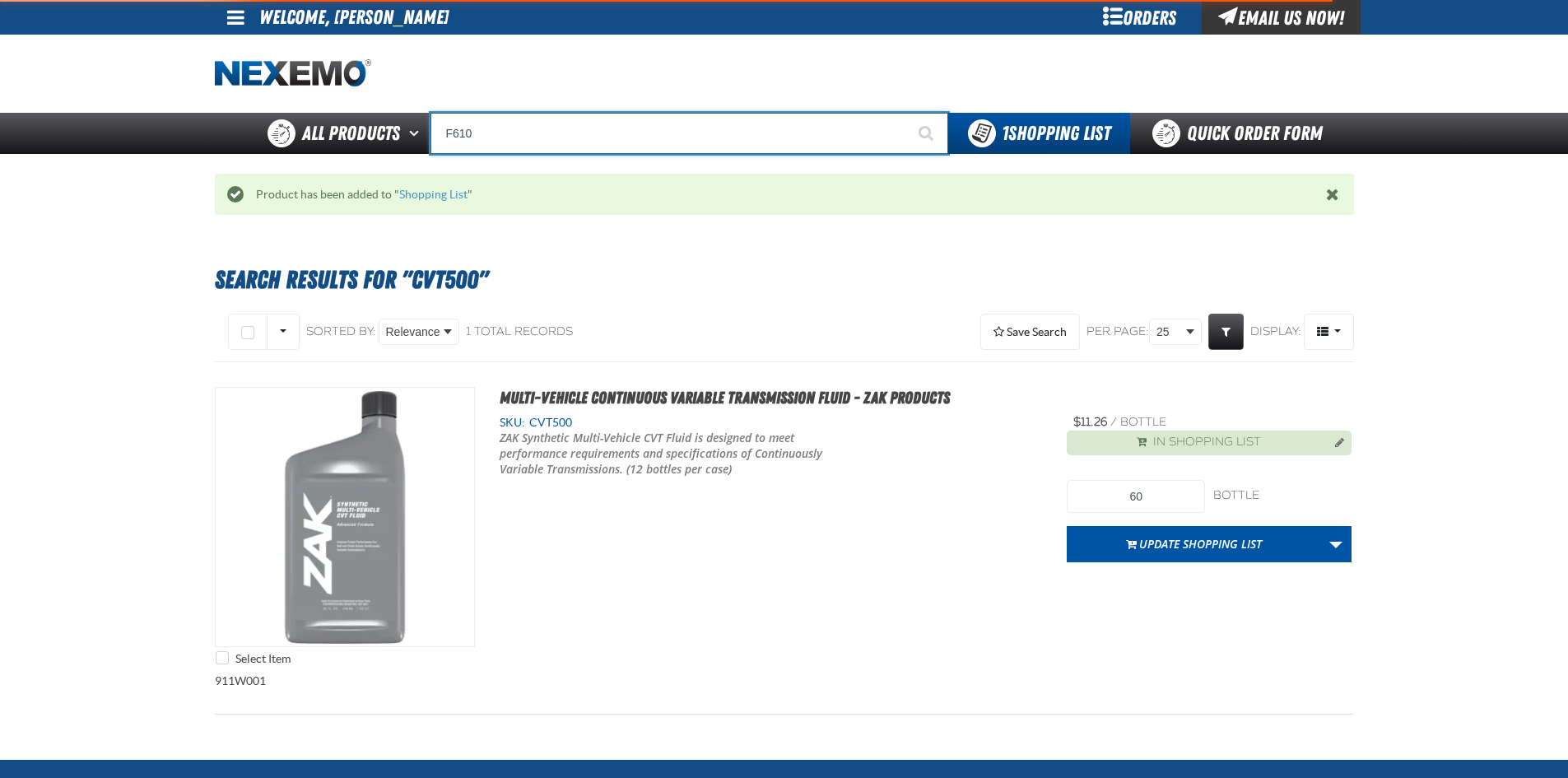
type input "F610"
click at [907, 113] on button "Start Searching" at bounding box center [927, 133] width 41 height 41
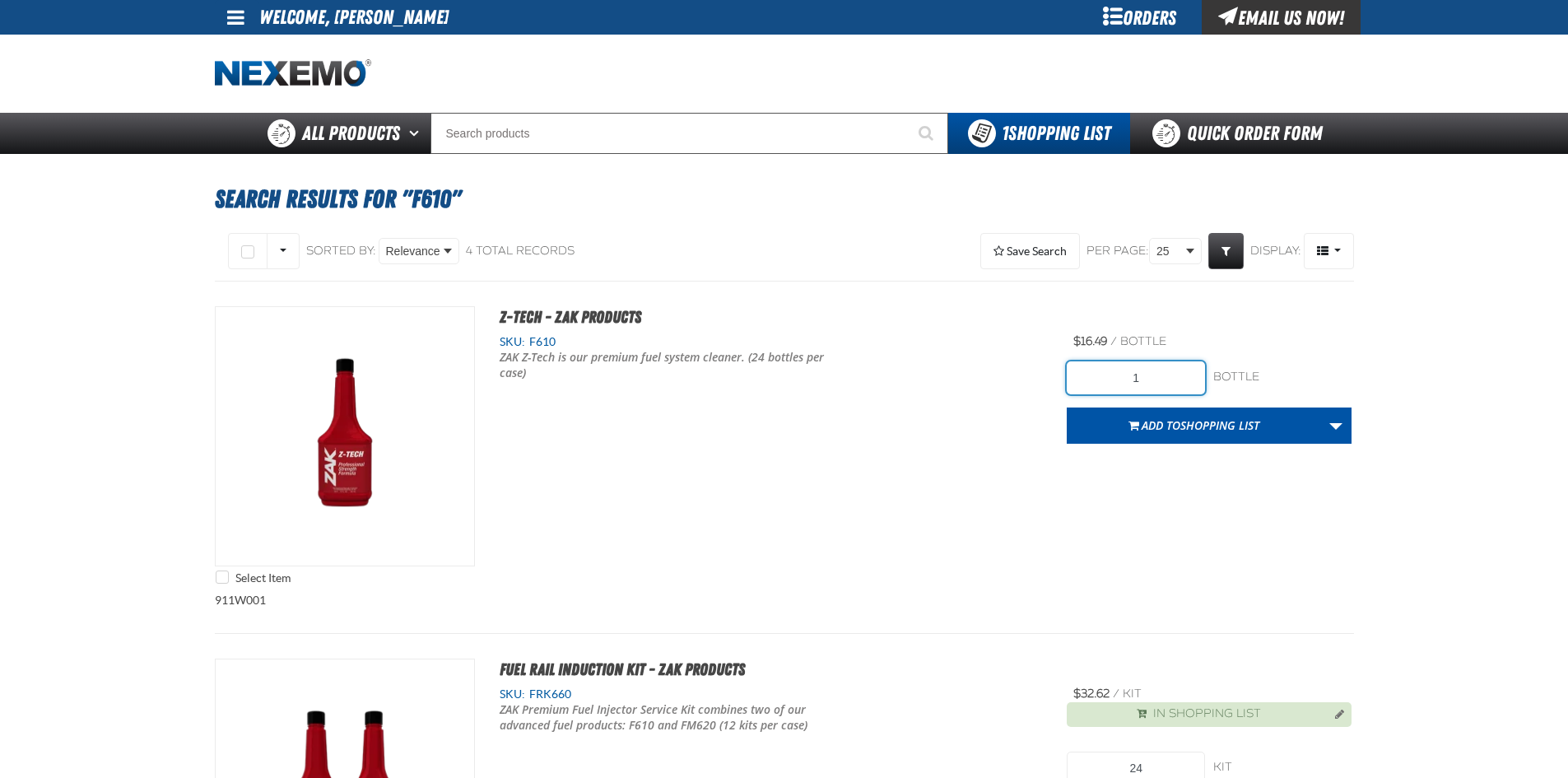
click at [1148, 374] on input "1" at bounding box center [1136, 378] width 139 height 33
type input "48"
click at [945, 519] on div "Select Item Z-Tech - ZAK Products SKU: F610 ZAK Z-Tech is our premium fuel syst…" at bounding box center [784, 450] width 1139 height 287
click at [1181, 425] on span "Shopping List" at bounding box center [1220, 425] width 79 height 15
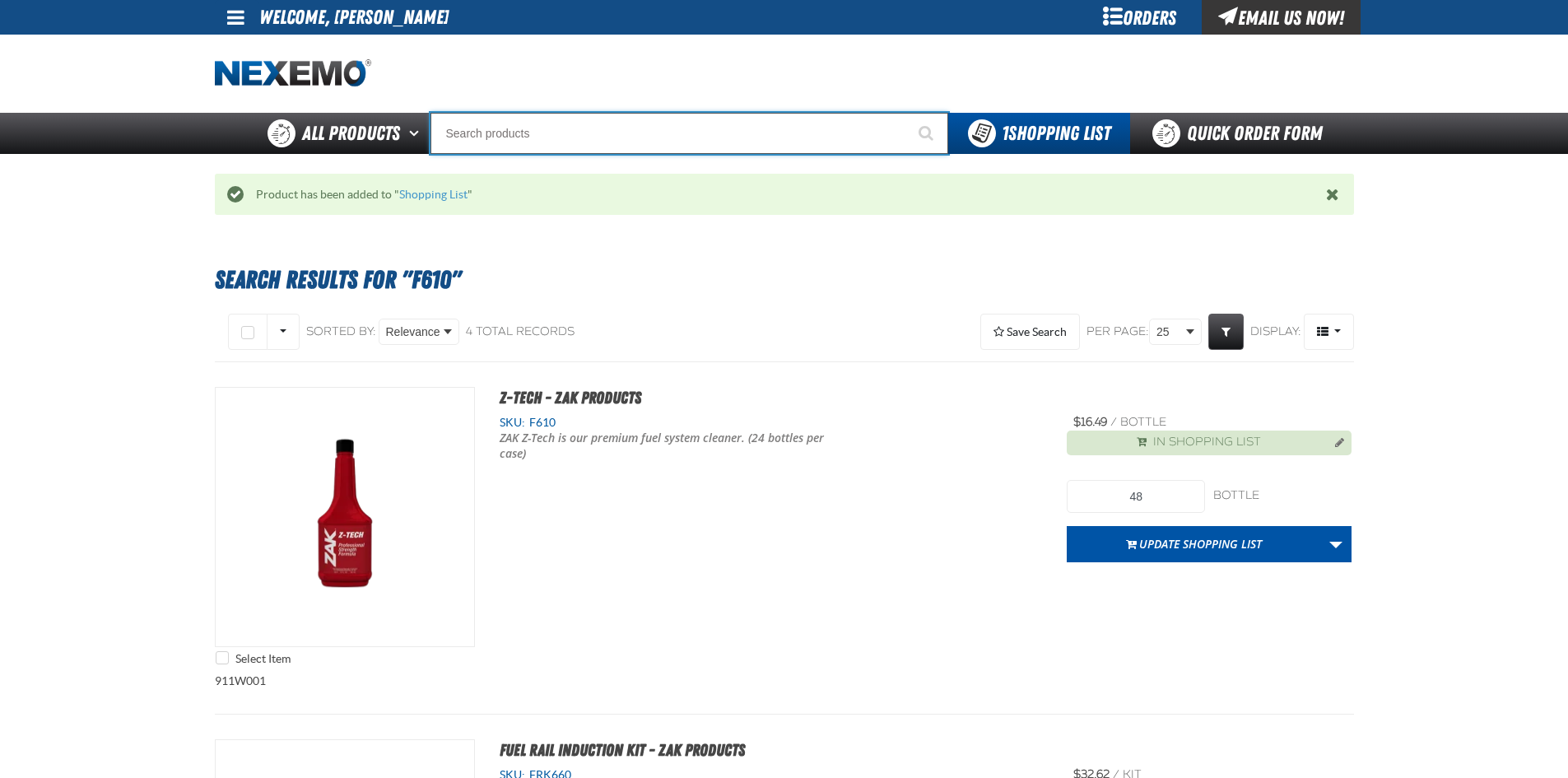
click at [624, 136] on input "Search" at bounding box center [690, 133] width 518 height 41
type input "R"
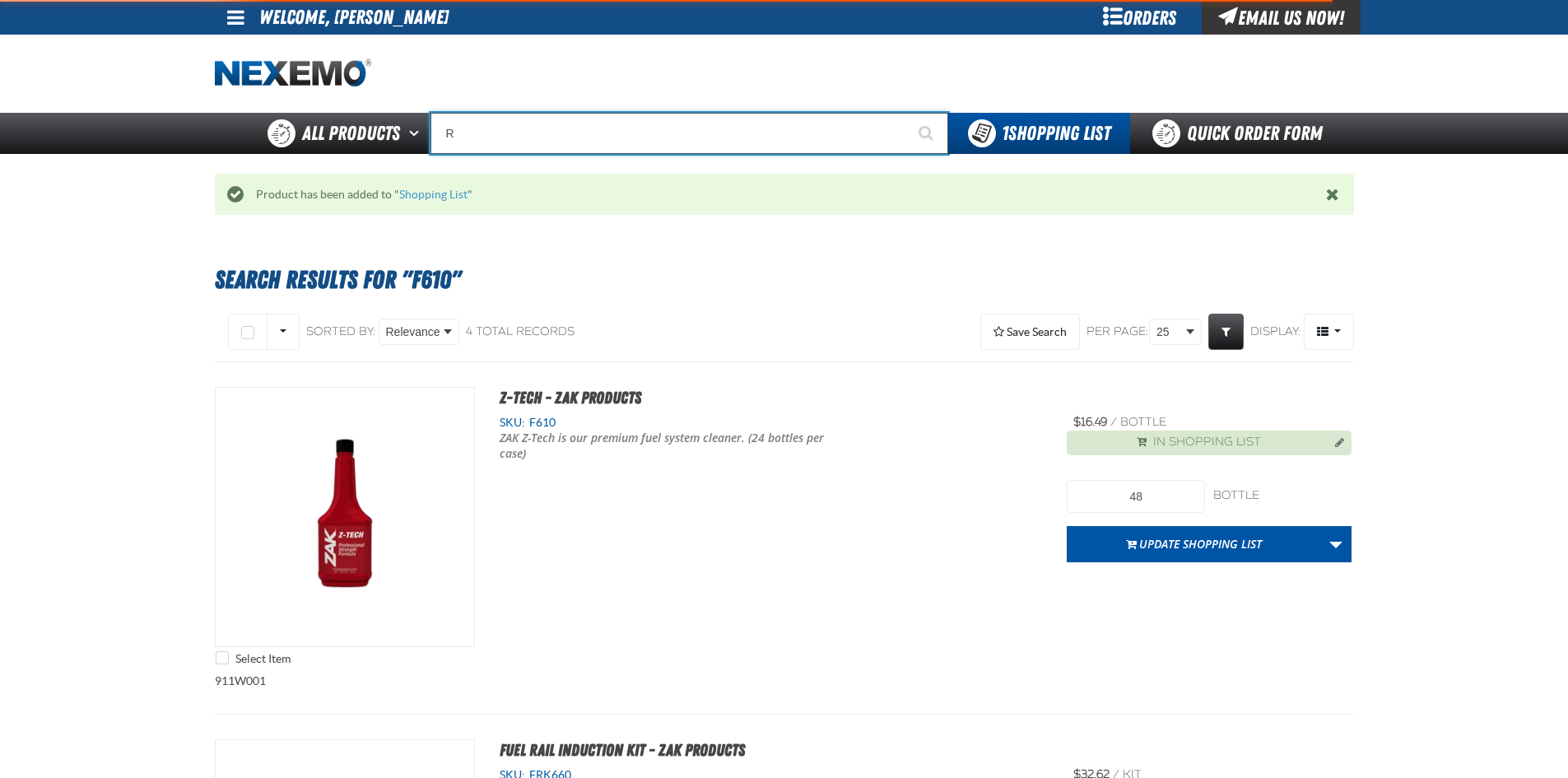
type input "ROADSIDE R"
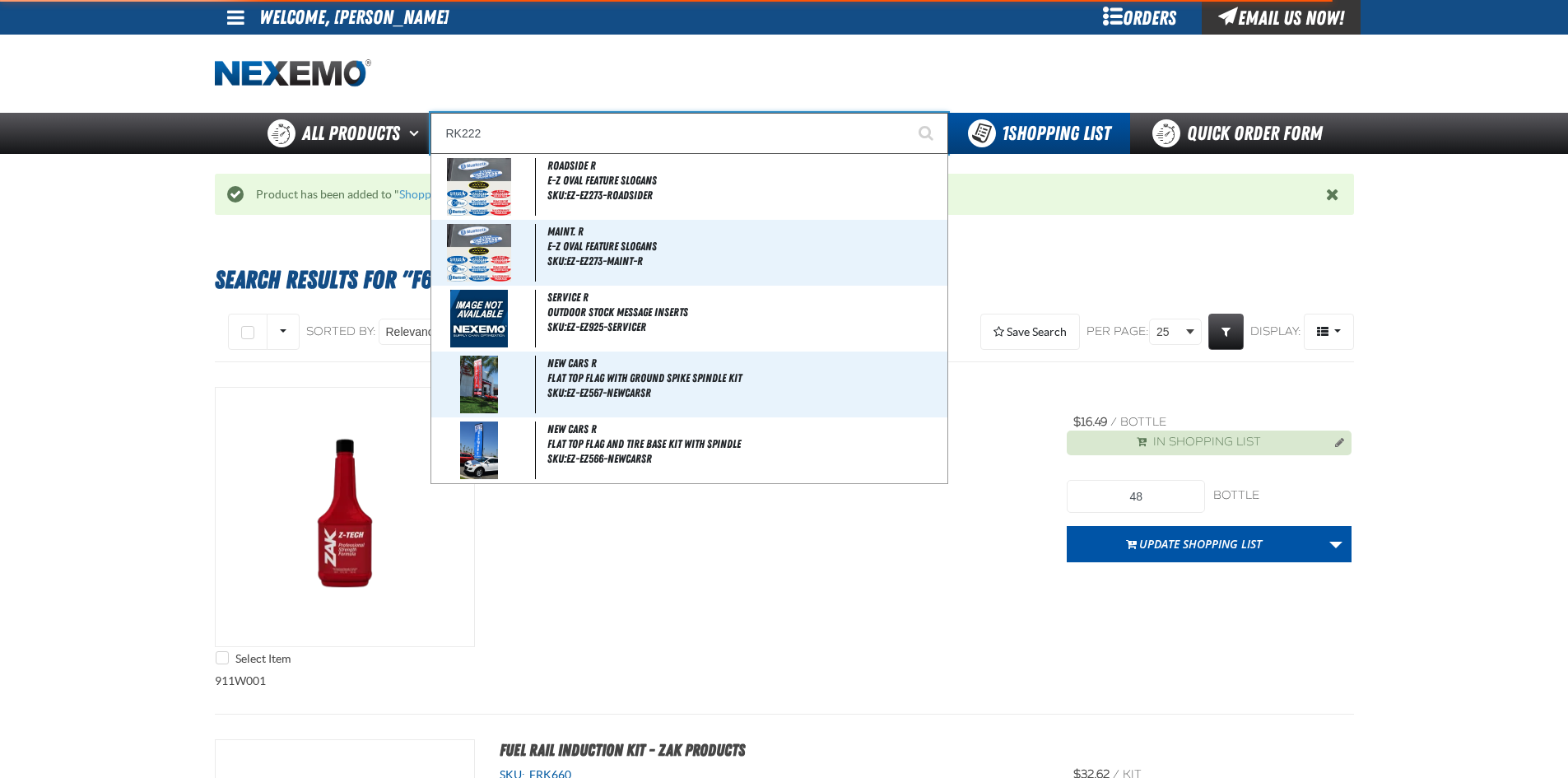
type input "RK222"
click at [907, 113] on button "Start Searching" at bounding box center [927, 133] width 41 height 41
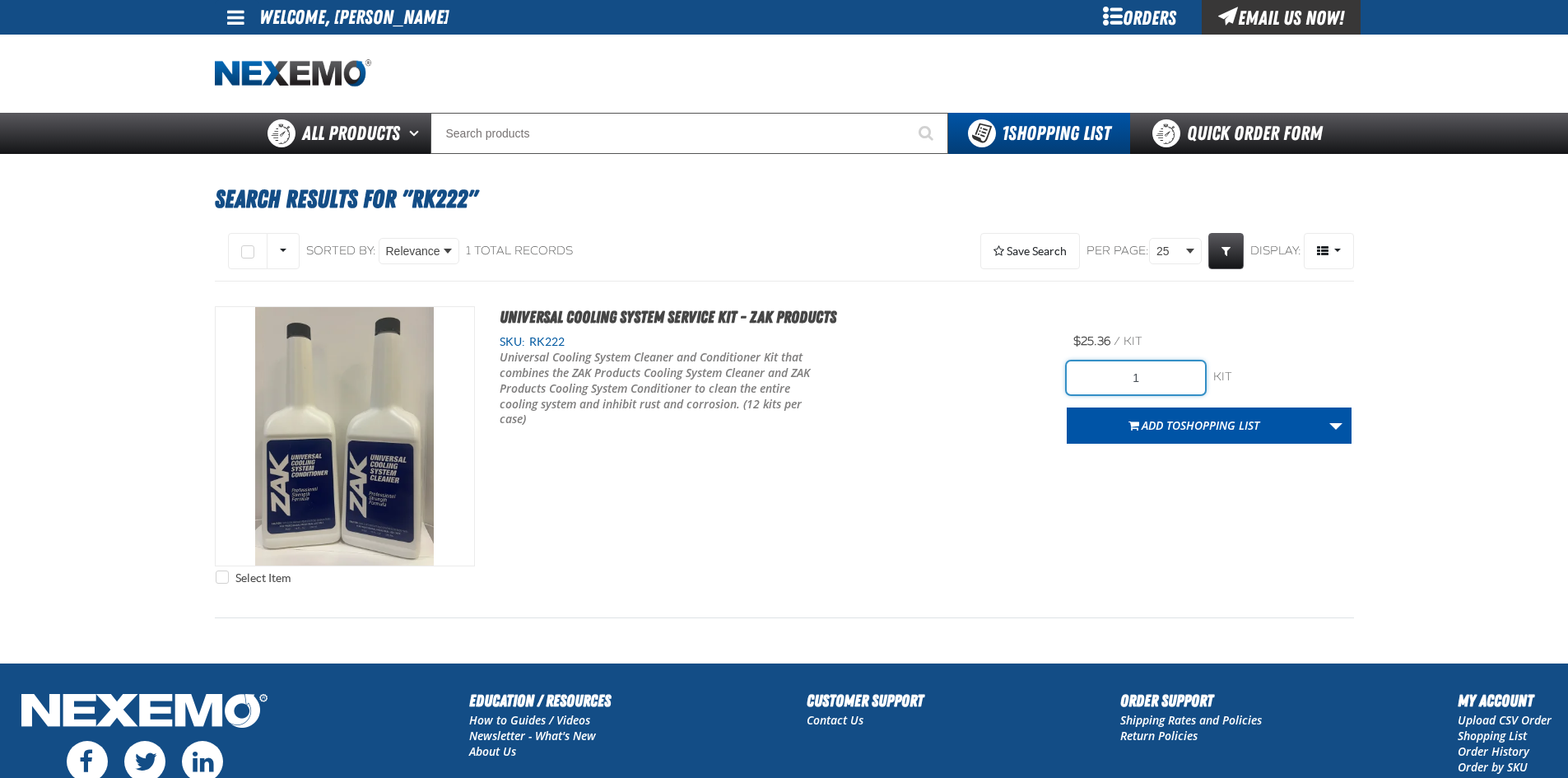
click at [1164, 372] on input "1" at bounding box center [1136, 378] width 139 height 33
type input "12"
click at [1196, 466] on div "Select Item Universal Cooling System Service Kit - ZAK Products SKU: RK222 12" at bounding box center [784, 450] width 1139 height 287
click at [1207, 417] on span "Shopping List" at bounding box center [1220, 425] width 79 height 15
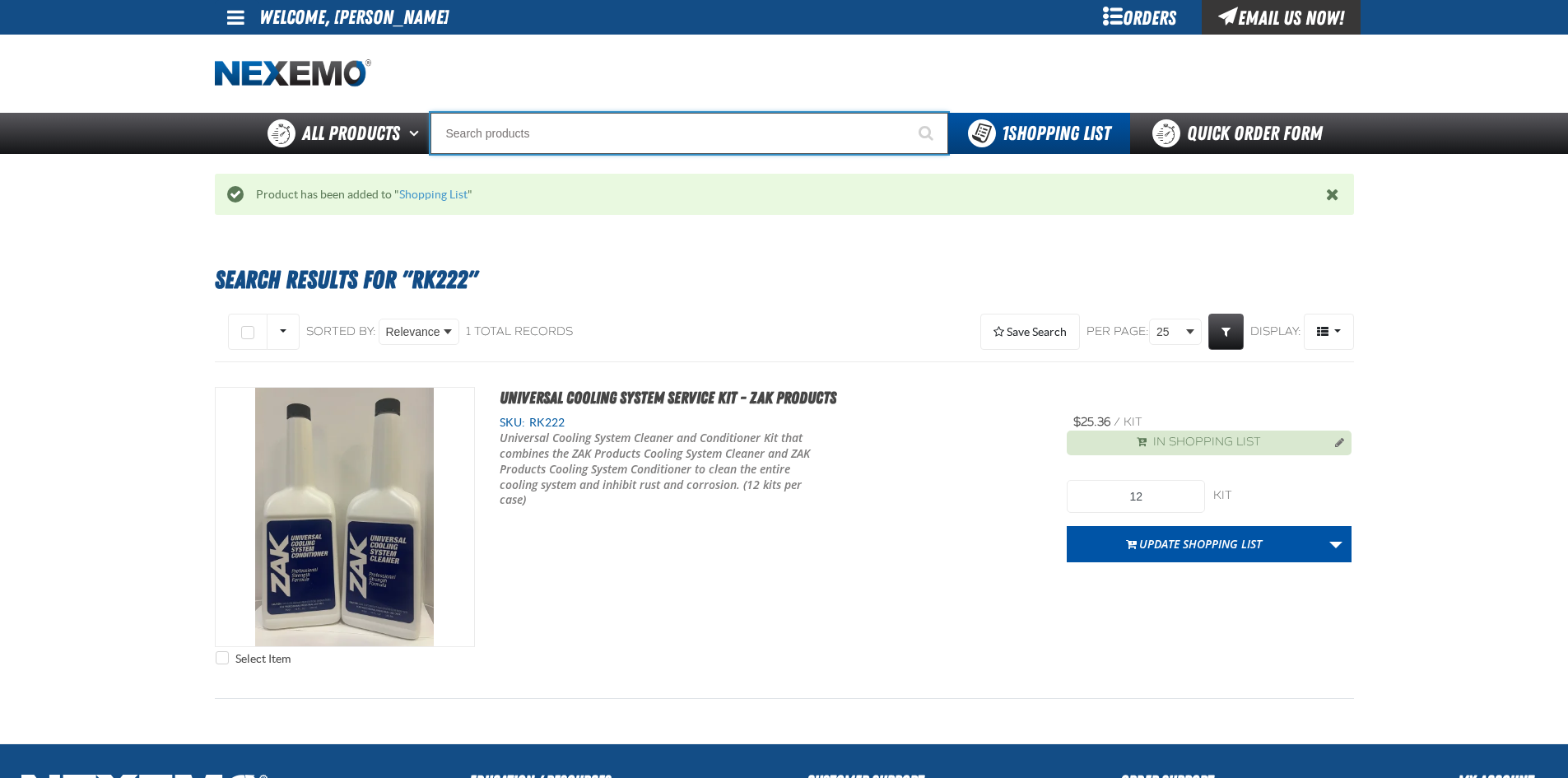
click at [551, 141] on input "Search" at bounding box center [690, 133] width 518 height 41
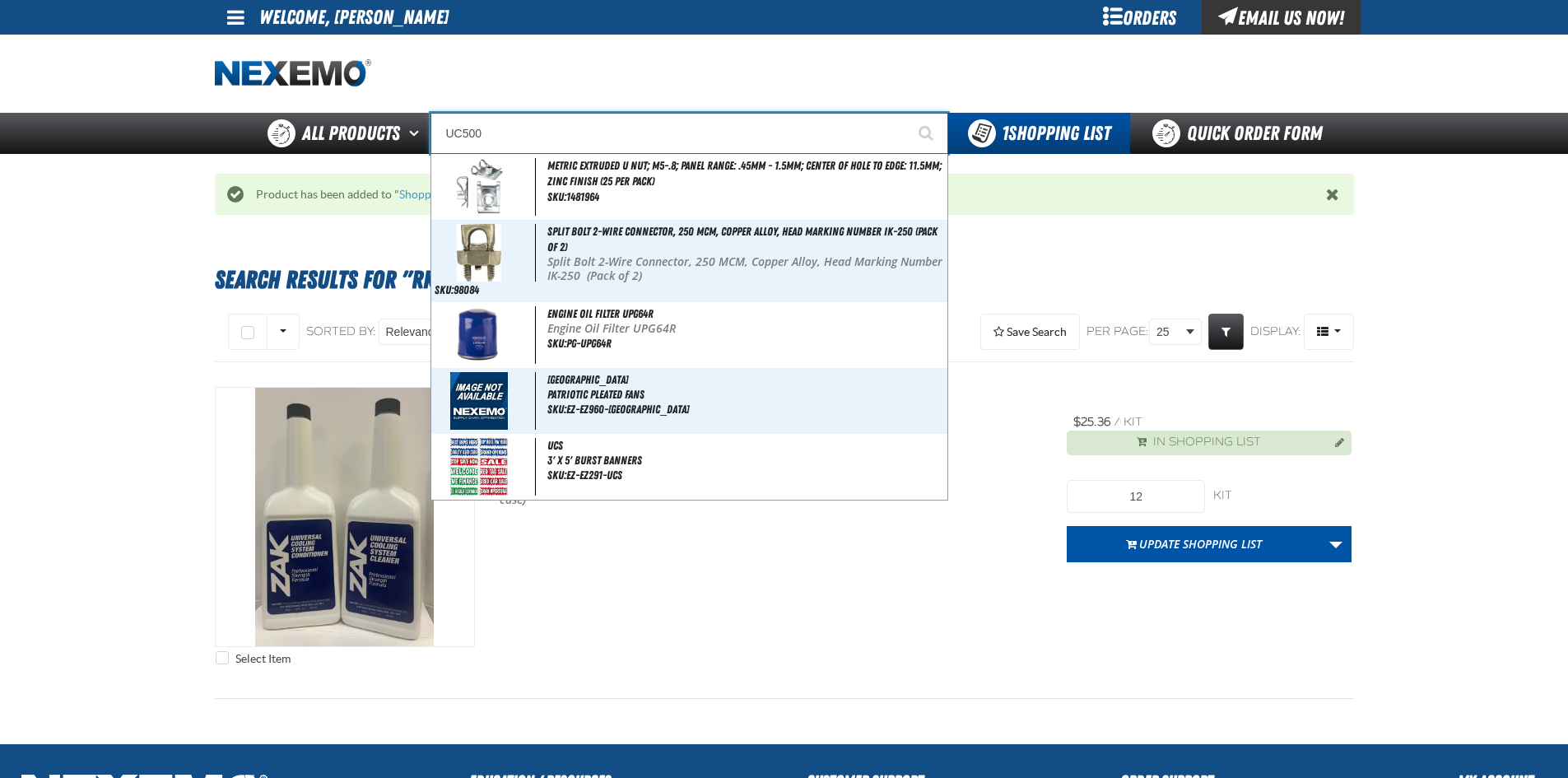
type input "UC500"
click at [907, 113] on button "Start Searching" at bounding box center [927, 133] width 41 height 41
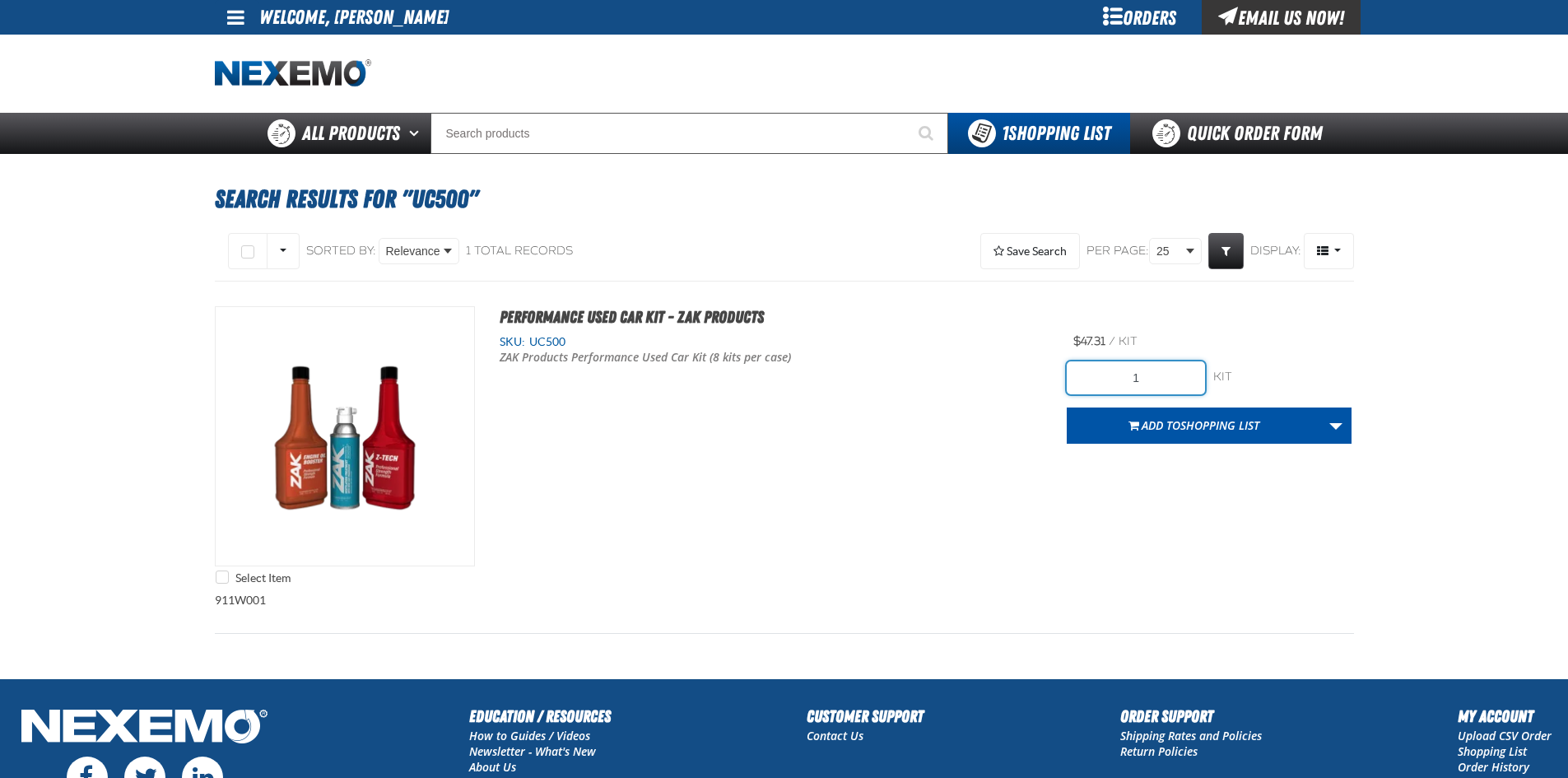
click at [1164, 381] on input "1" at bounding box center [1136, 378] width 139 height 33
type input "8"
click at [1295, 496] on div "Select Item Performance Used Car Kit - ZAK Products SKU: UC500 ZAK Products Per…" at bounding box center [784, 450] width 1139 height 287
click at [1215, 429] on span "Shopping List" at bounding box center [1220, 425] width 79 height 15
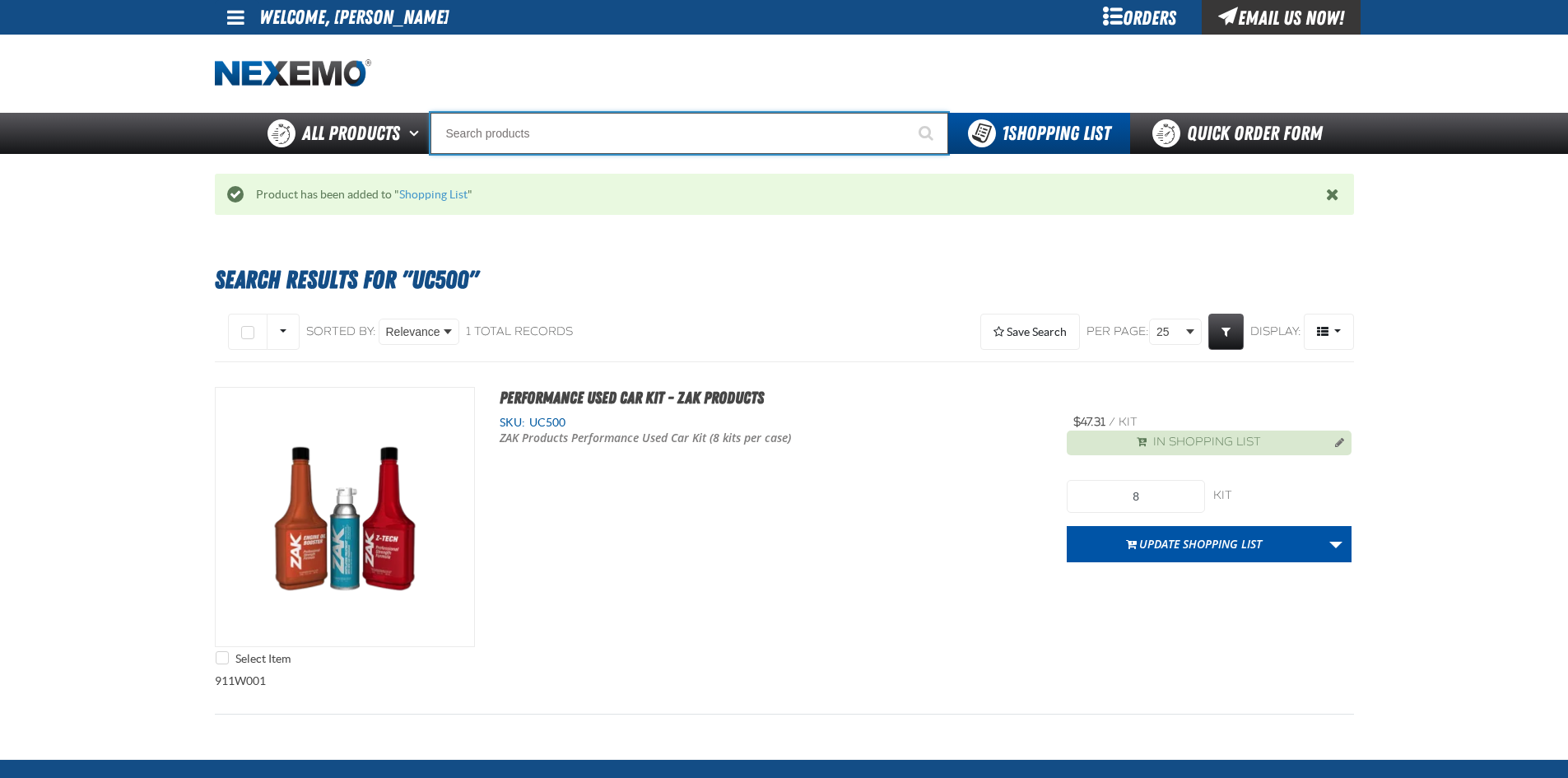
click at [550, 134] on input "Search" at bounding box center [690, 133] width 518 height 41
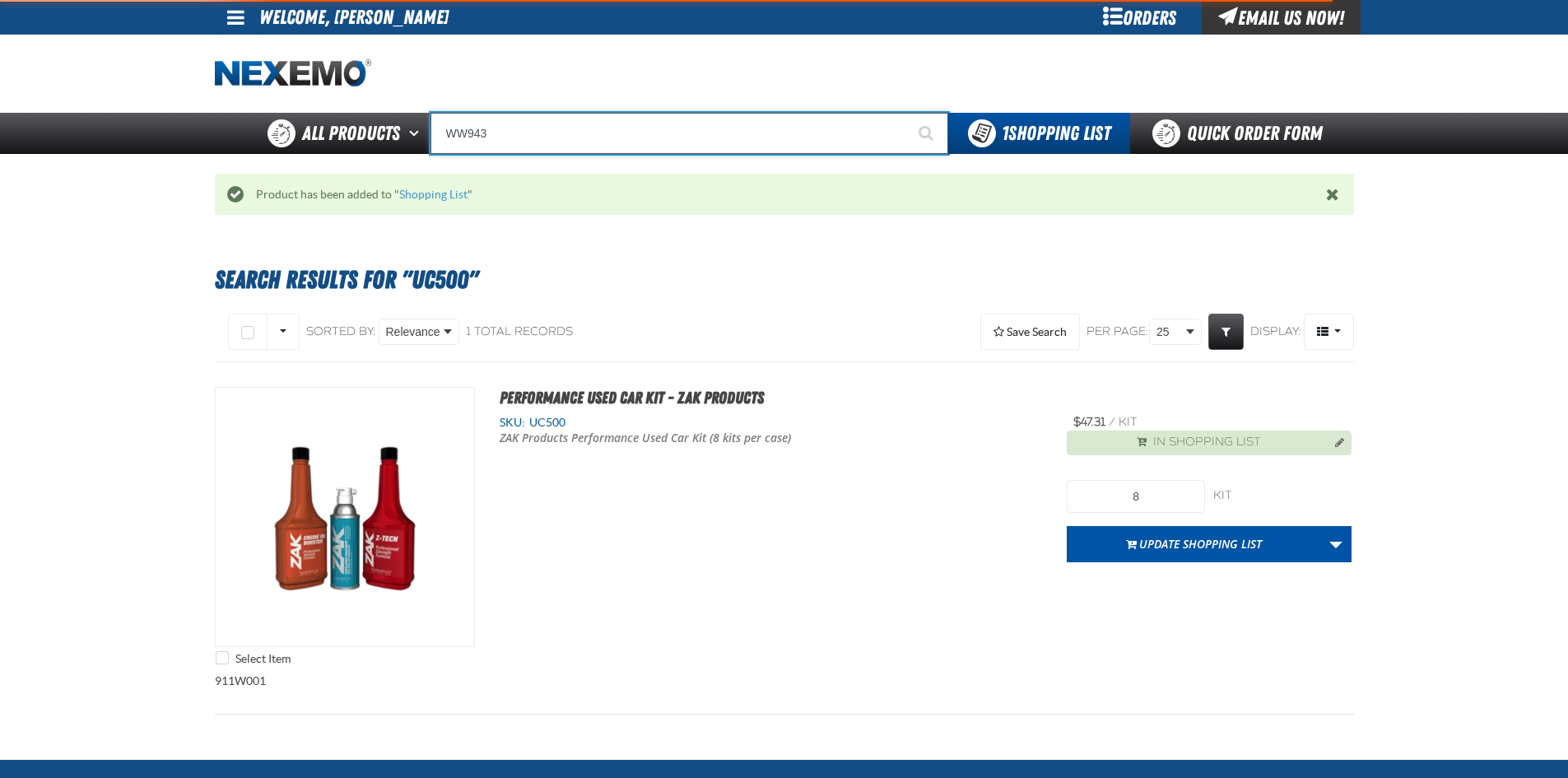
type input "WW943"
click at [907, 113] on button "Start Searching" at bounding box center [927, 133] width 41 height 41
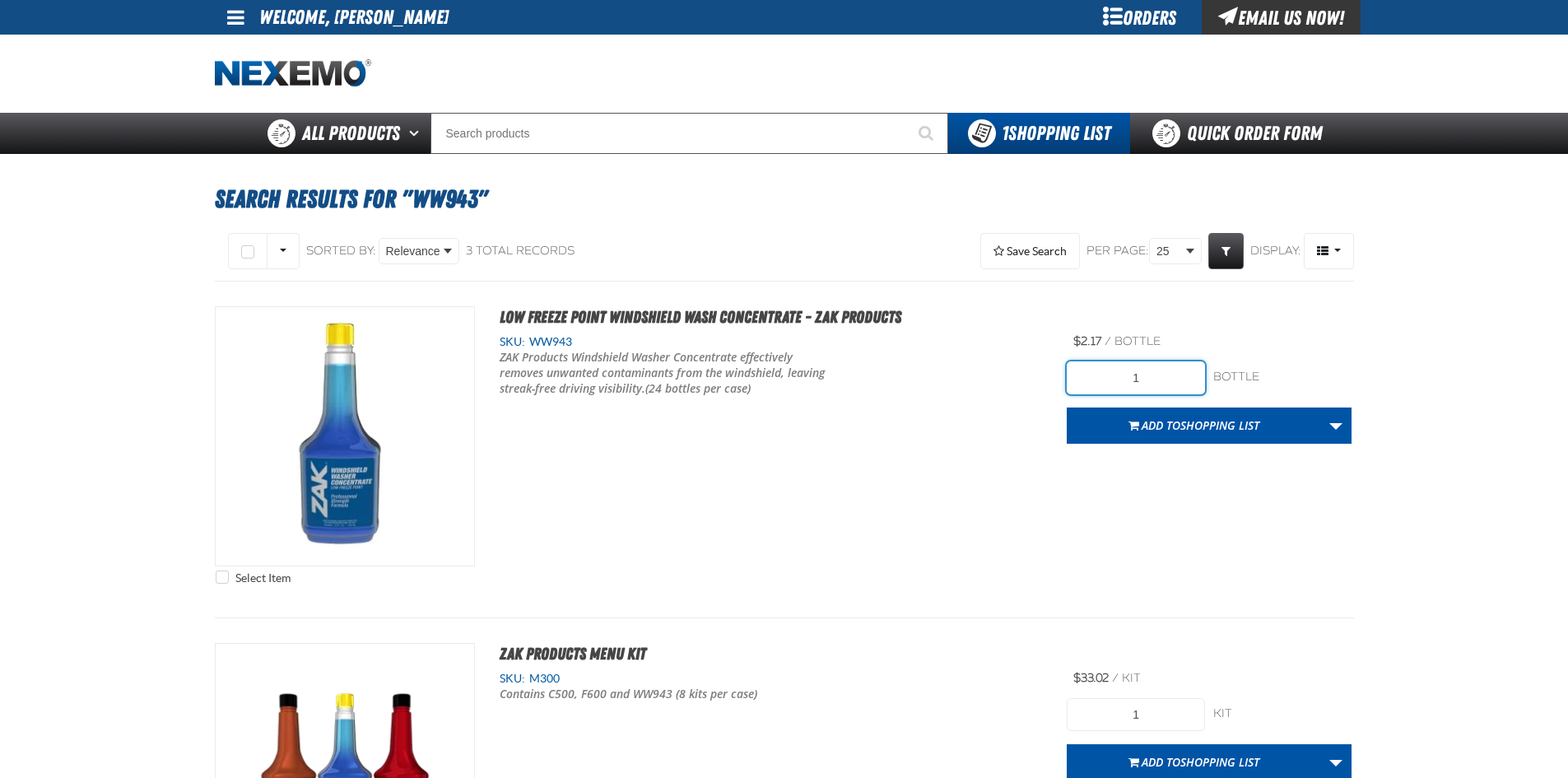
click at [1149, 369] on input "1" at bounding box center [1136, 378] width 139 height 33
type input "72"
click at [984, 472] on div "Select Item Low Freeze Point Windshield Wash Concentrate - ZAK Products SKU: WW…" at bounding box center [784, 450] width 1139 height 287
click at [1171, 411] on button "Add to Shopping List" at bounding box center [1194, 425] width 254 height 36
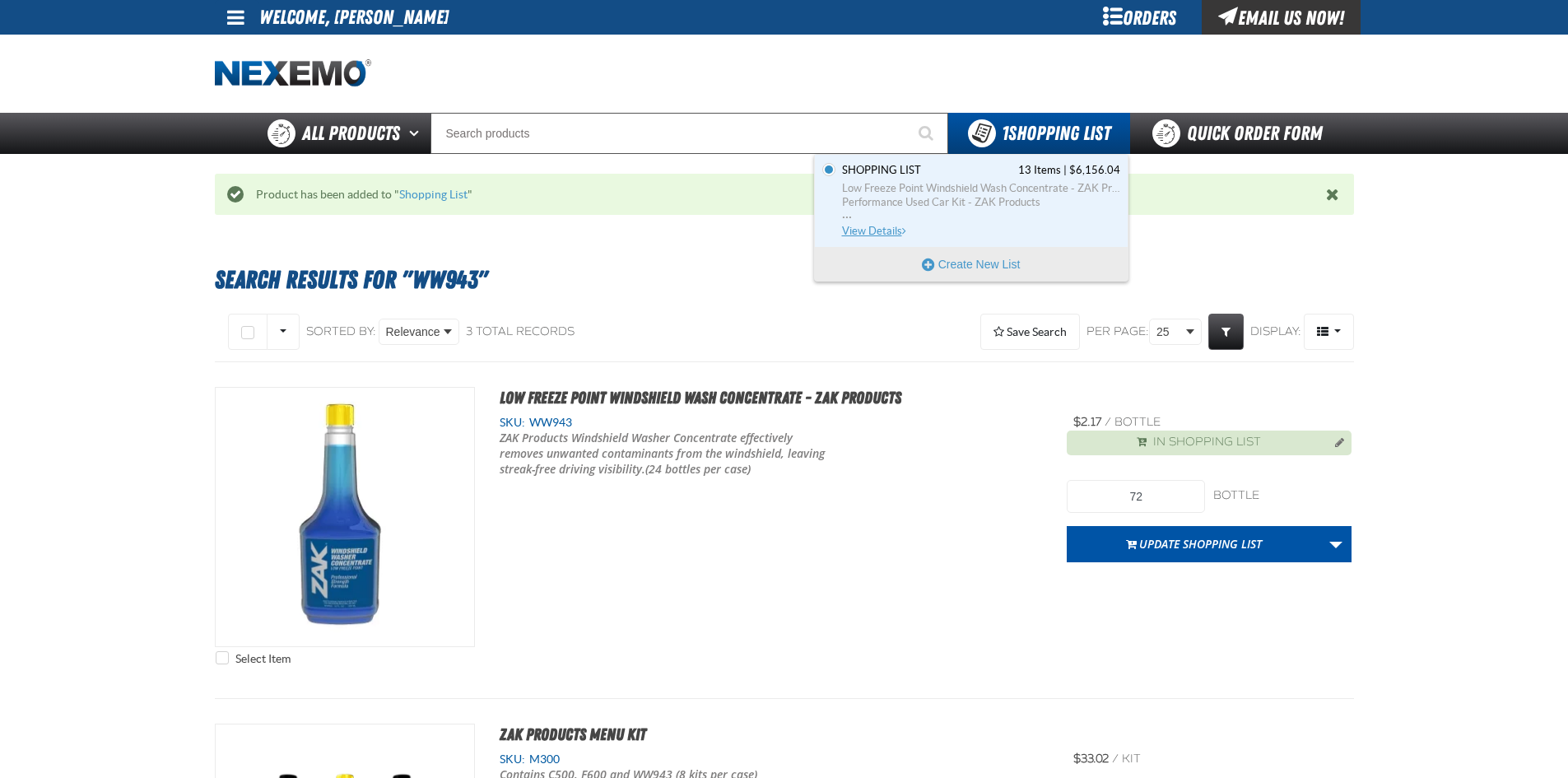
drag, startPoint x: 884, startPoint y: 227, endPoint x: 52, endPoint y: 315, distance: 836.6
click at [883, 227] on span "View Details" at bounding box center [875, 231] width 66 height 12
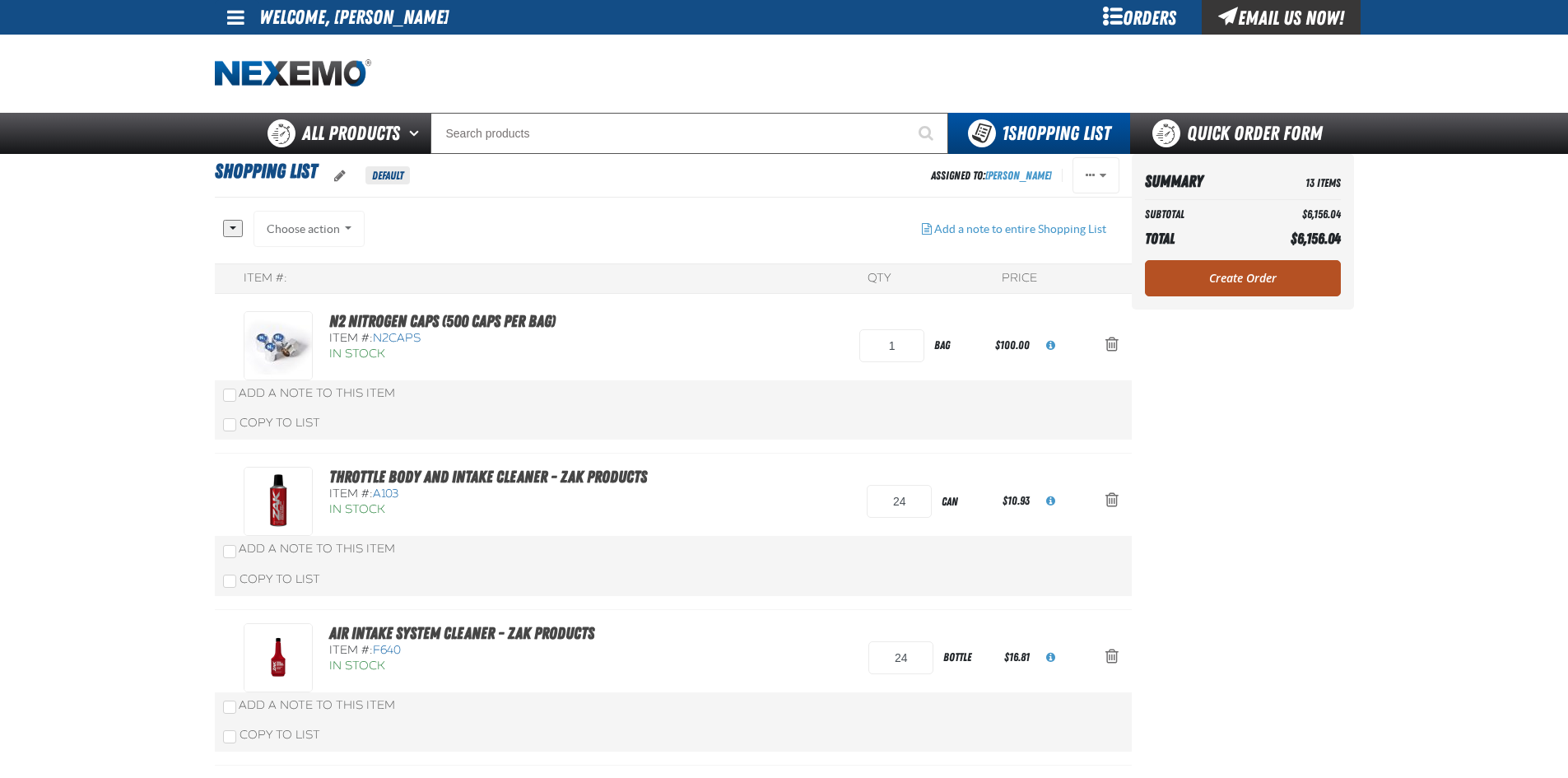
click at [1250, 283] on link "Create Order" at bounding box center [1243, 278] width 196 height 36
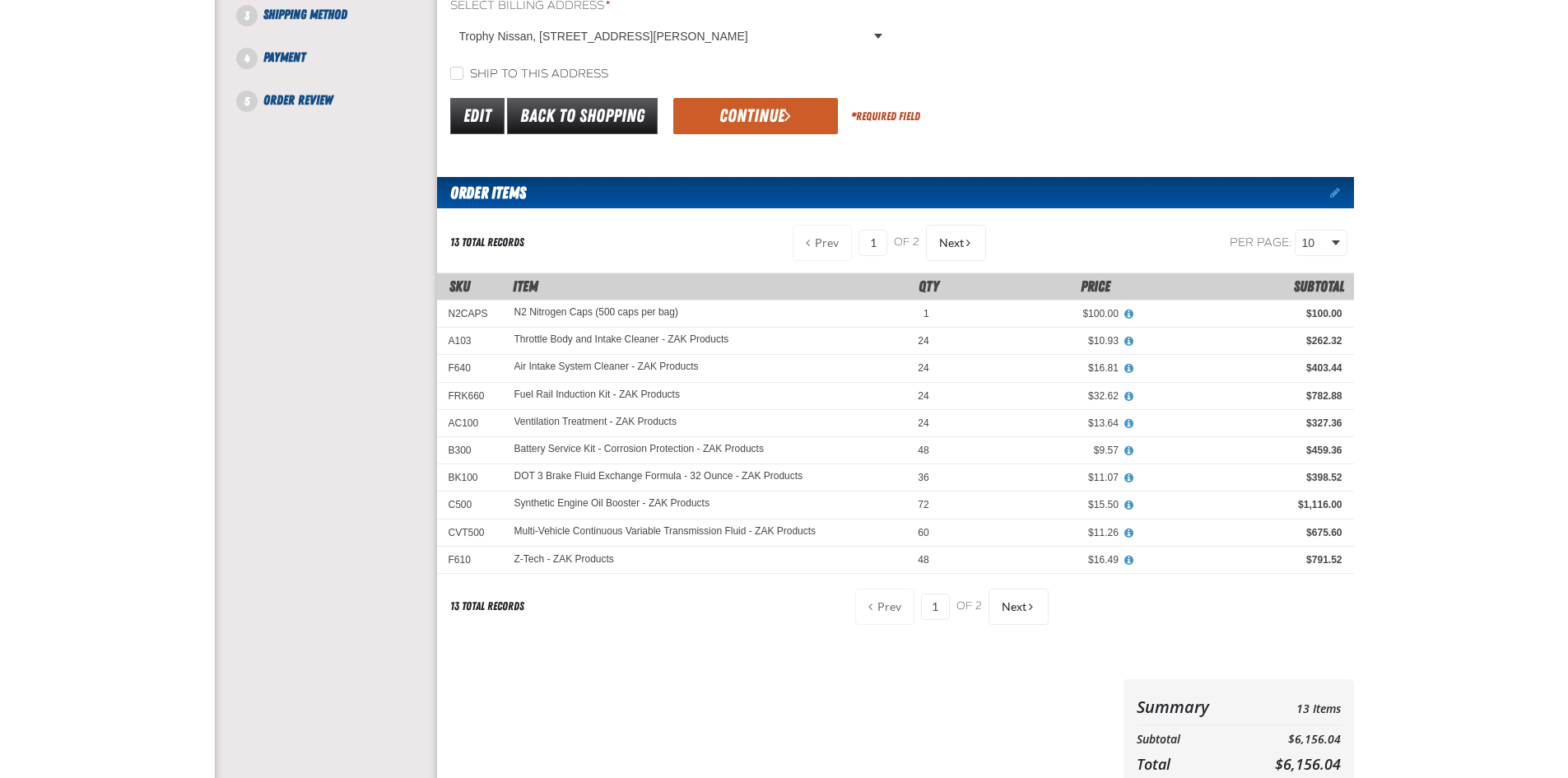
scroll to position [83, 0]
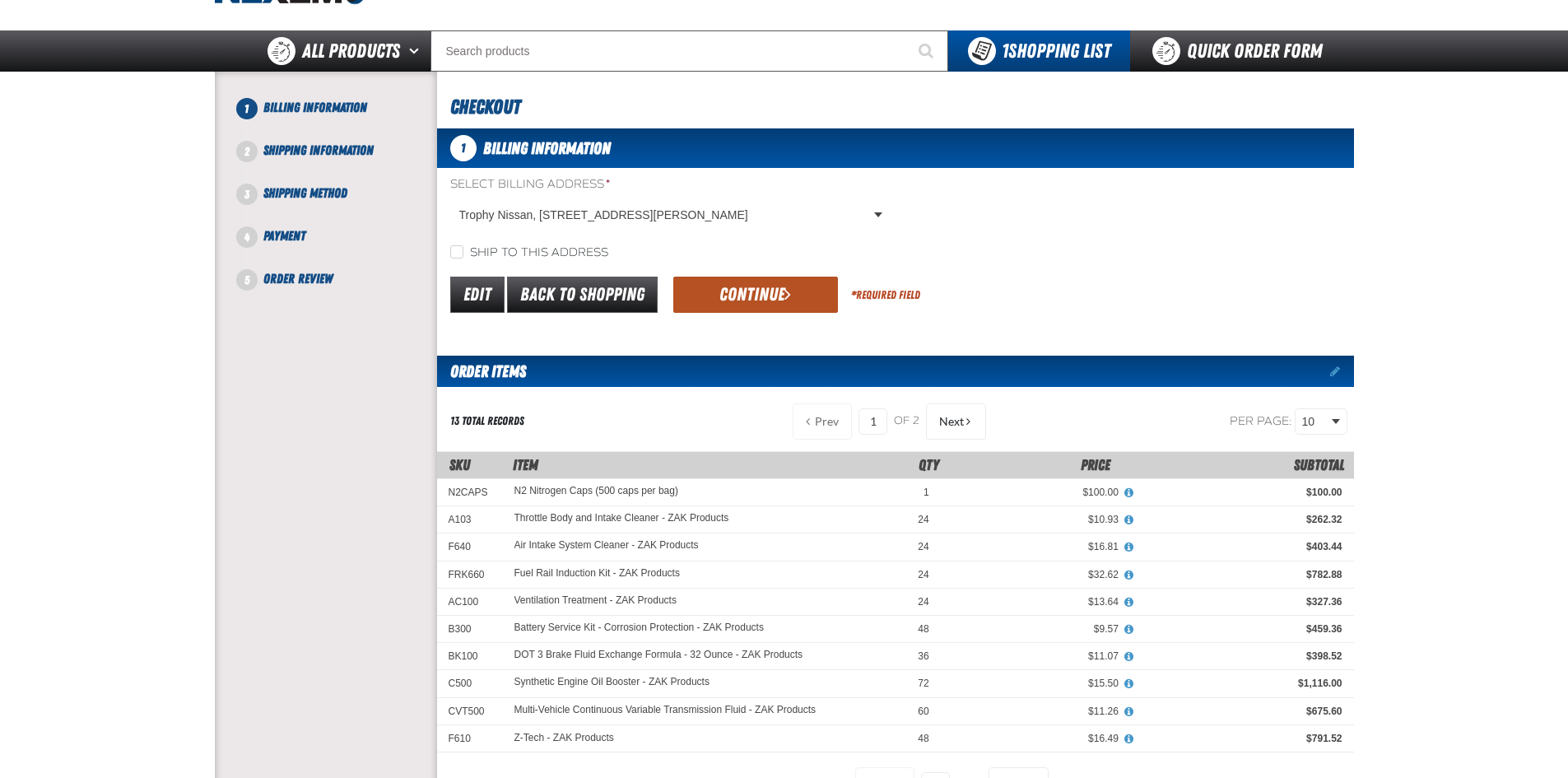
click at [748, 288] on button "Continue" at bounding box center [756, 294] width 164 height 36
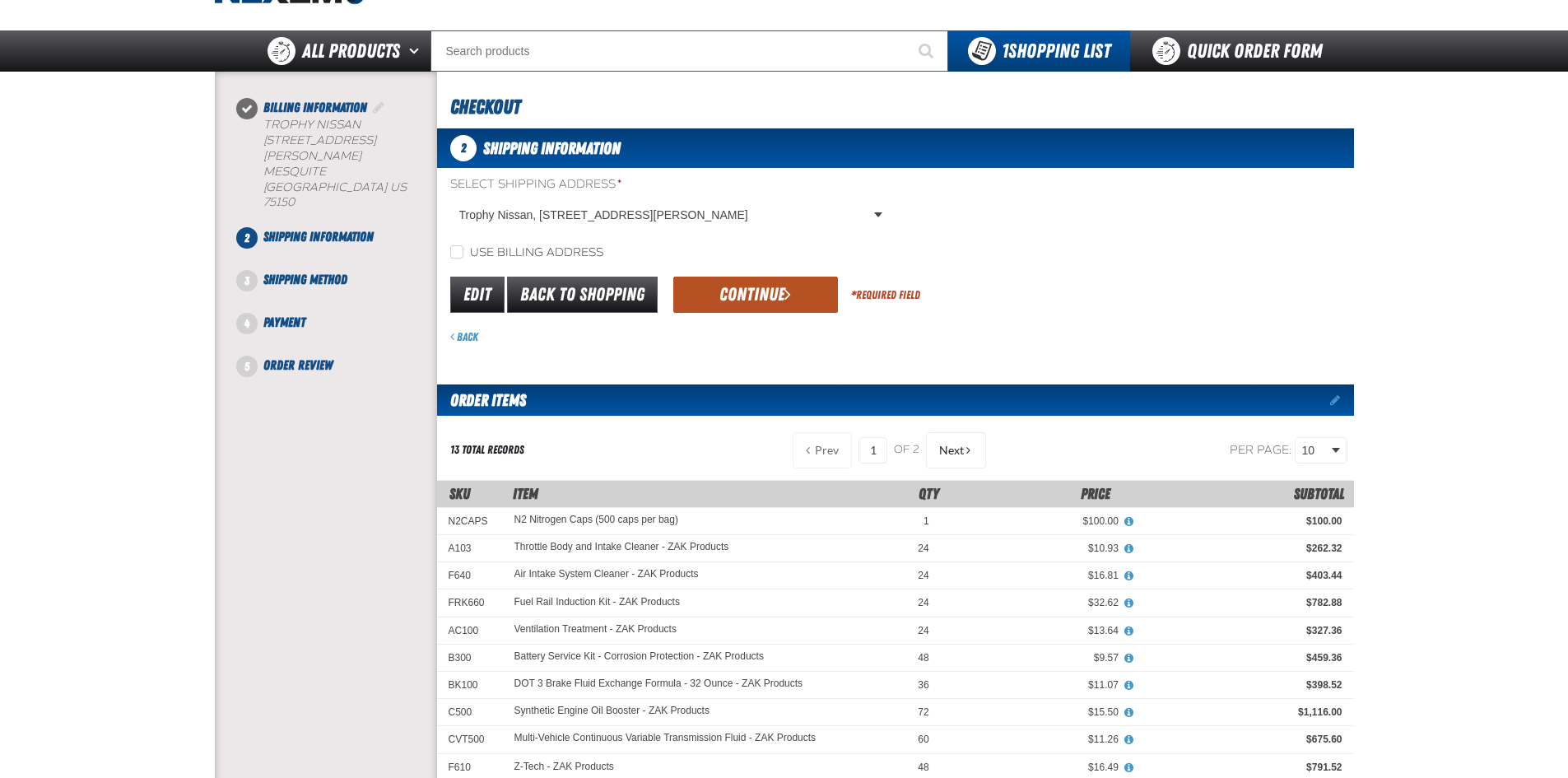
click at [736, 287] on button "Continue" at bounding box center [756, 294] width 164 height 36
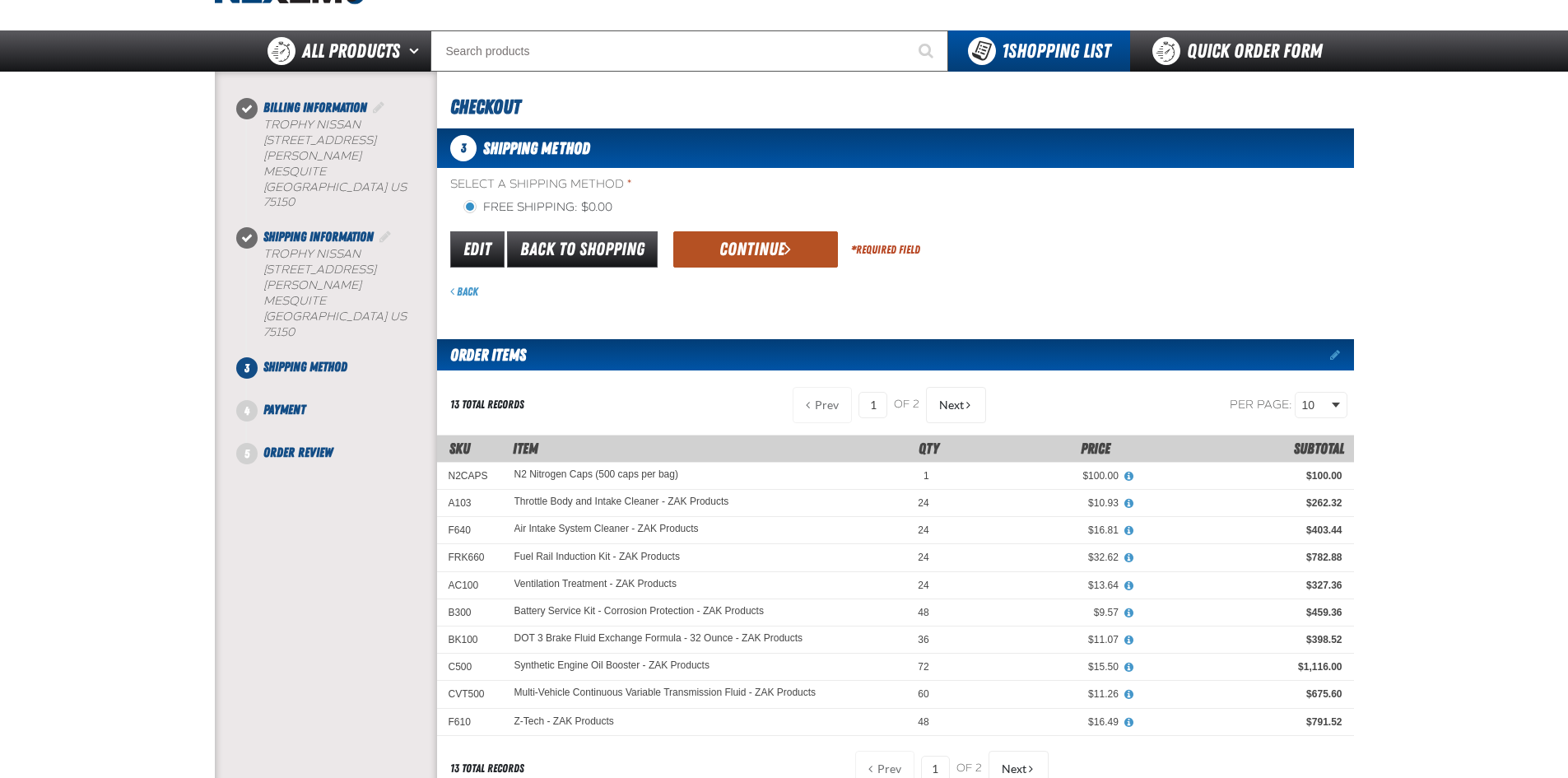
click at [761, 252] on button "Continue" at bounding box center [756, 250] width 164 height 36
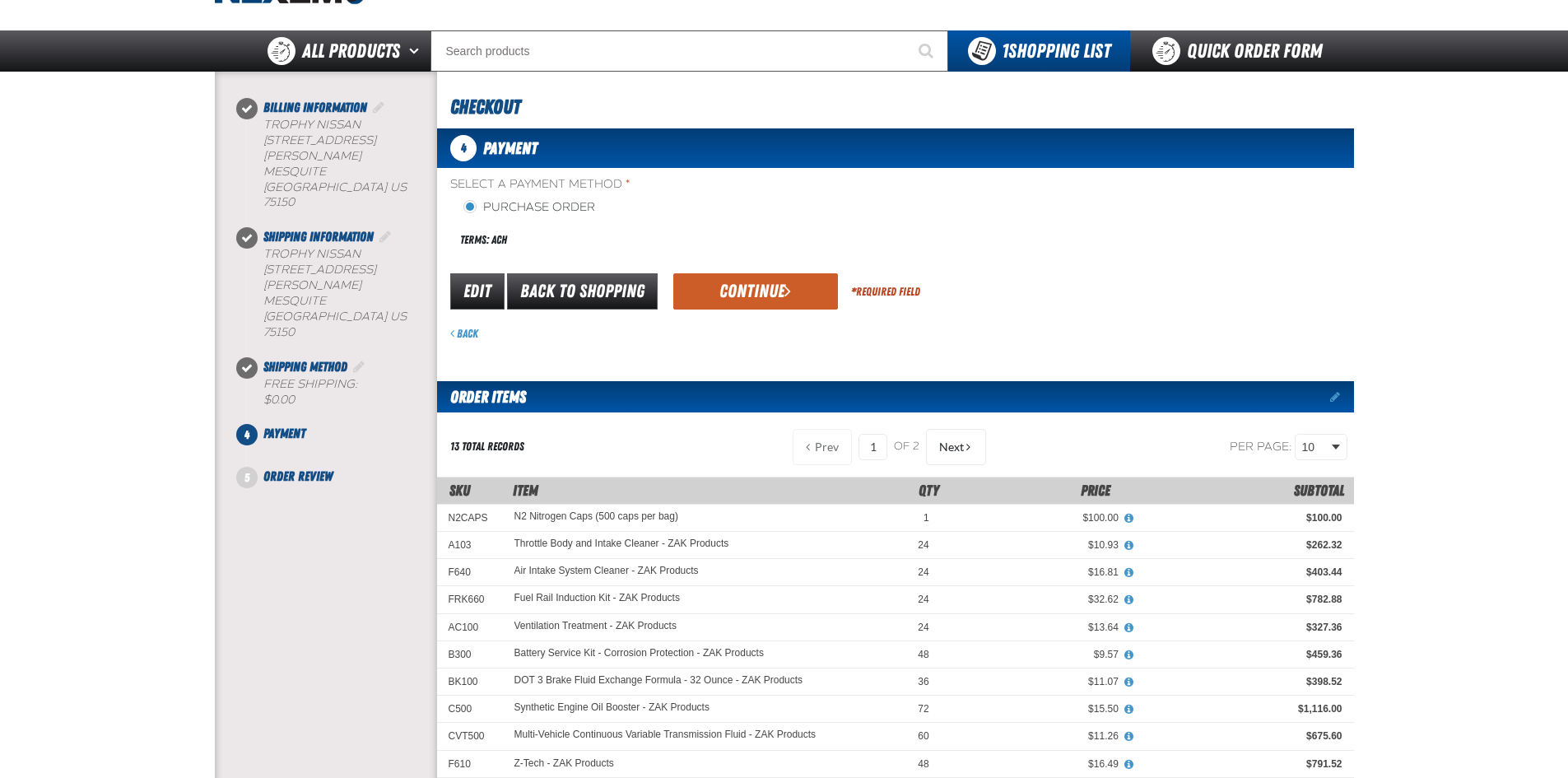
click at [773, 291] on button "Continue" at bounding box center [756, 291] width 164 height 36
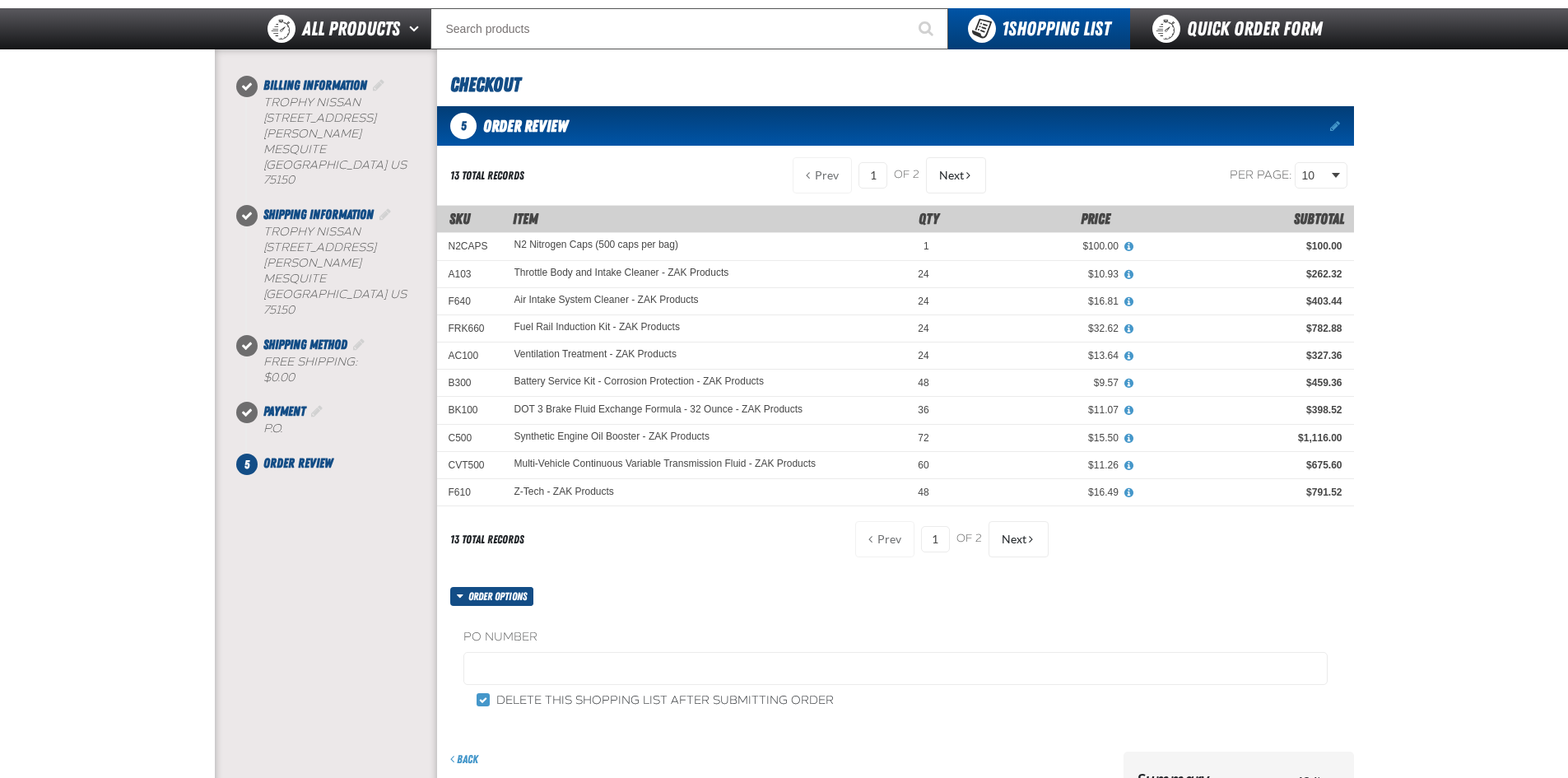
scroll to position [164, 0]
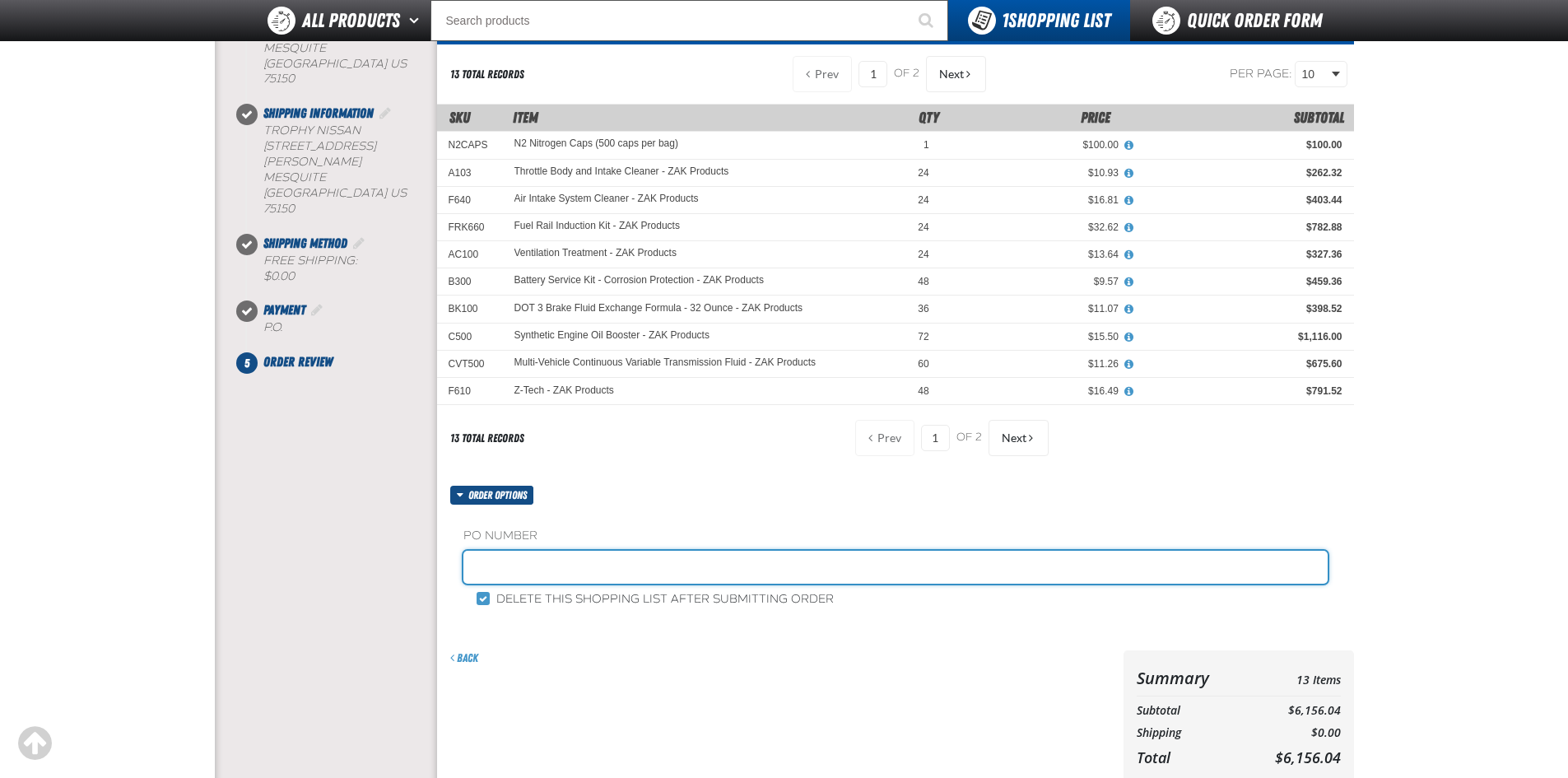
click at [520, 559] on input "text" at bounding box center [895, 566] width 865 height 33
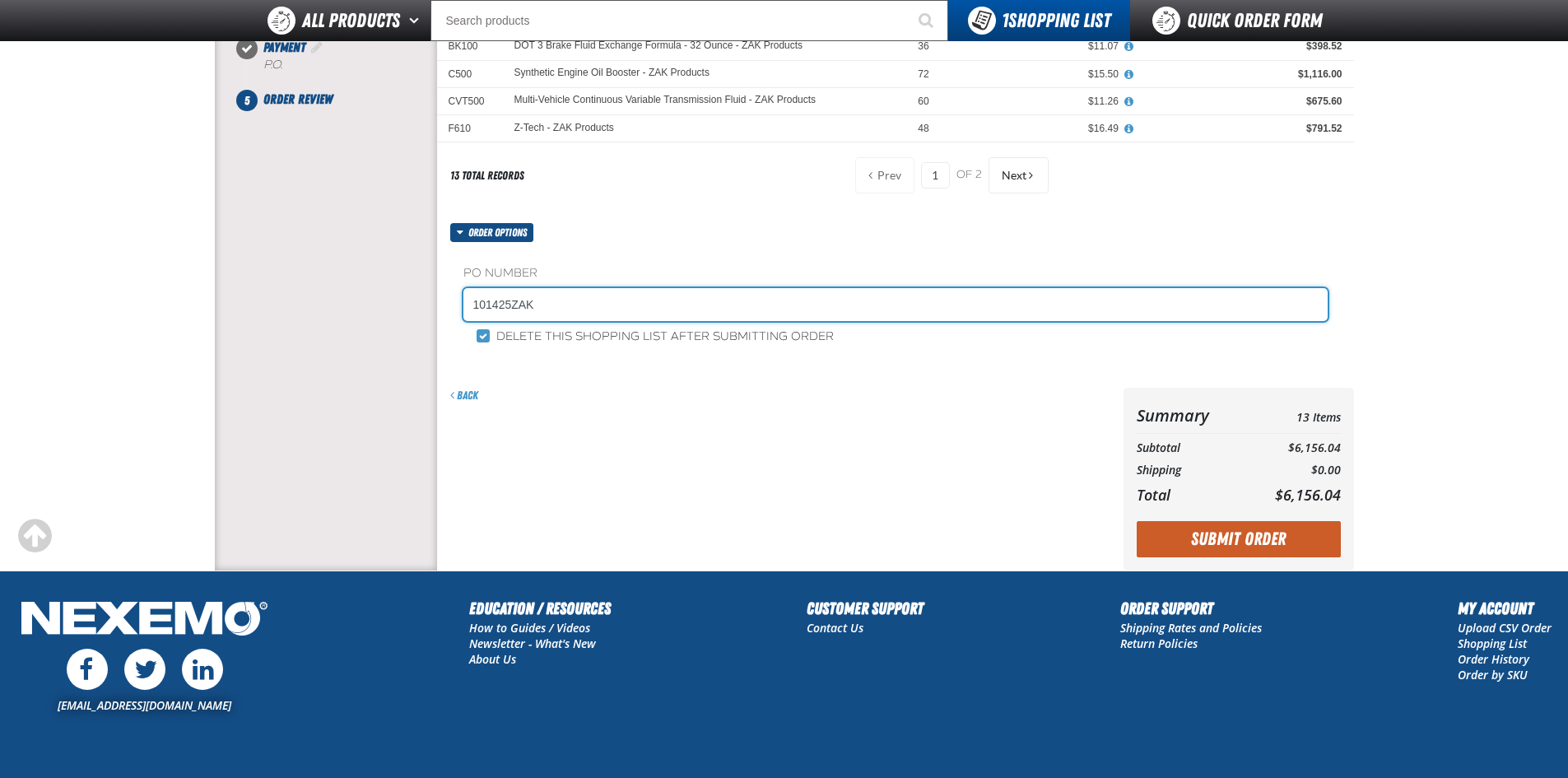
scroll to position [493, 0]
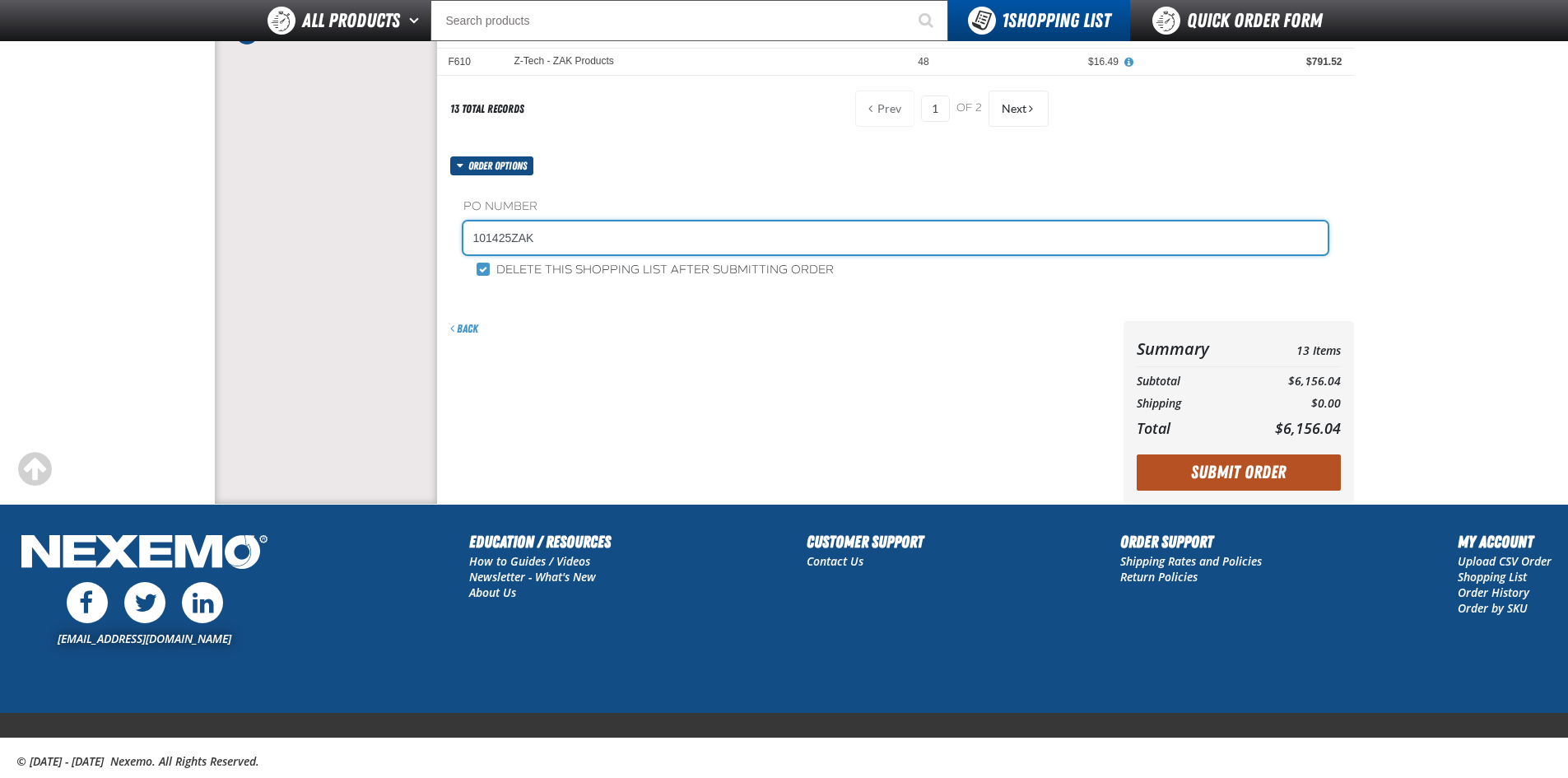
type input "101425ZAK"
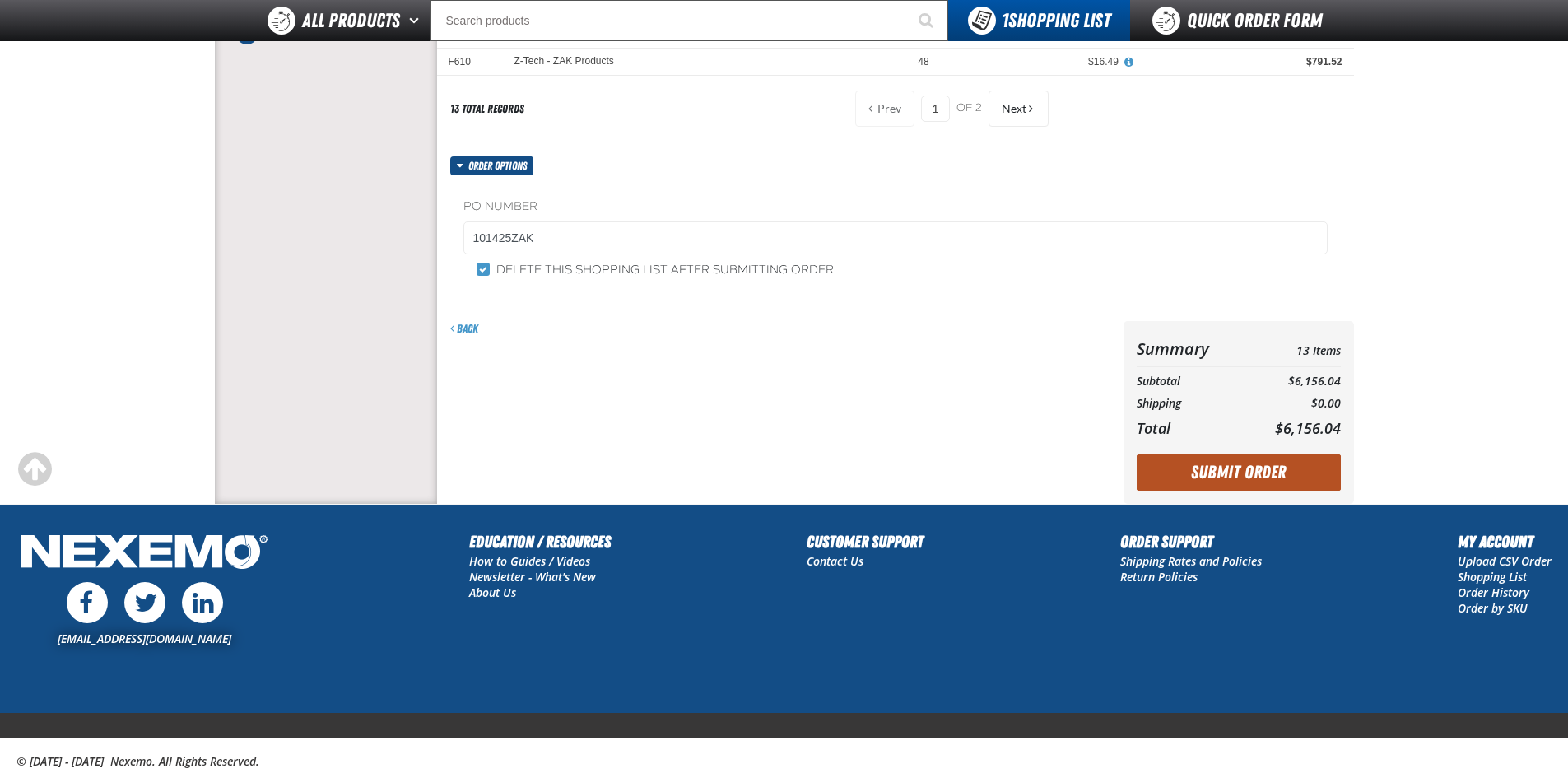
click at [1195, 465] on button "Submit Order" at bounding box center [1239, 472] width 204 height 36
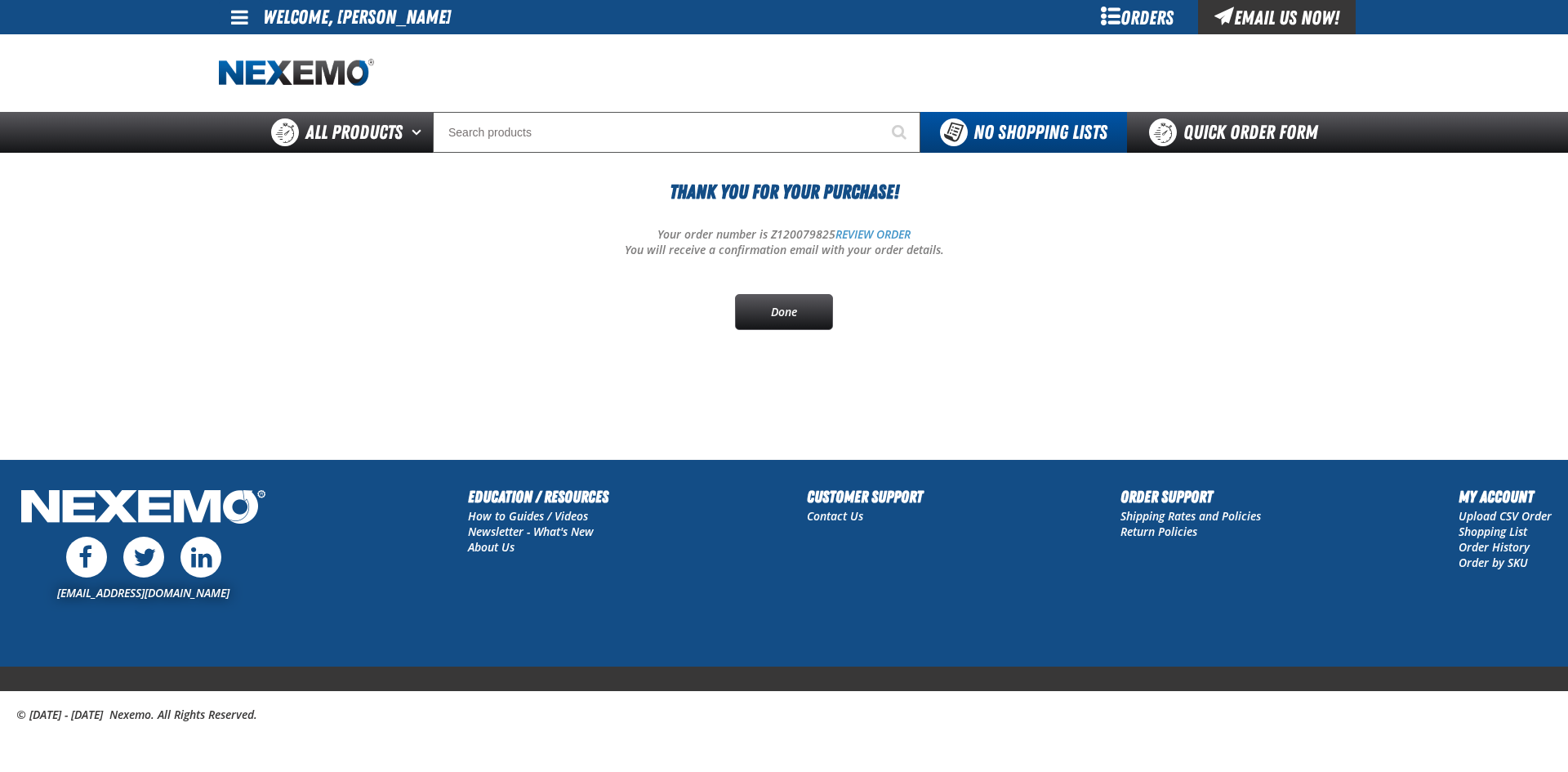
click at [244, 14] on span at bounding box center [239, 17] width 17 height 20
click at [240, 19] on span at bounding box center [239, 17] width 17 height 20
click at [266, 76] on link "Sign Out Sign Out" at bounding box center [253, 79] width 56 height 15
